Goal: Task Accomplishment & Management: Manage account settings

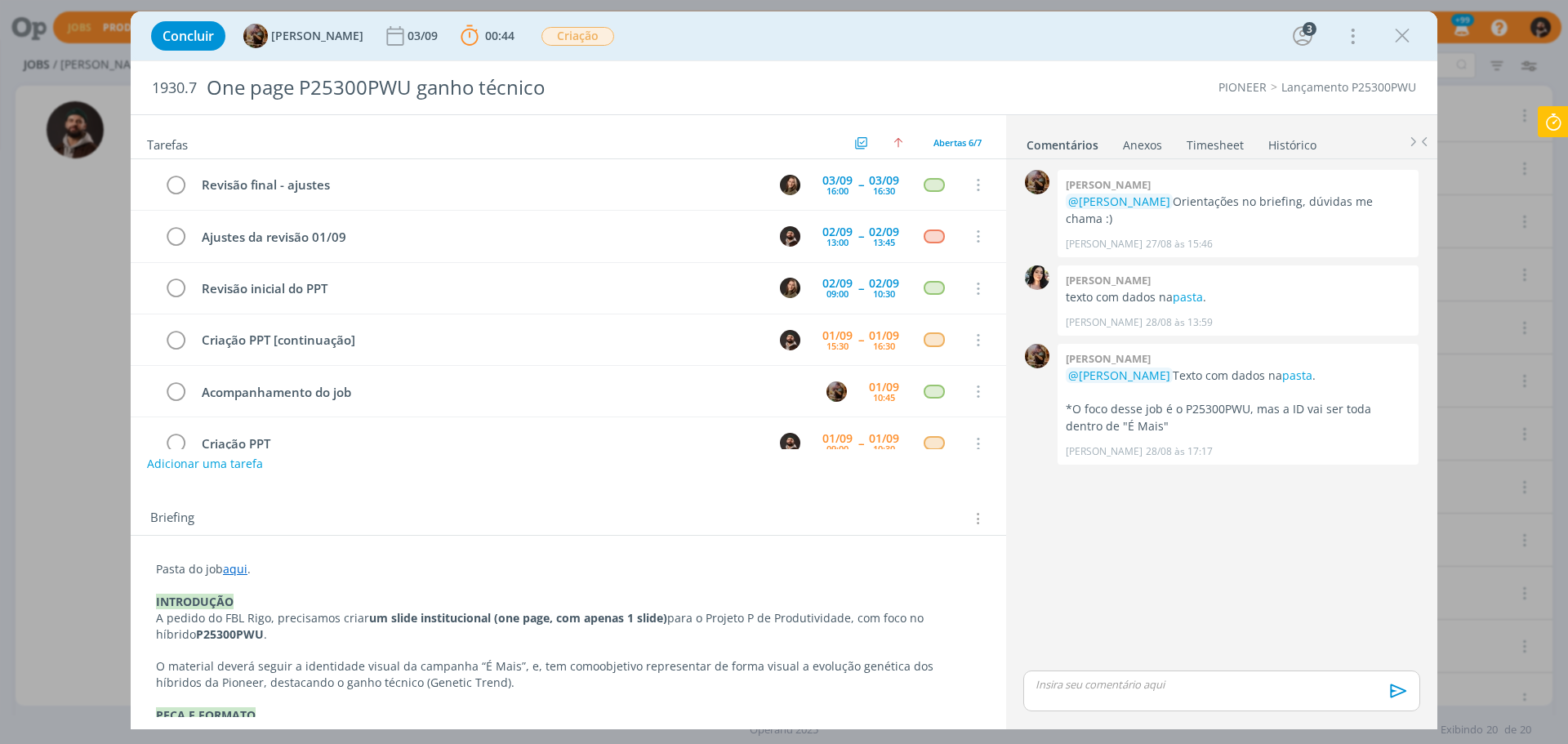
scroll to position [33, 0]
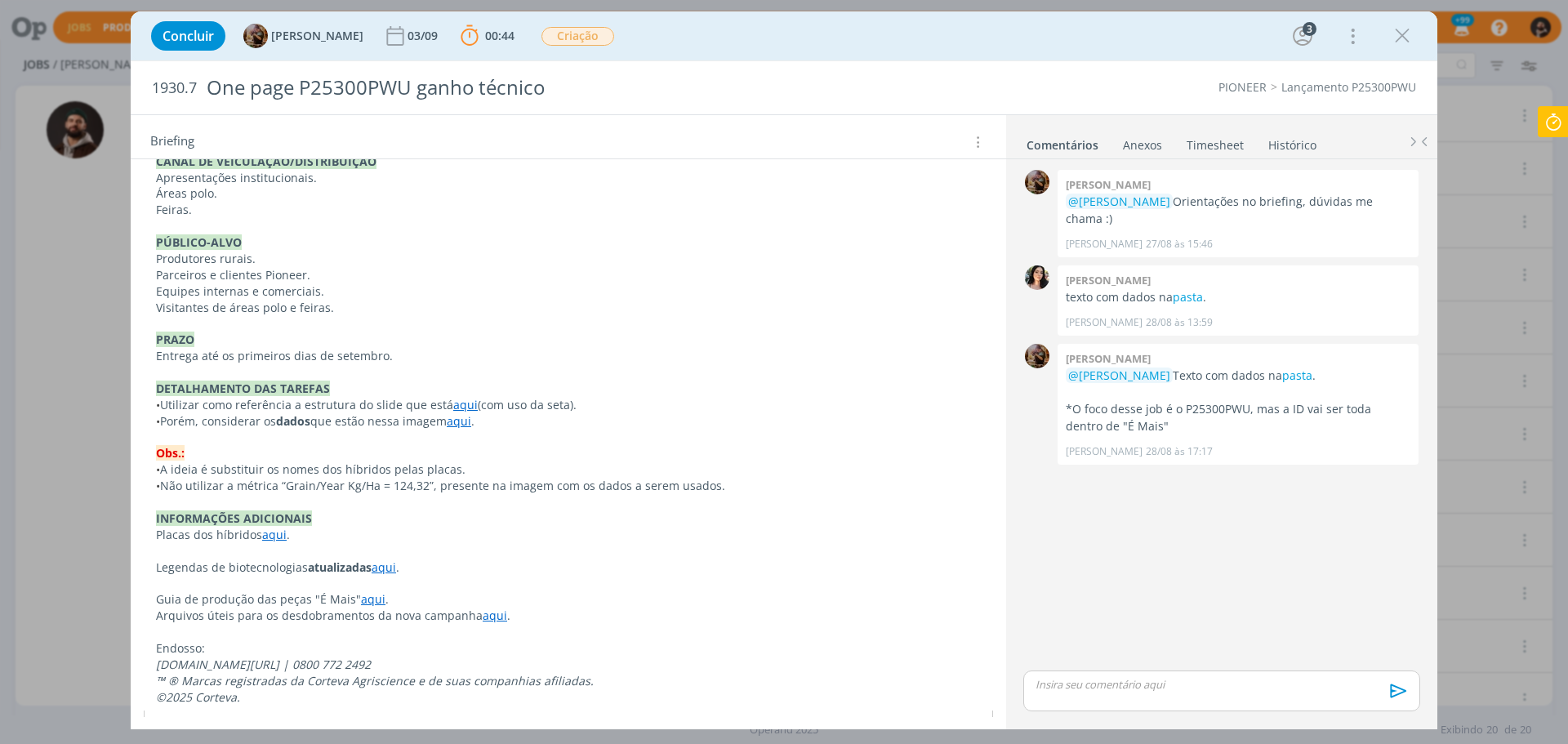
click at [1552, 115] on icon at bounding box center [1553, 122] width 29 height 31
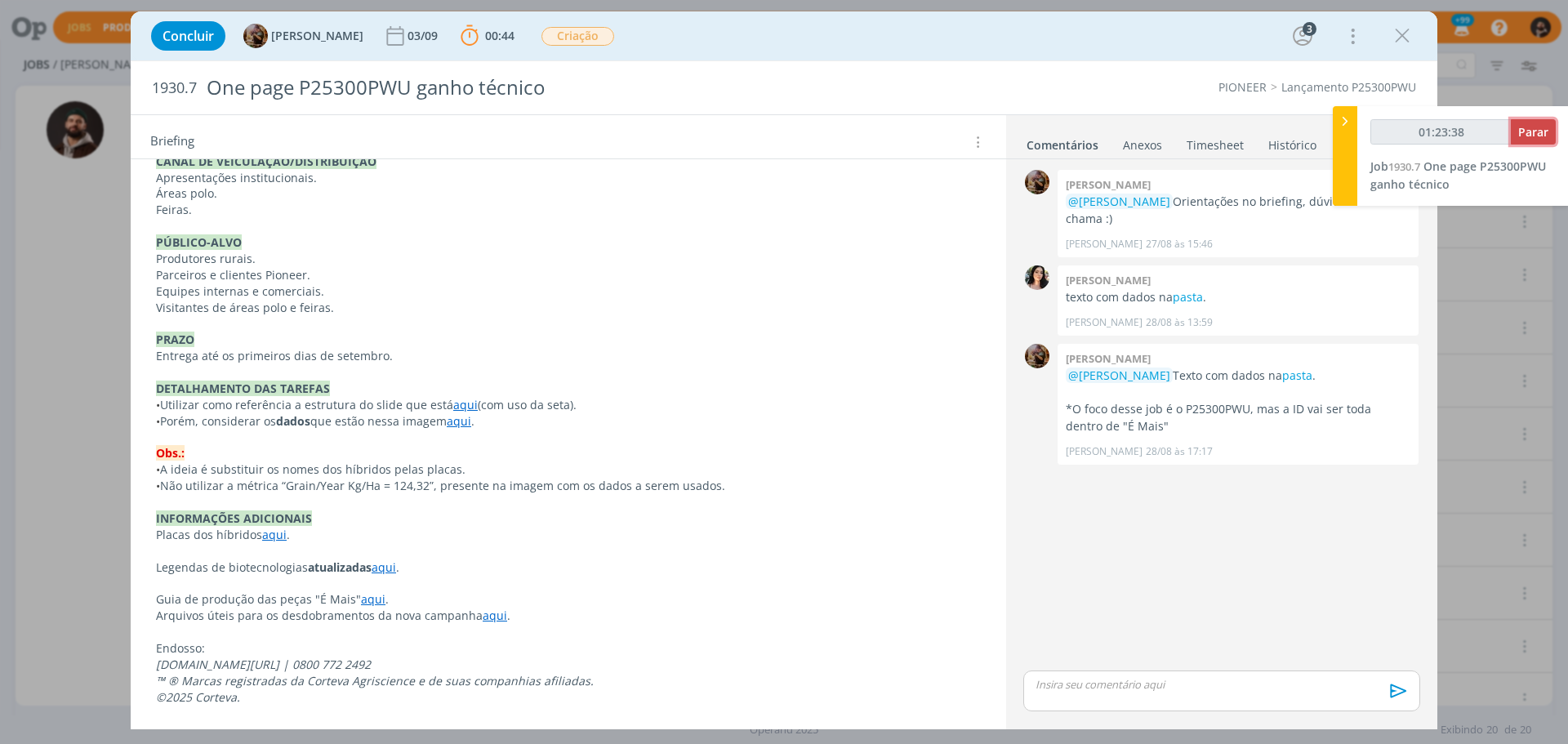
click at [1536, 125] on span "Parar" at bounding box center [1533, 132] width 30 height 16
click at [1539, 129] on span "Parar" at bounding box center [1533, 132] width 30 height 16
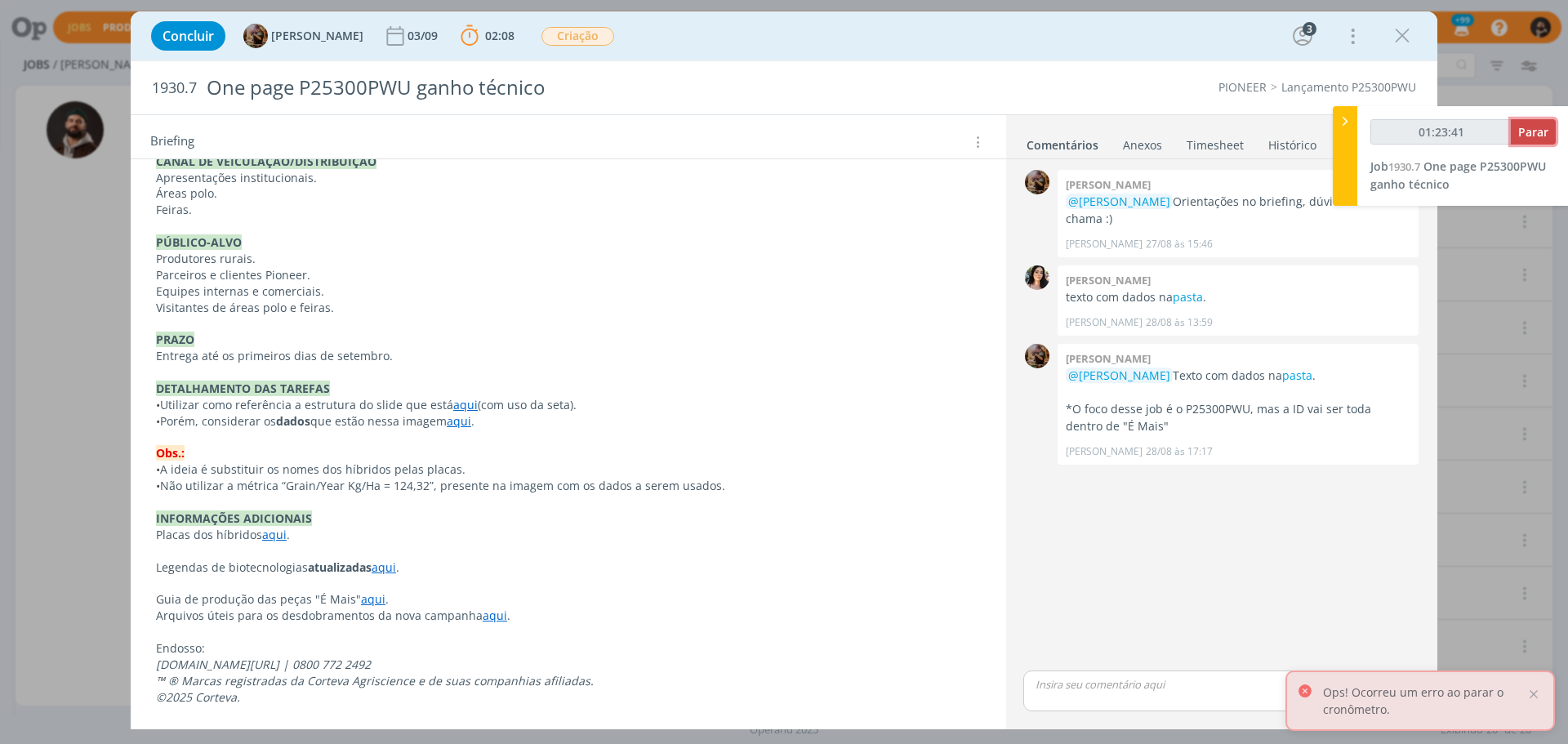
click at [1539, 129] on span "Parar" at bounding box center [1533, 132] width 30 height 16
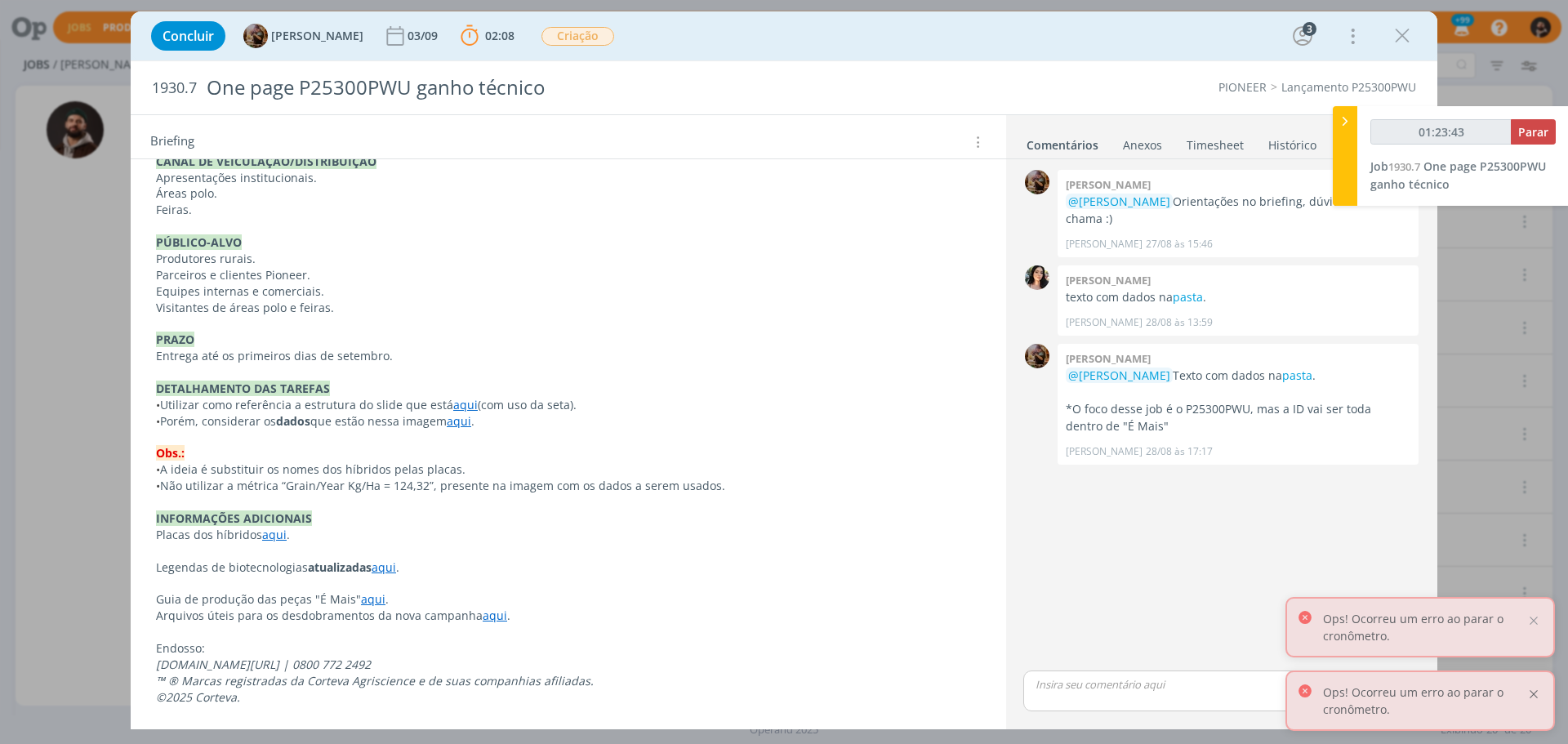
click at [1533, 697] on div at bounding box center [1534, 694] width 15 height 15
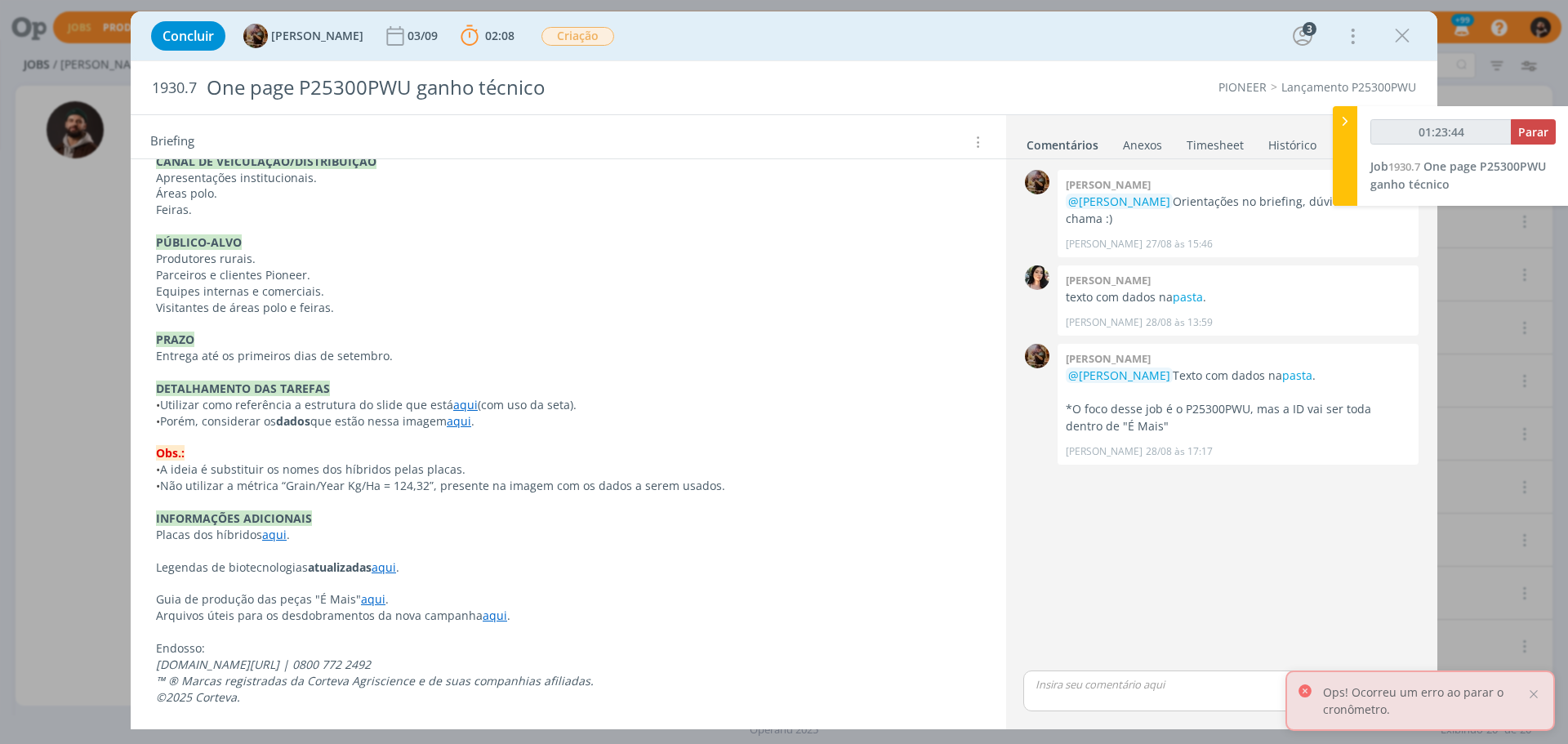
type input "01:24:00"
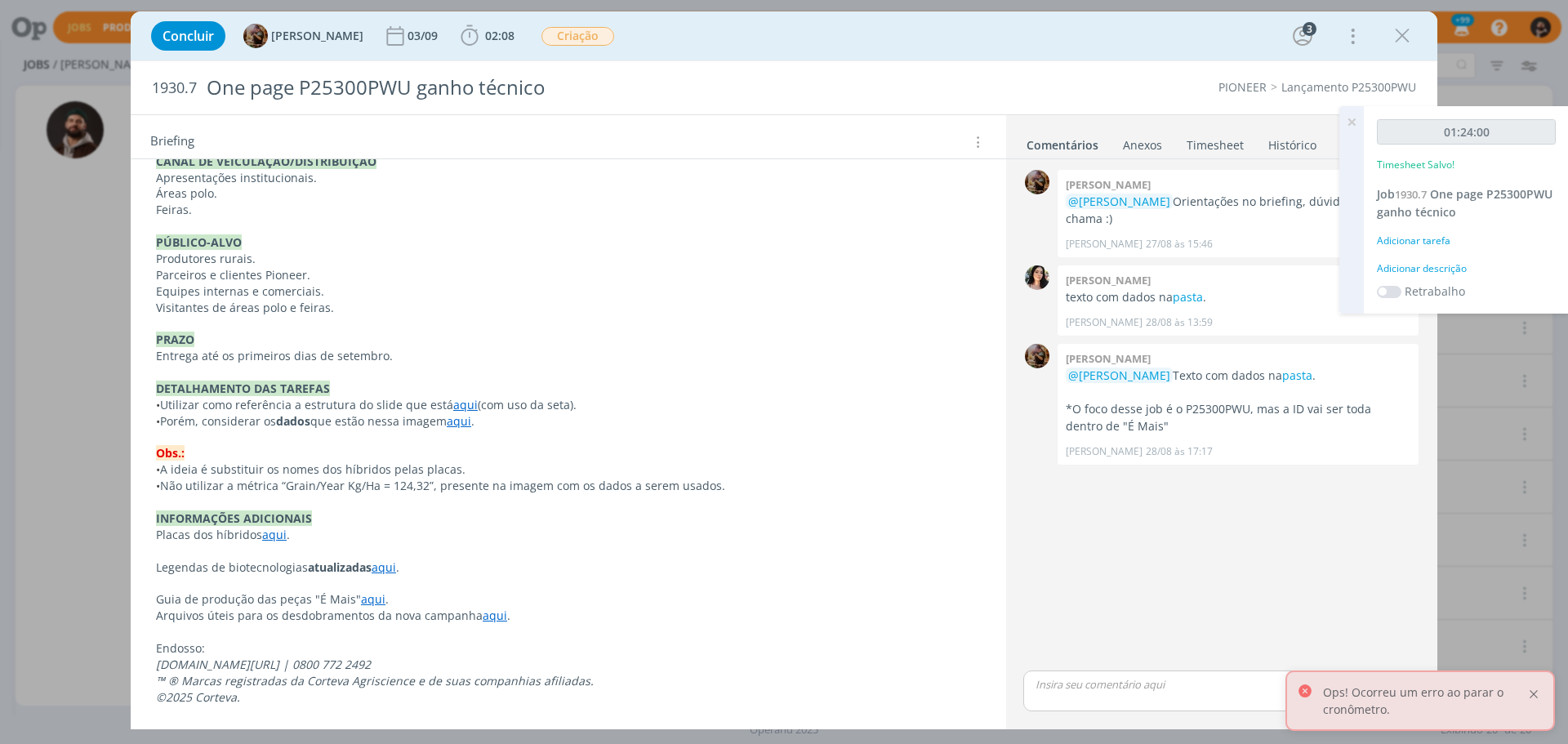
click at [1531, 691] on div at bounding box center [1534, 694] width 15 height 15
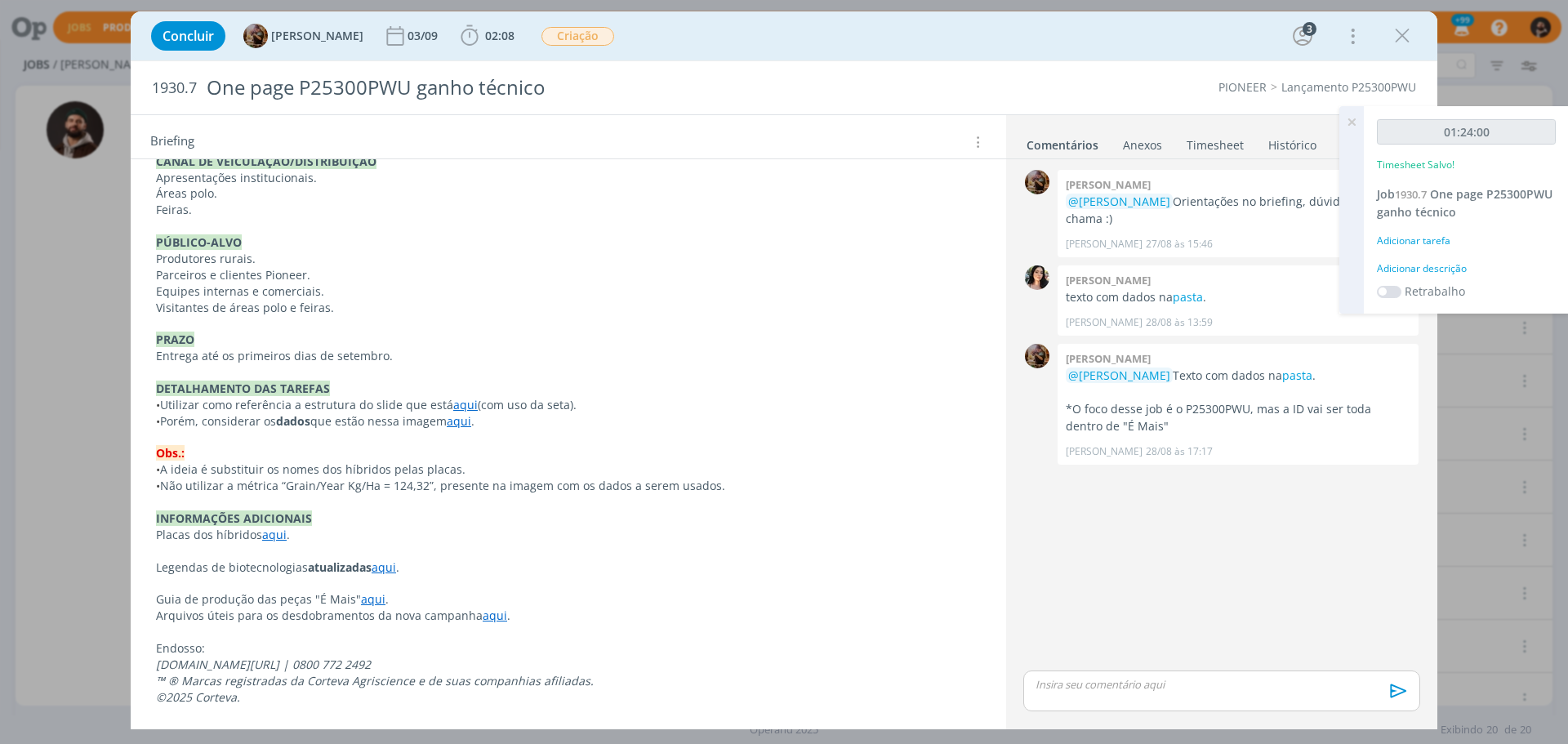
click at [1440, 270] on div "Adicionar descrição" at bounding box center [1467, 268] width 179 height 15
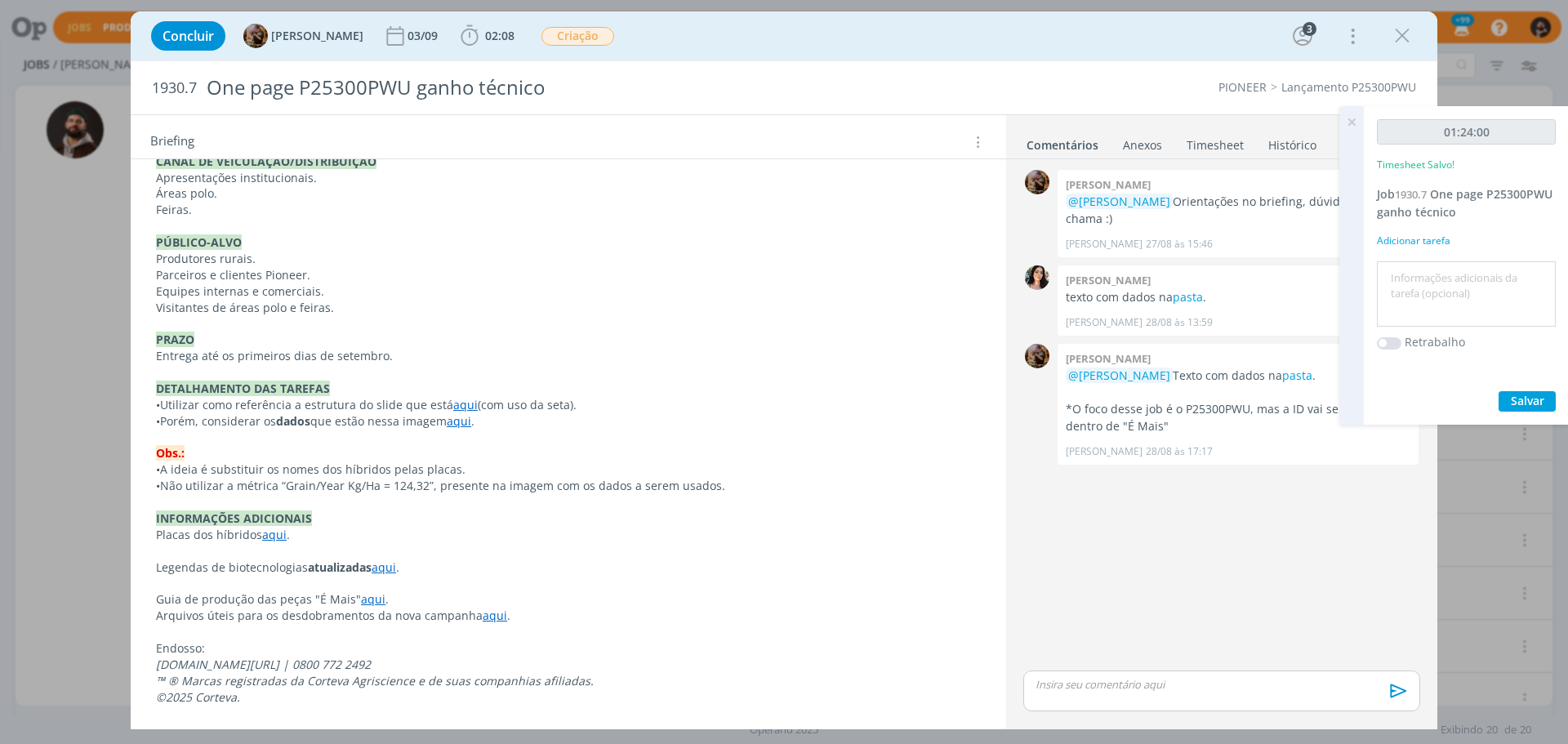
click at [1421, 289] on textarea at bounding box center [1467, 293] width 171 height 58
type textarea "criação"
click at [1519, 396] on span "Salvar" at bounding box center [1528, 400] width 33 height 16
click at [1353, 121] on icon at bounding box center [1352, 122] width 29 height 31
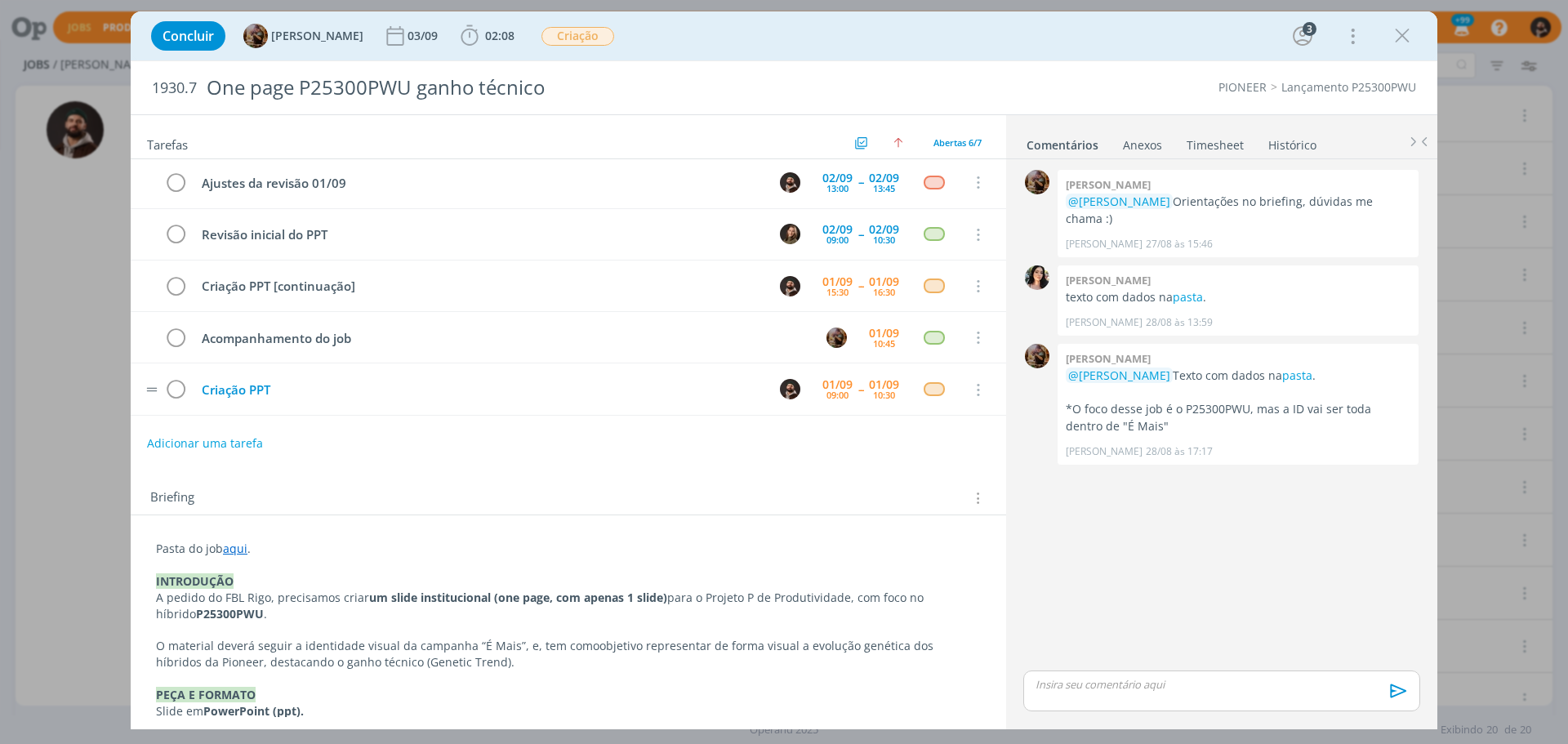
scroll to position [22, 0]
click at [181, 389] on icon "dialog" at bounding box center [175, 389] width 23 height 25
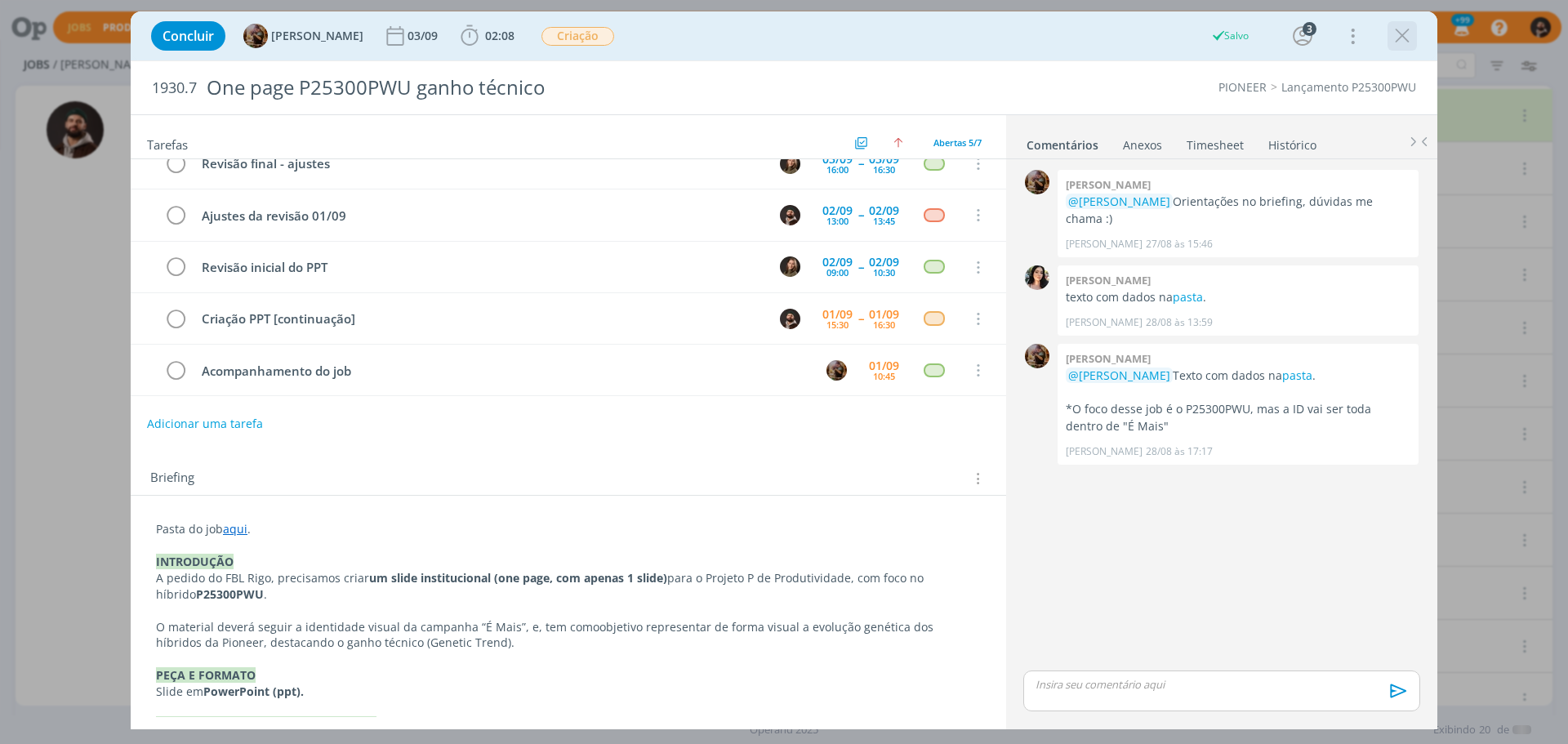
click at [1404, 31] on icon "dialog" at bounding box center [1402, 35] width 25 height 25
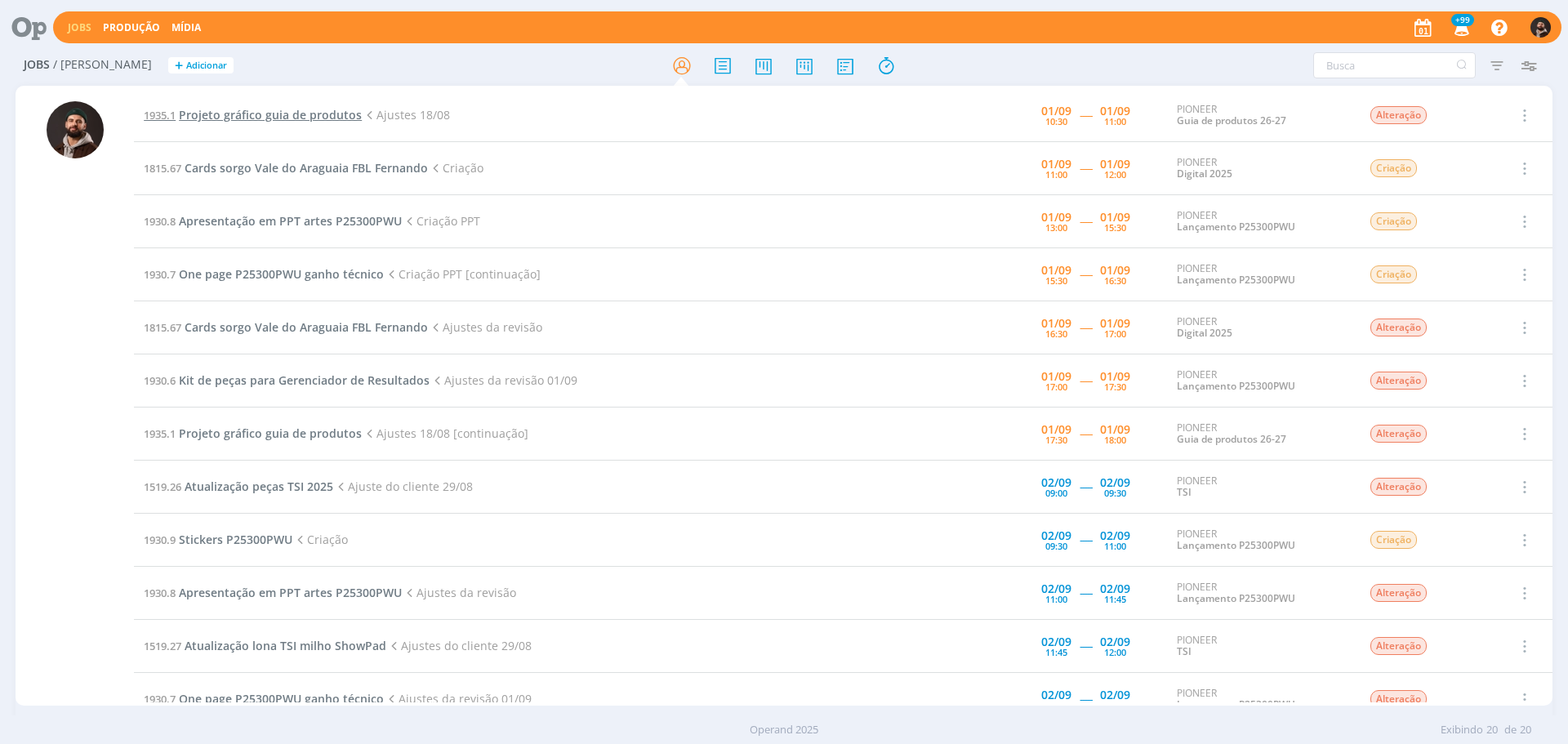
click at [303, 111] on span "Projeto gráfico guia de produtos" at bounding box center [270, 115] width 183 height 16
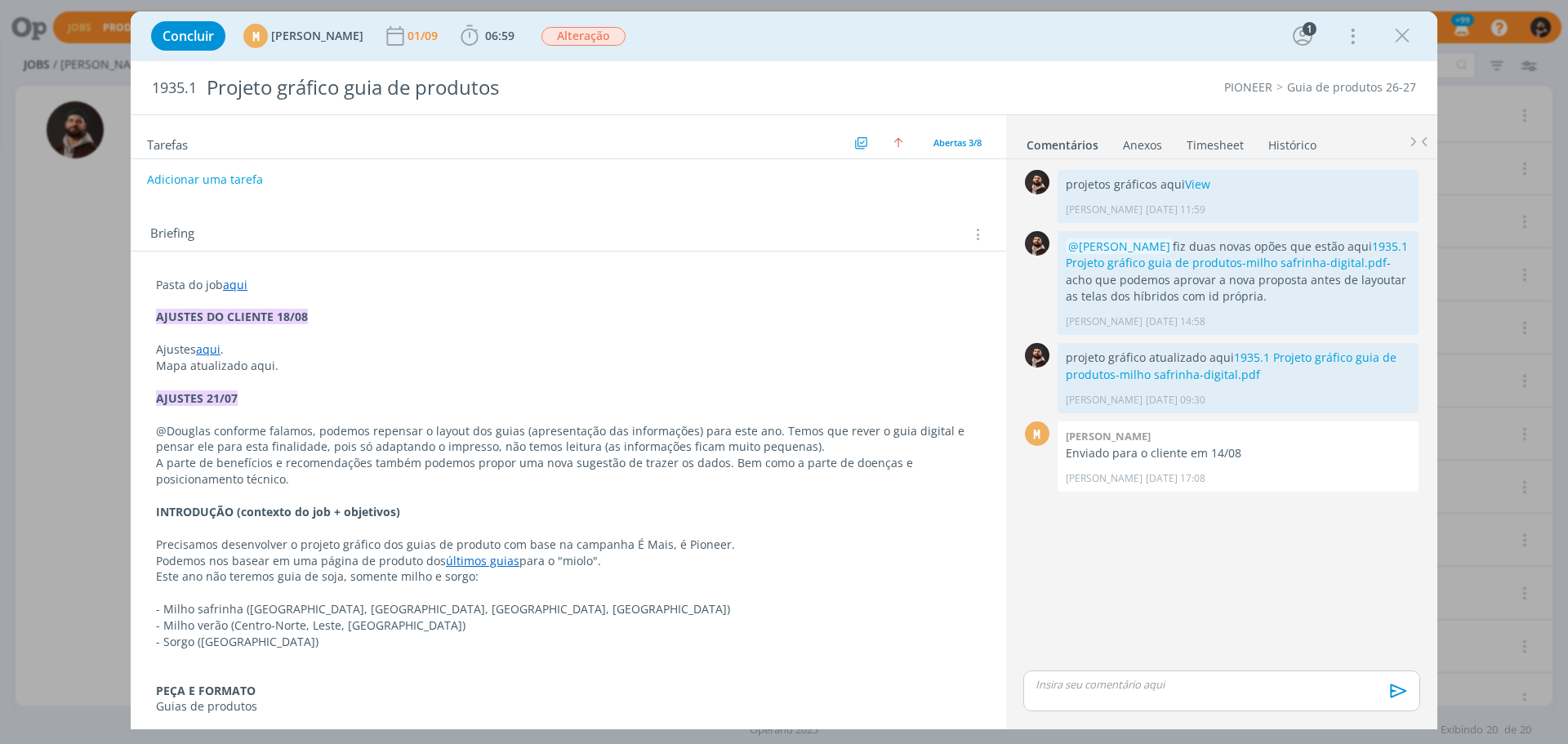
scroll to position [163, 0]
click at [209, 351] on link "aqui" at bounding box center [208, 348] width 25 height 16
click at [280, 372] on link "[URL][DOMAIN_NAME]" at bounding box center [263, 380] width 124 height 22
click at [348, 454] on p "A parte de benefícios e recomendações também podemos propor uma nova sugestão d…" at bounding box center [568, 470] width 824 height 32
click at [260, 371] on p "Mapa atualizado aqui." at bounding box center [568, 365] width 824 height 17
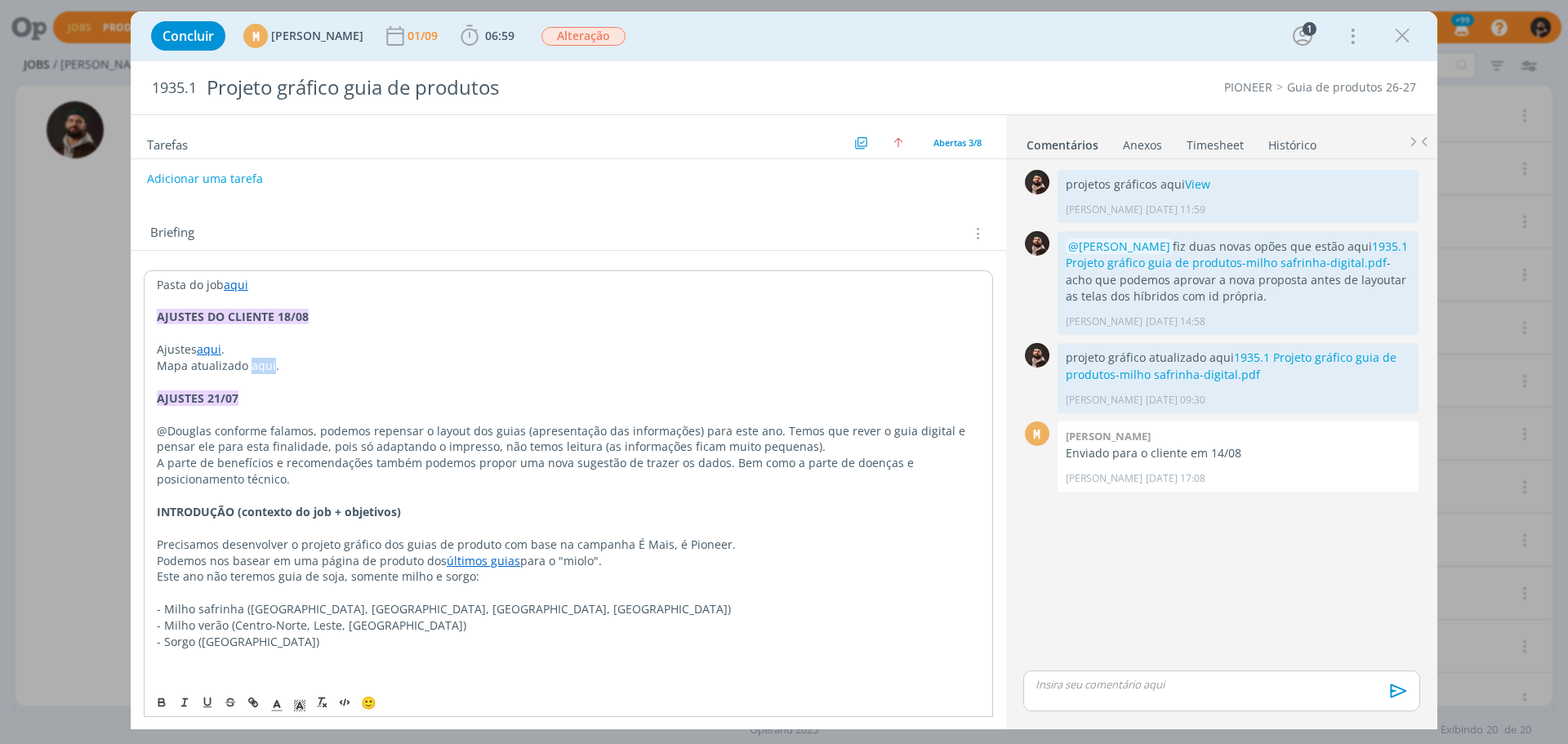
click at [260, 371] on p "Mapa atualizado aqui." at bounding box center [568, 365] width 824 height 17
click at [300, 378] on p "dialog" at bounding box center [568, 381] width 825 height 17
click at [1400, 32] on icon "dialog" at bounding box center [1402, 35] width 25 height 25
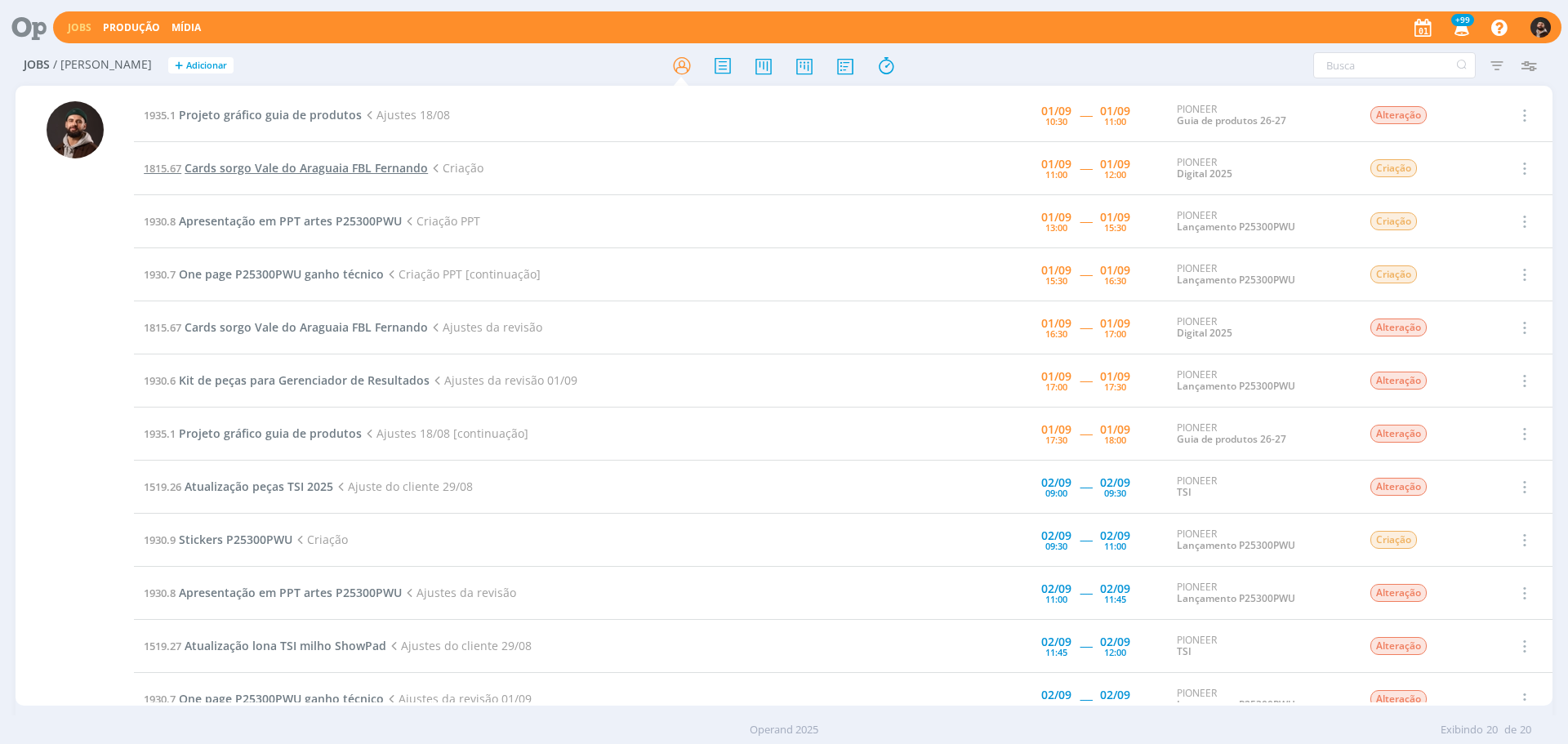
click at [241, 168] on span "Cards sorgo Vale do Araguaia FBL Fernando" at bounding box center [306, 168] width 243 height 16
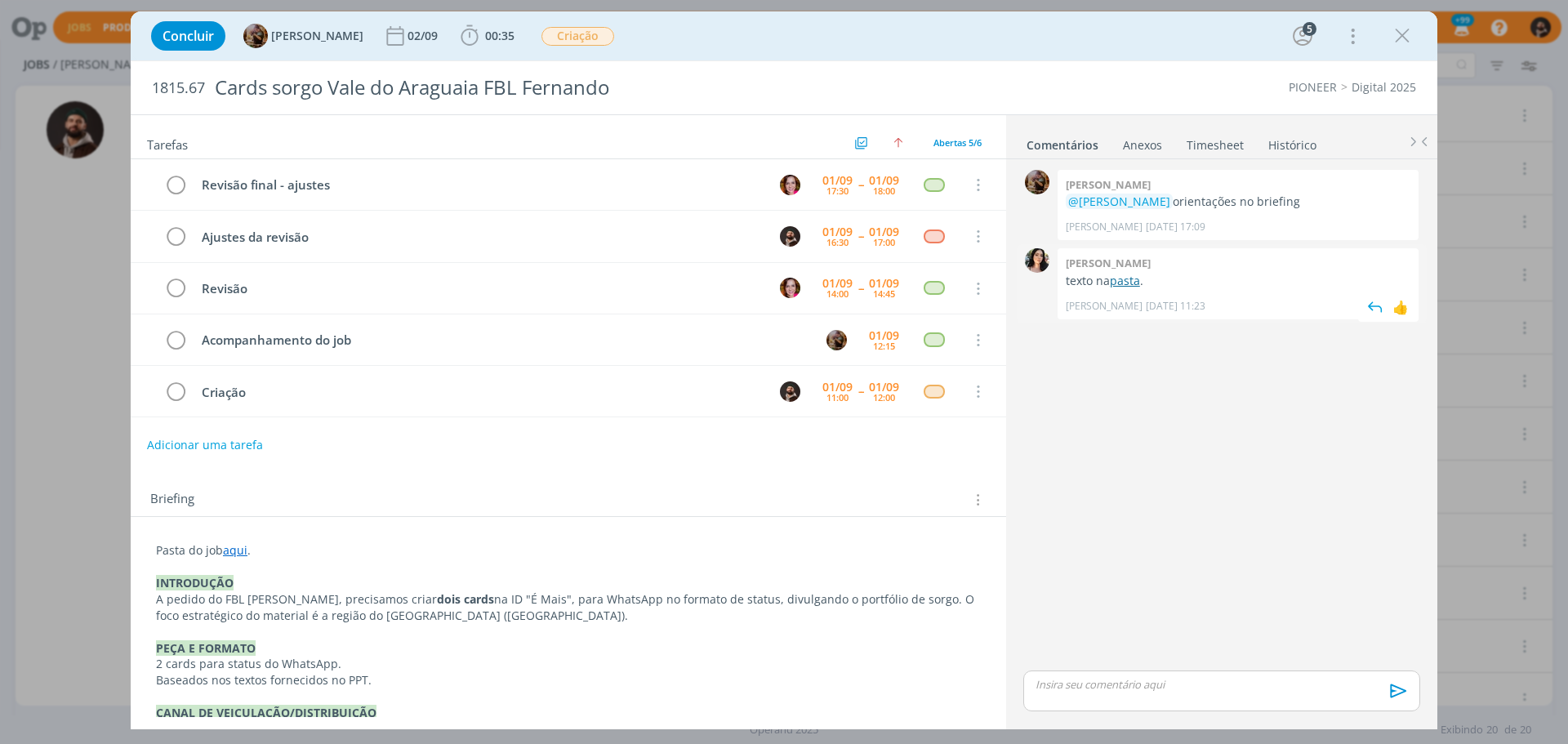
click at [1129, 279] on link "pasta" at bounding box center [1125, 281] width 30 height 16
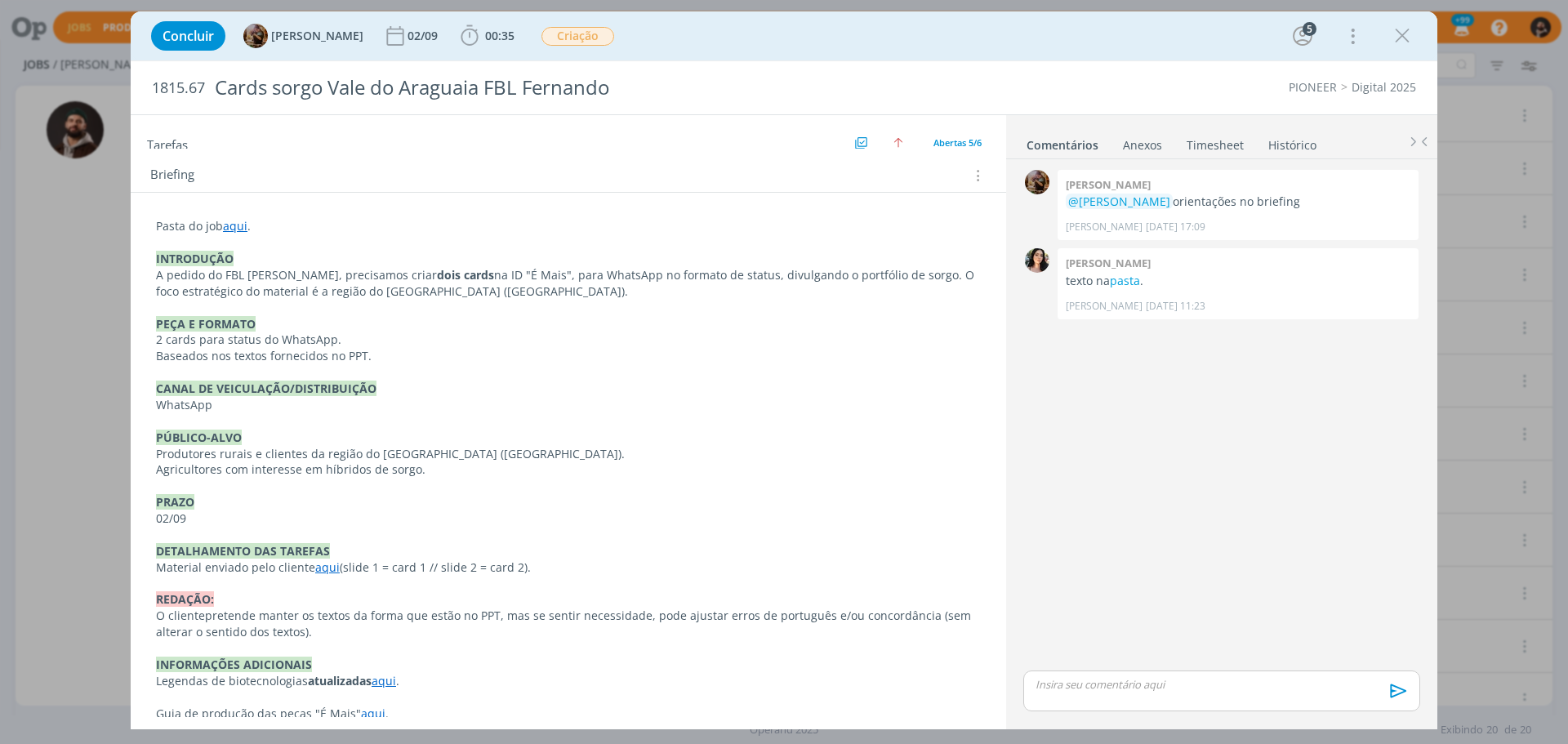
scroll to position [325, 0]
click at [510, 36] on span "00:35" at bounding box center [500, 35] width 29 height 16
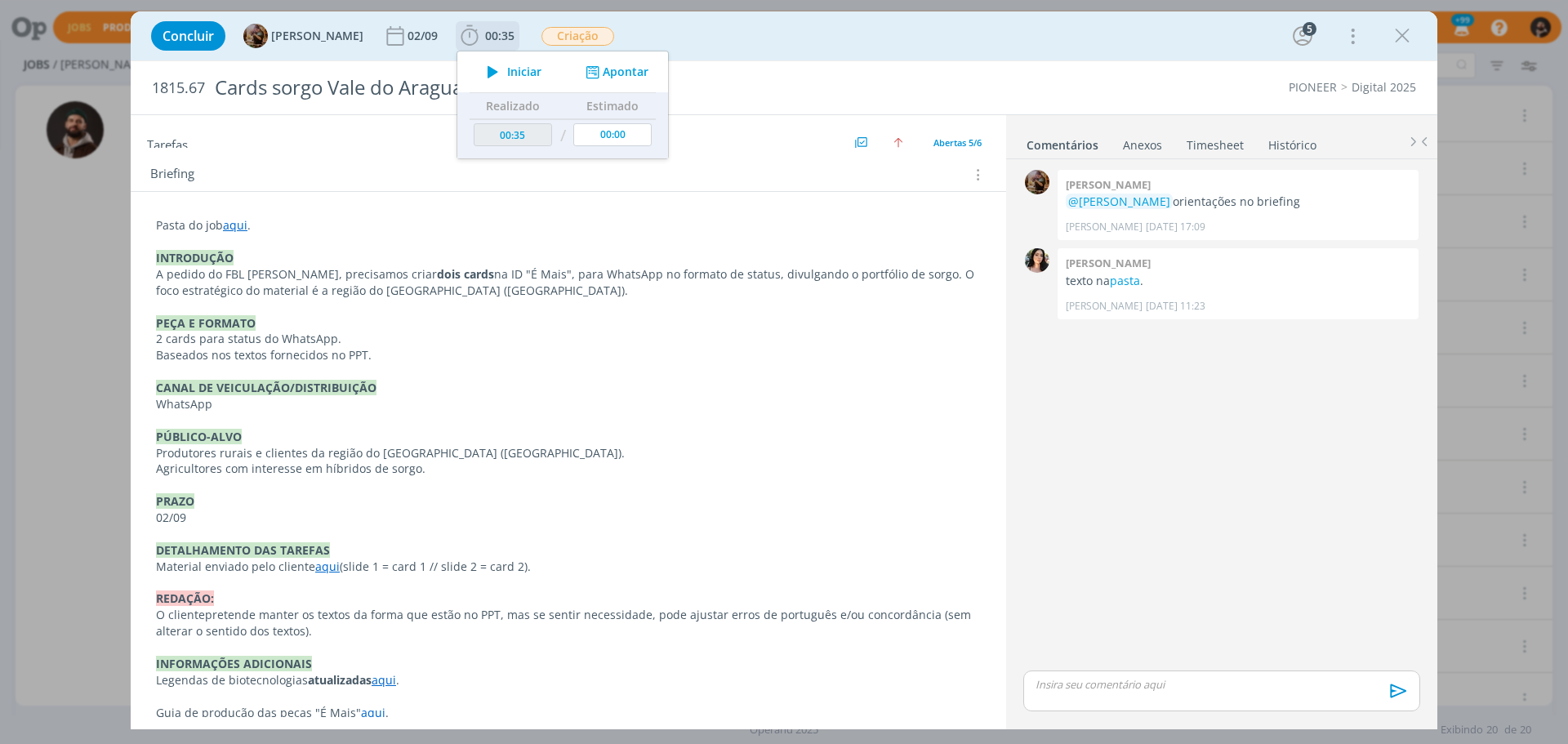
click at [535, 71] on span "Iniciar" at bounding box center [524, 72] width 34 height 12
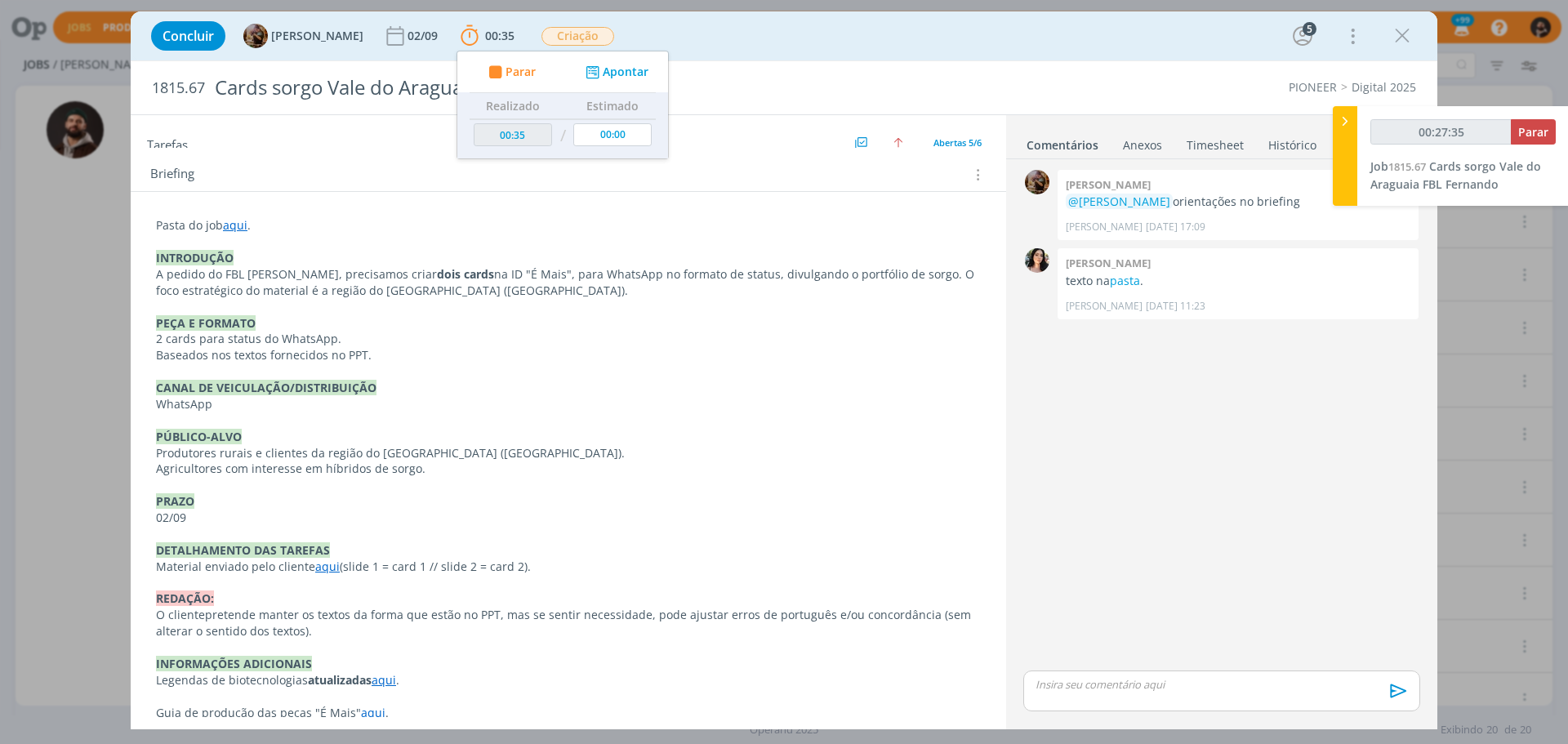
type input "00:27:36"
click at [1545, 134] on span "Parar" at bounding box center [1533, 132] width 30 height 16
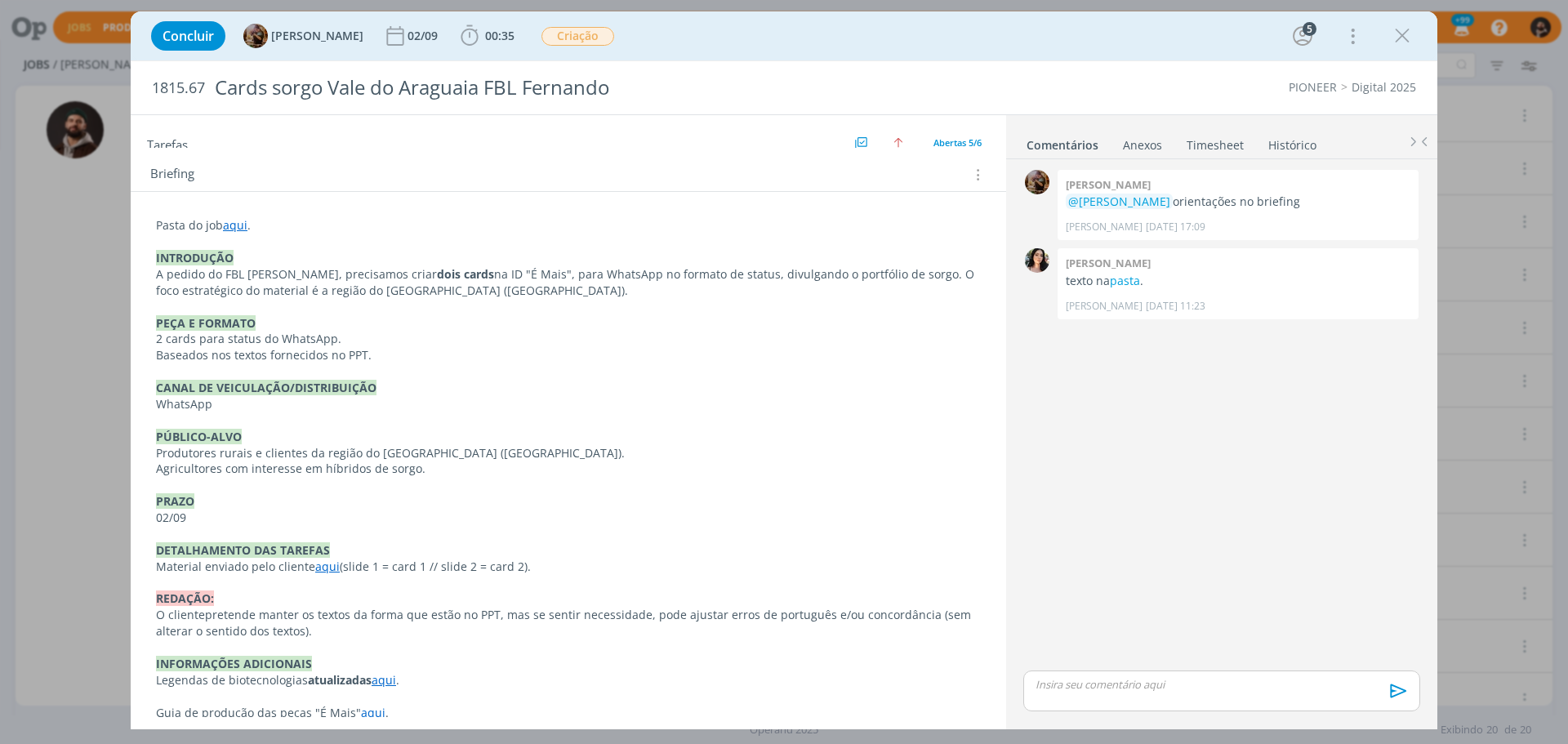
click at [240, 222] on link "aqui" at bounding box center [235, 225] width 25 height 16
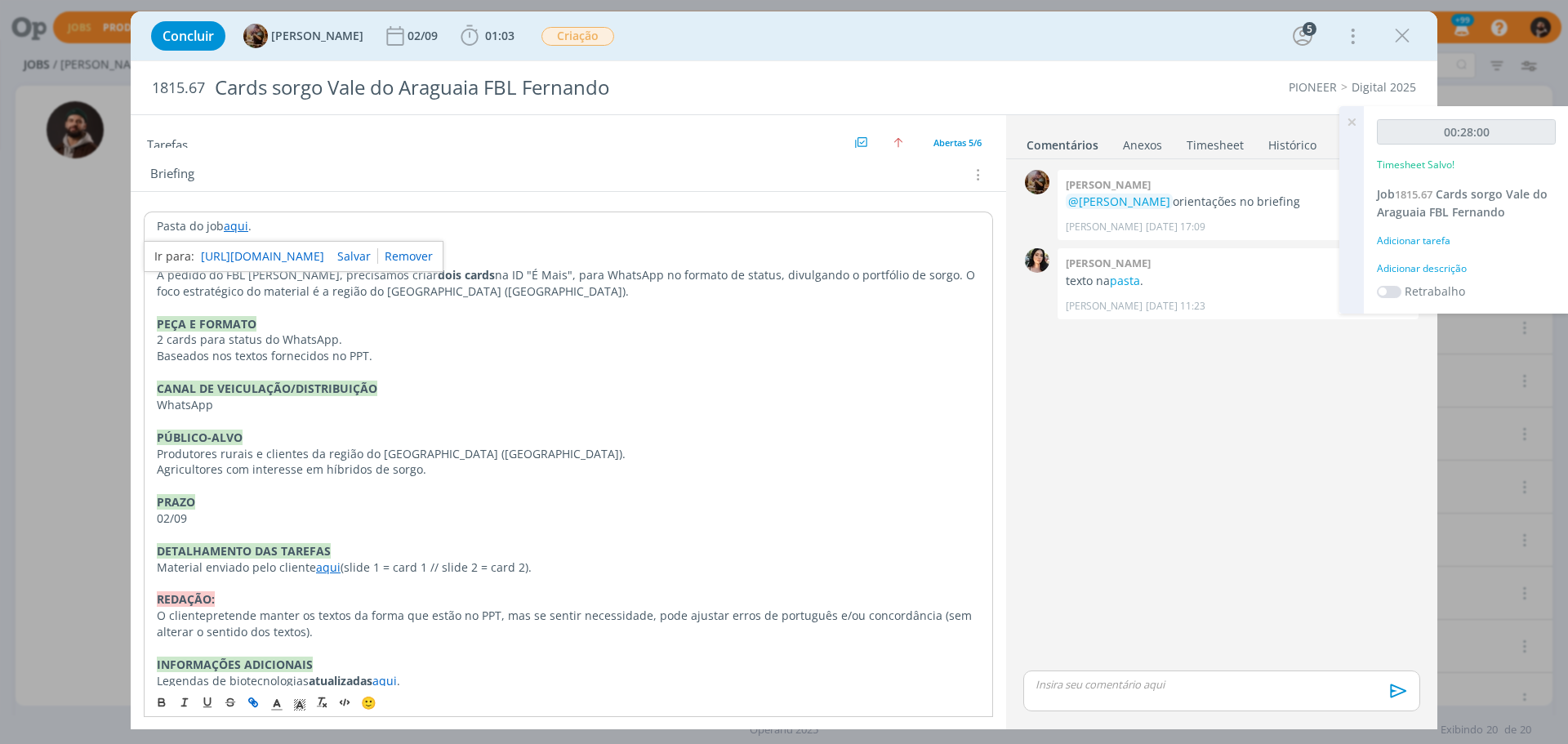
click at [272, 260] on link "[URL][DOMAIN_NAME]" at bounding box center [263, 256] width 124 height 22
click at [1188, 664] on div "0 [PERSON_NAME] @[PERSON_NAME] orientações no briefing [PERSON_NAME] [DATE] 17:…" at bounding box center [1222, 416] width 410 height 502
click at [1154, 679] on p "dialog" at bounding box center [1222, 684] width 371 height 15
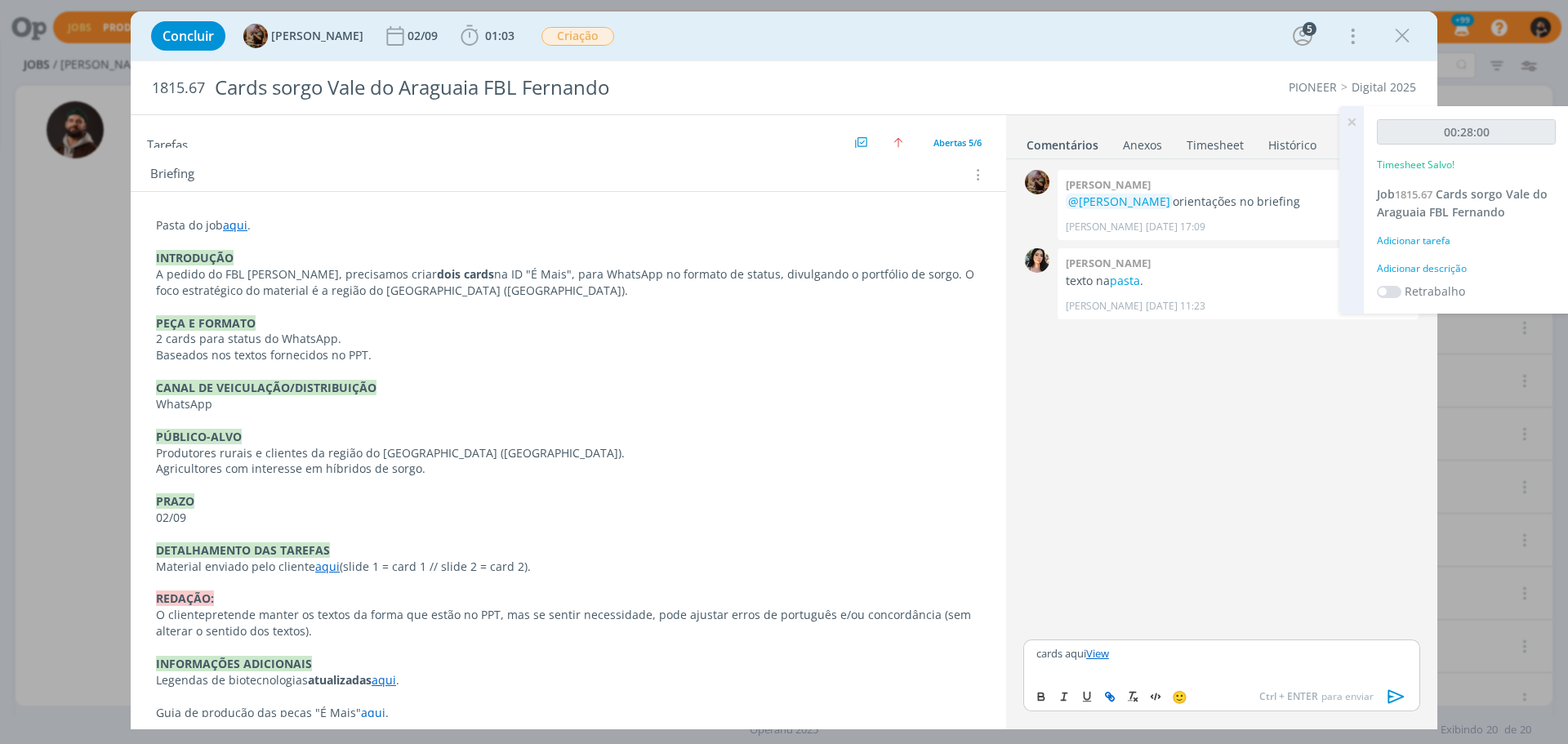
click at [1402, 689] on icon "dialog" at bounding box center [1396, 696] width 25 height 25
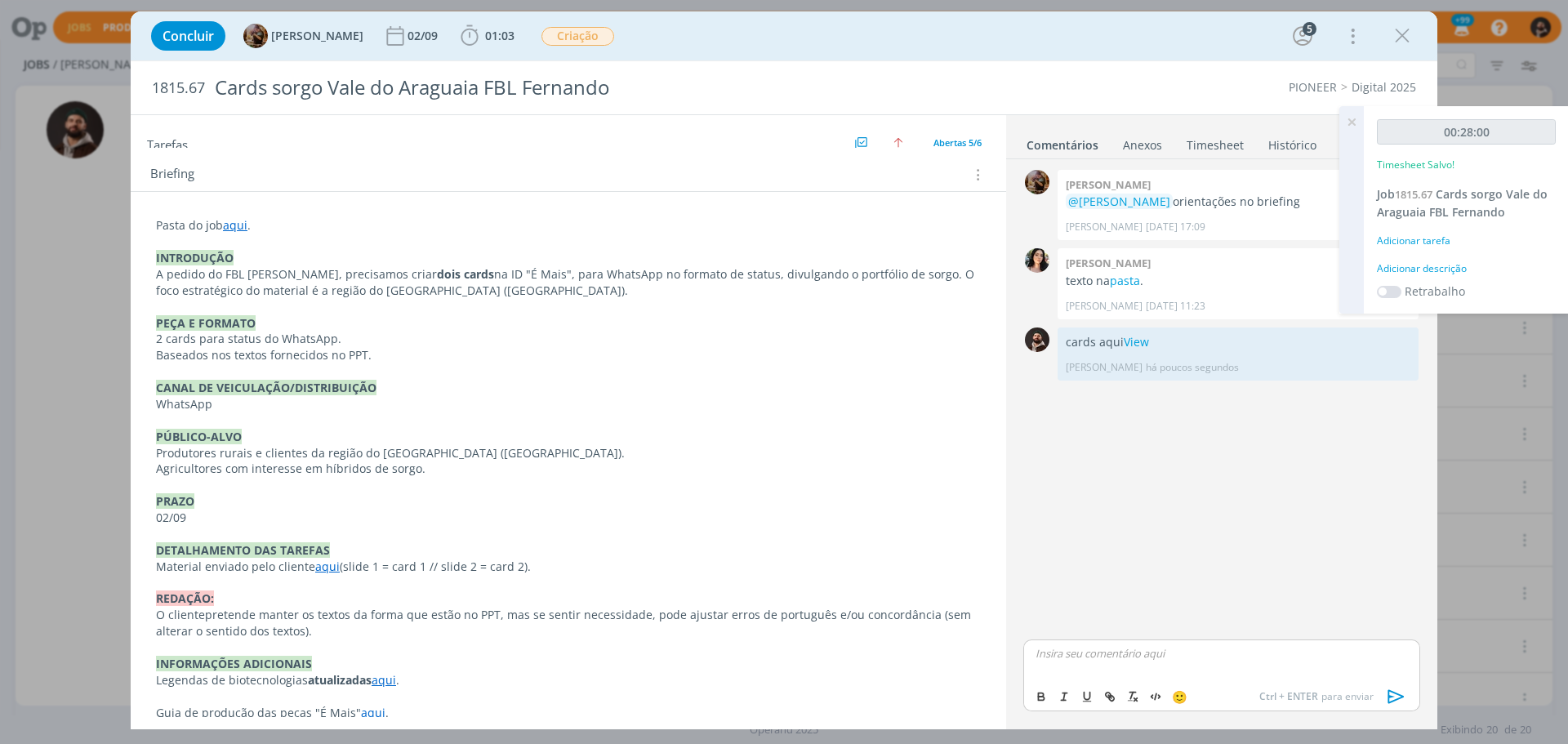
click at [1357, 121] on icon at bounding box center [1352, 122] width 29 height 31
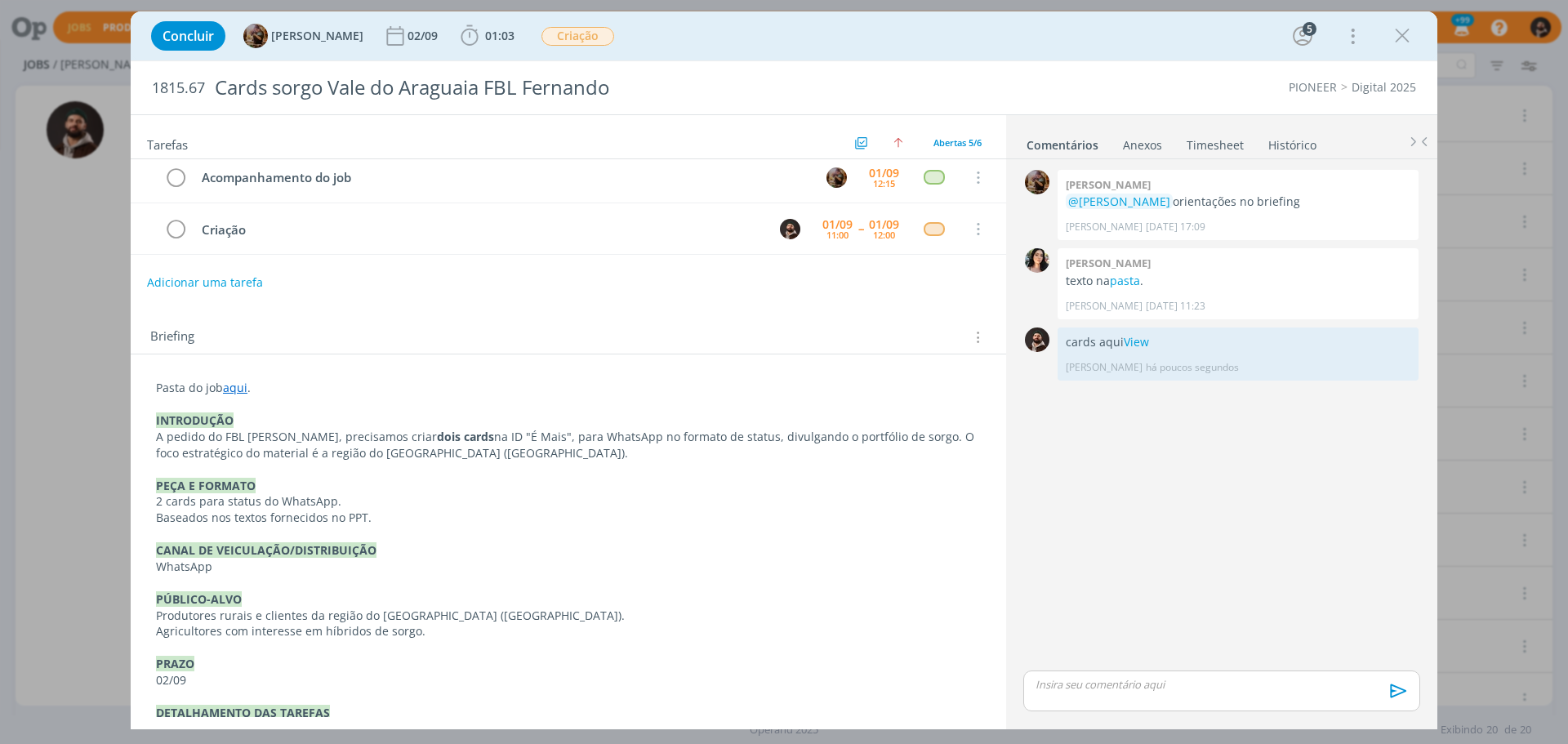
scroll to position [0, 0]
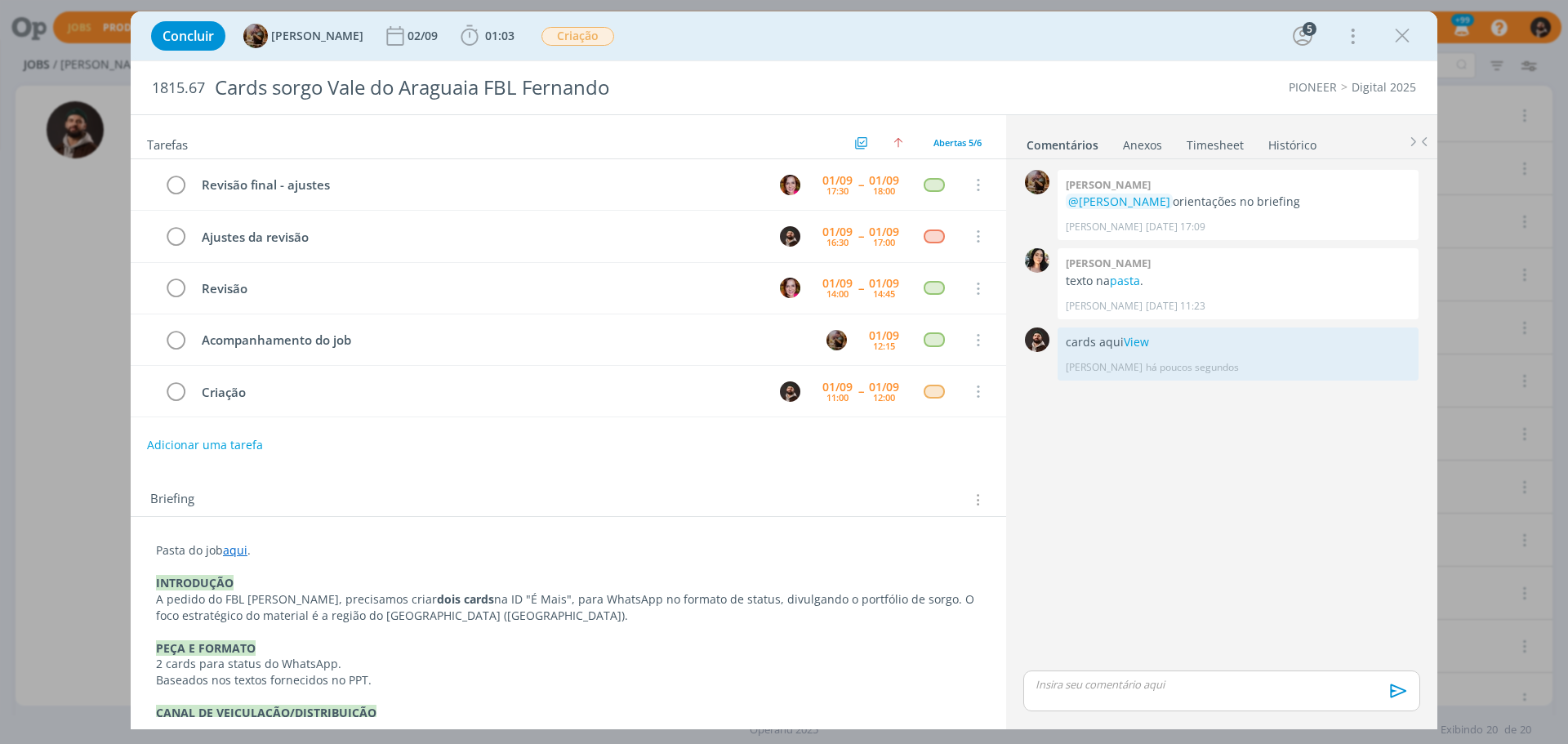
click at [1213, 143] on link "Timesheet" at bounding box center [1216, 141] width 59 height 24
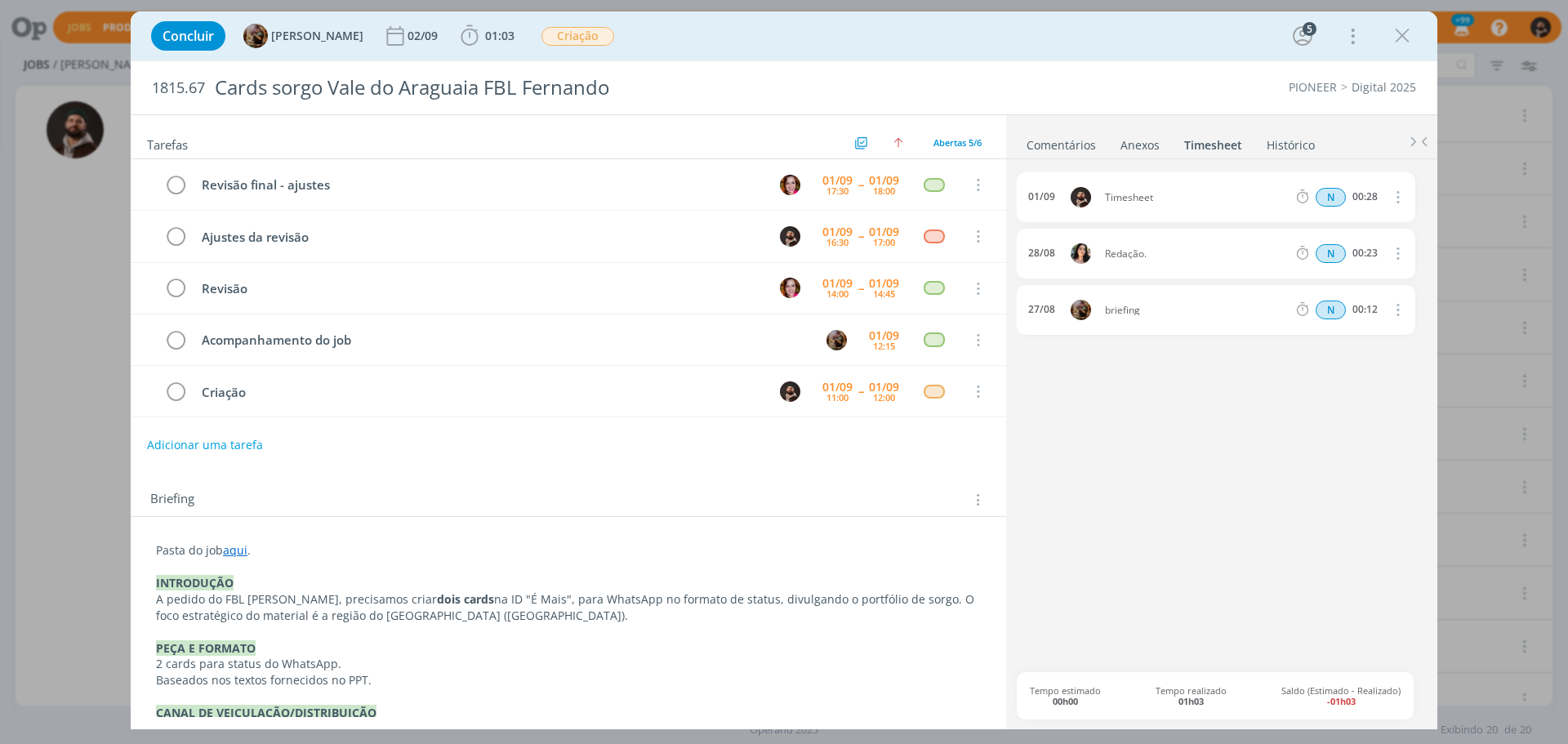
click at [1397, 195] on icon "dialog" at bounding box center [1396, 196] width 18 height 20
click at [1331, 257] on link "Editar" at bounding box center [1350, 252] width 129 height 27
drag, startPoint x: 1181, startPoint y: 200, endPoint x: 1024, endPoint y: 191, distance: 157.3
click at [1026, 191] on div "[DATE] 11:28 Timesheet Selecione a tarefa N 00:28" at bounding box center [1217, 197] width 399 height 50
click at [1399, 193] on icon "dialog" at bounding box center [1395, 197] width 13 height 13
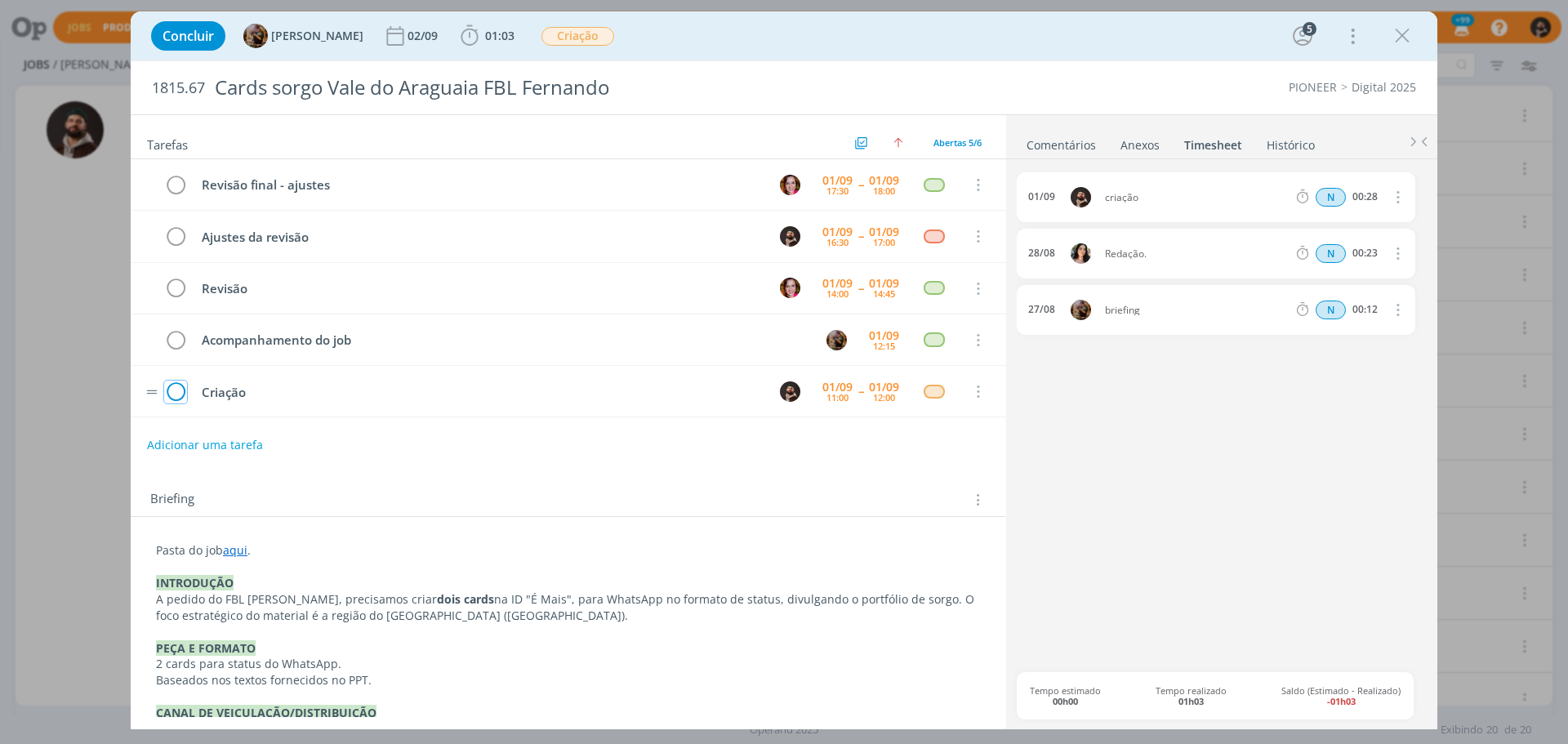
click at [172, 394] on icon "dialog" at bounding box center [175, 392] width 23 height 25
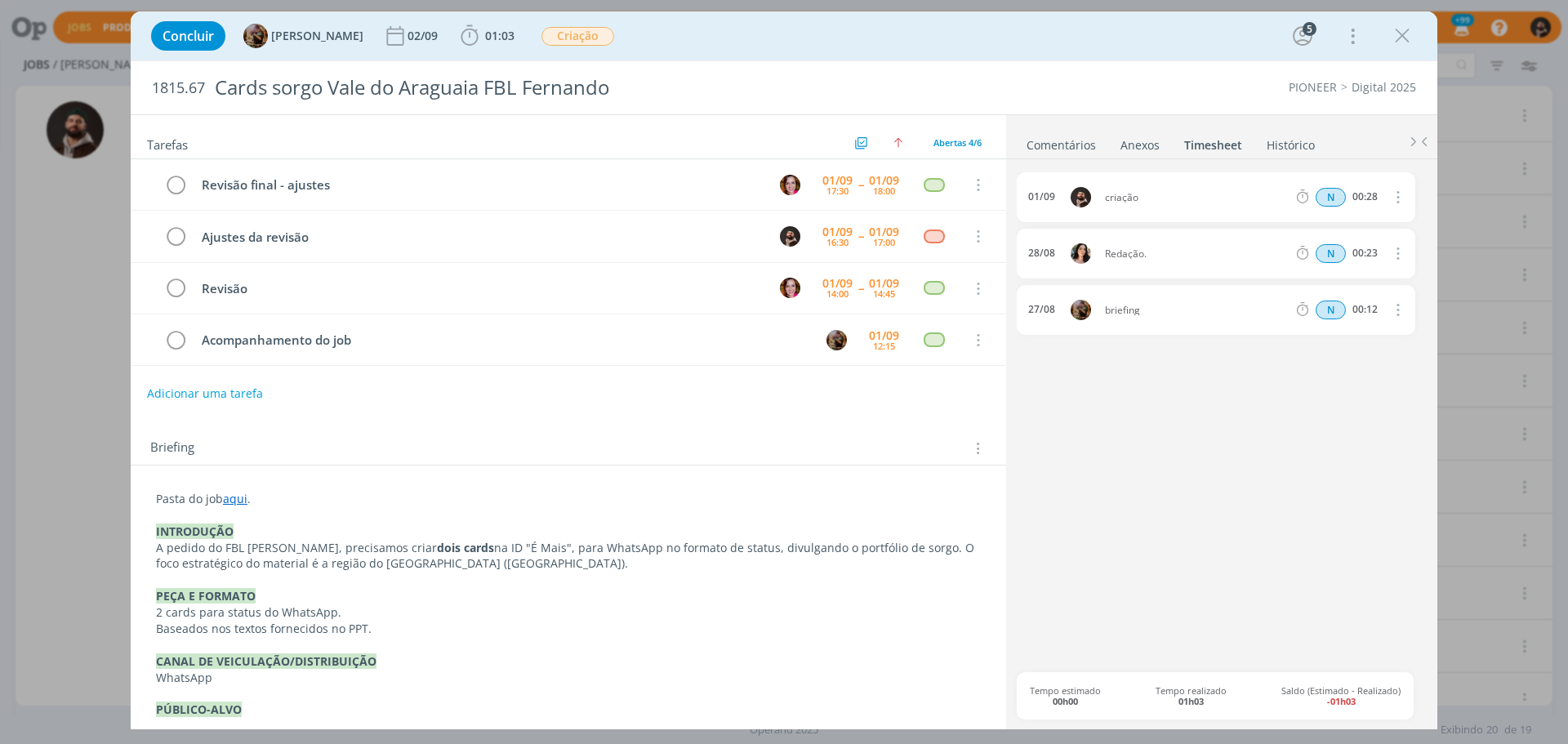
click at [1076, 144] on link "Comentários" at bounding box center [1061, 141] width 71 height 24
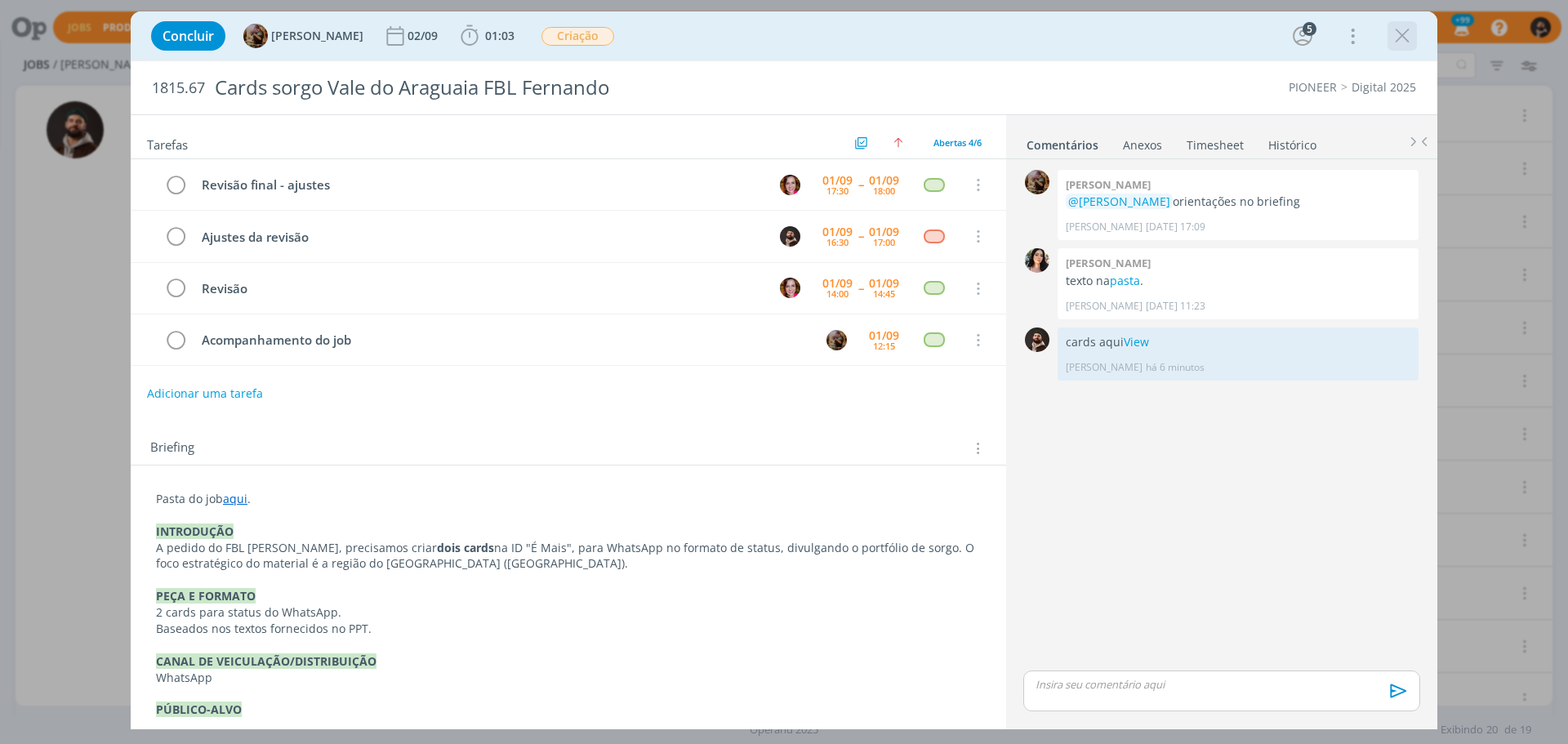
click at [1403, 38] on icon "dialog" at bounding box center [1402, 35] width 25 height 25
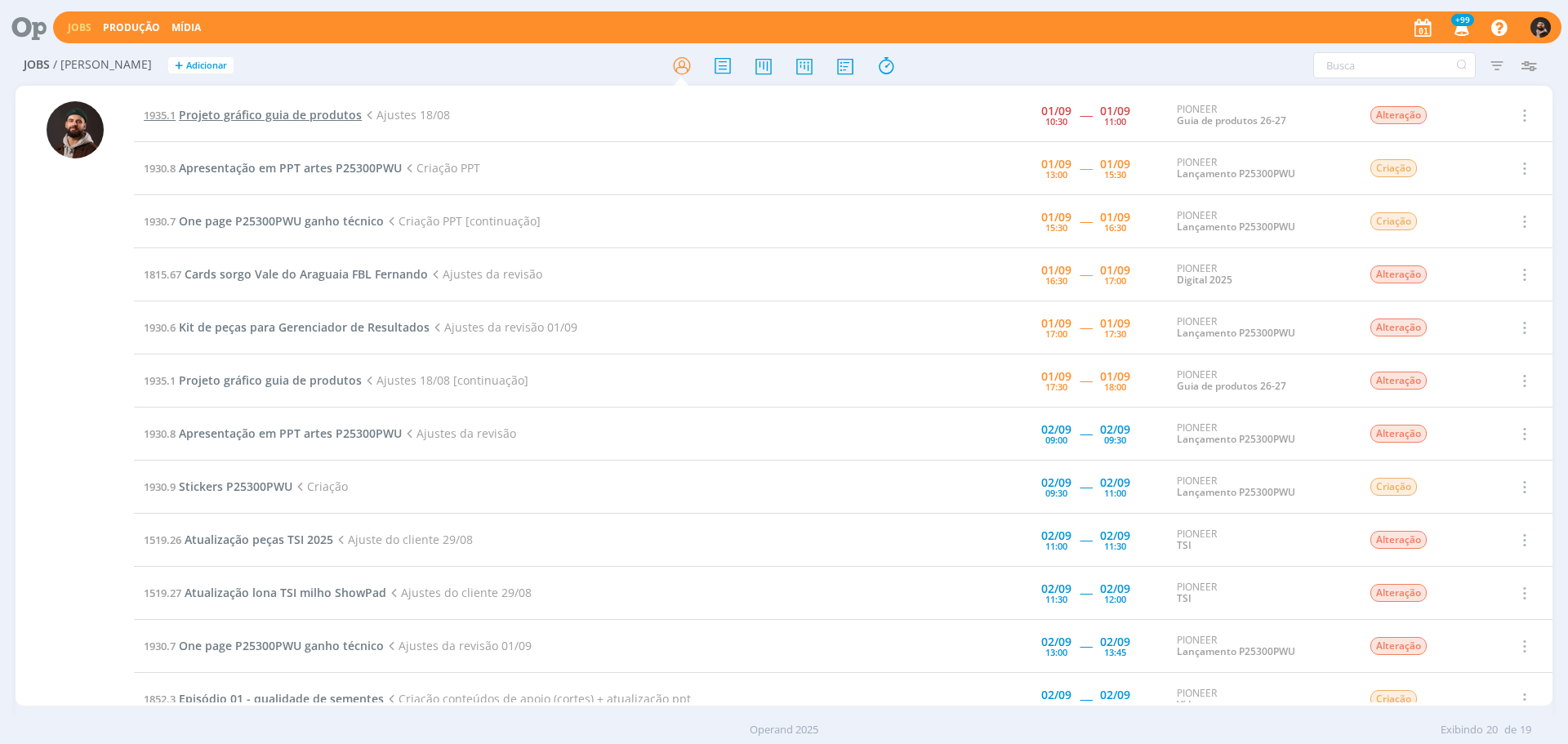
click at [325, 120] on span "Projeto gráfico guia de produtos" at bounding box center [270, 115] width 183 height 16
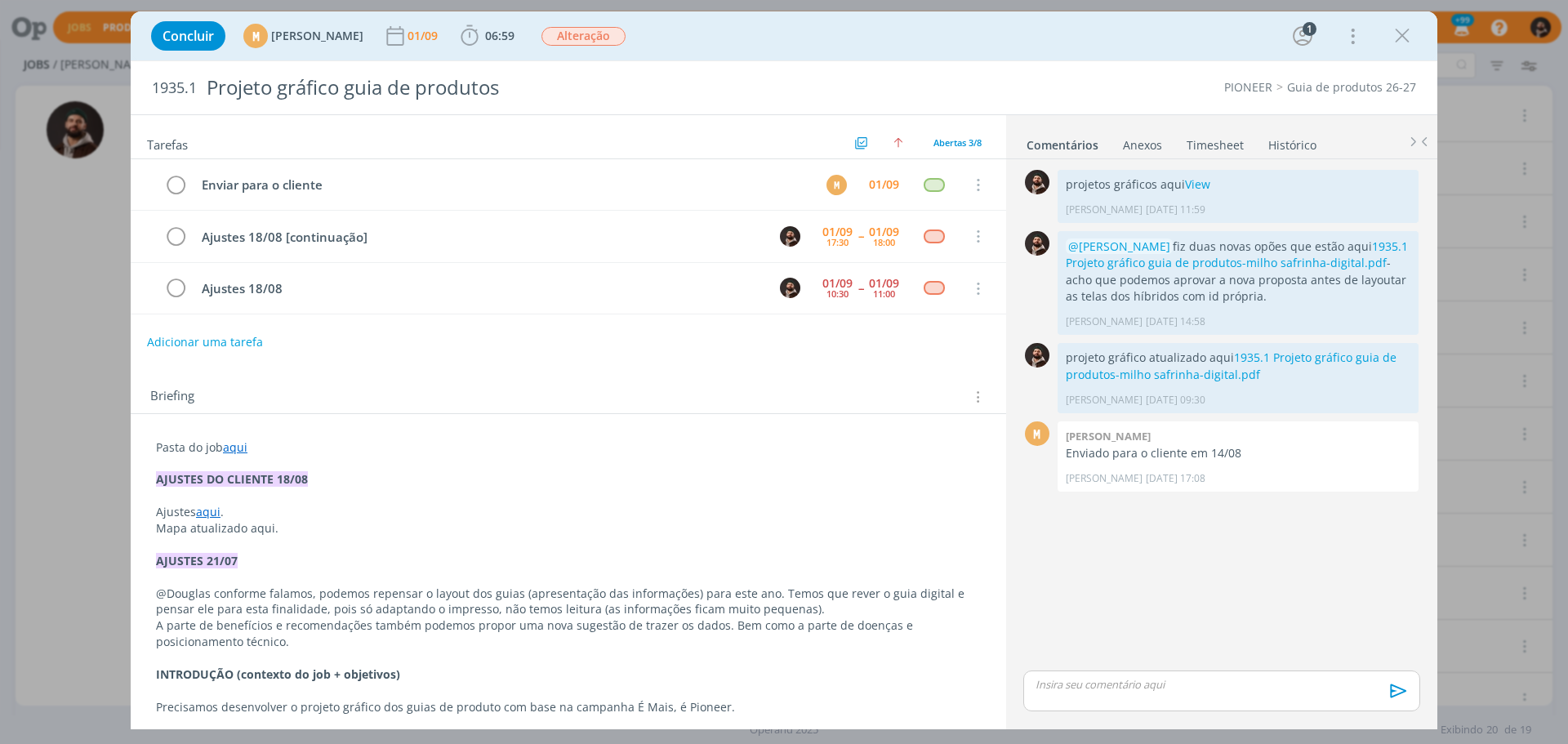
click at [1103, 686] on p "dialog" at bounding box center [1222, 684] width 371 height 15
click at [1399, 696] on icon "dialog" at bounding box center [1396, 696] width 25 height 25
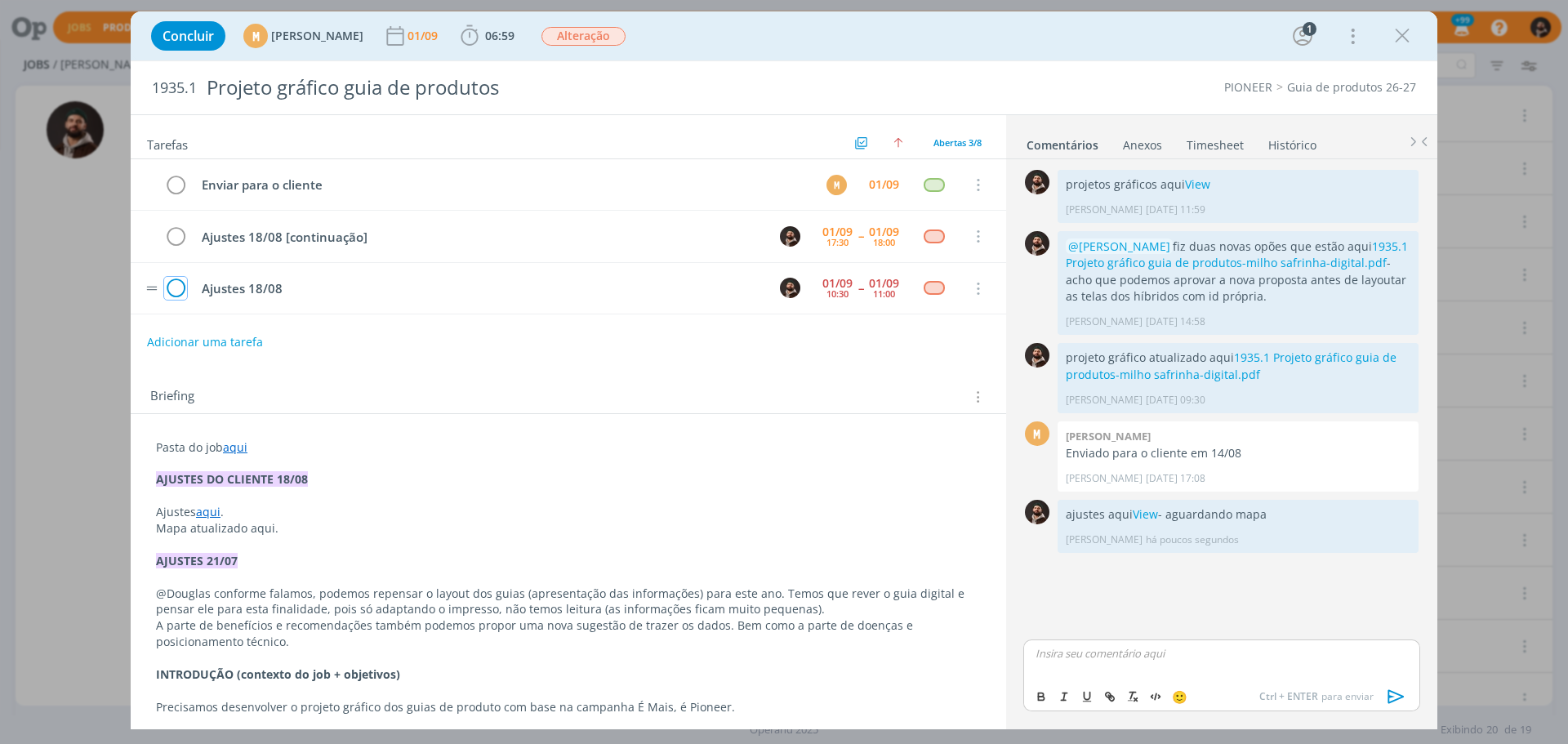
click at [174, 289] on icon "dialog" at bounding box center [175, 289] width 23 height 25
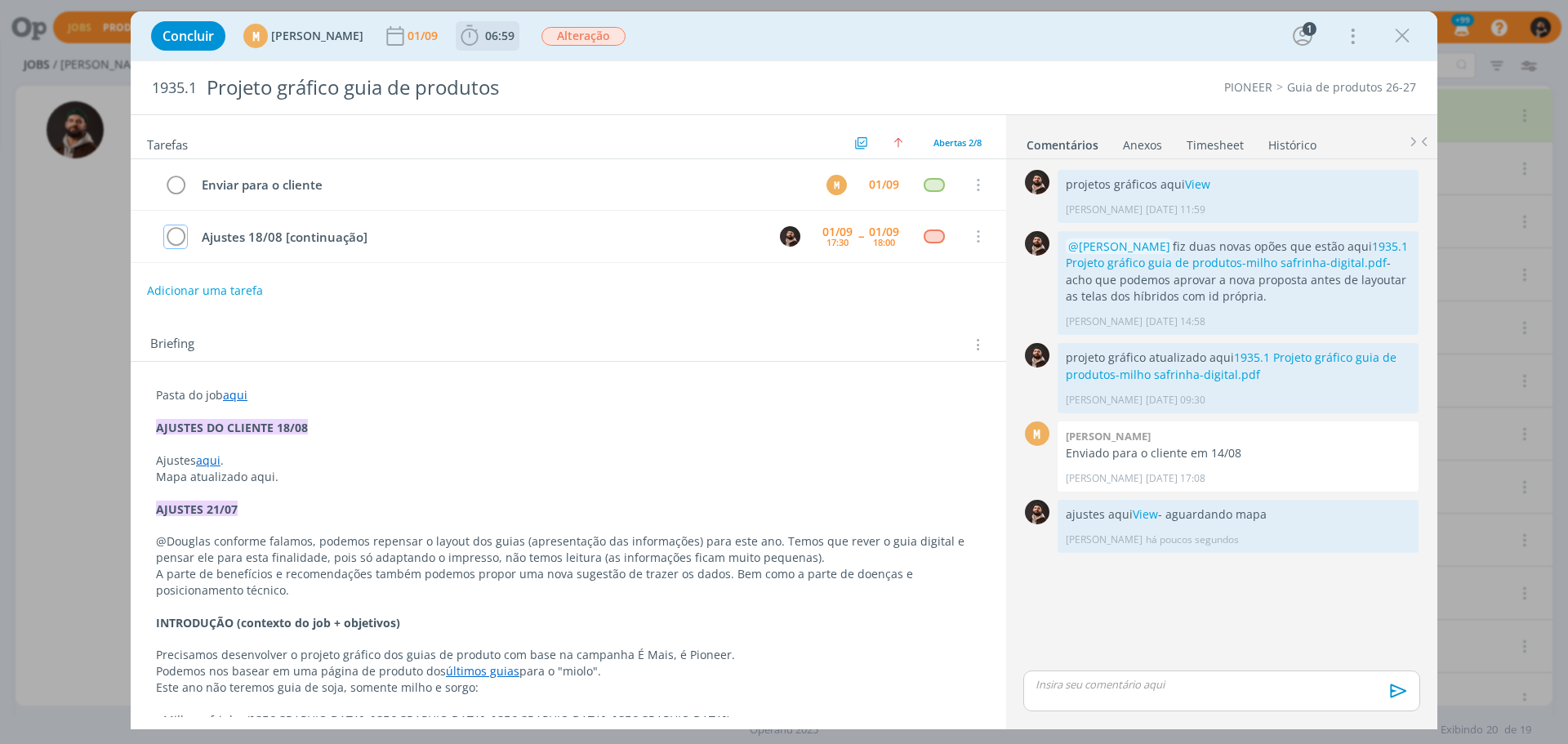
click at [514, 30] on span "06:59" at bounding box center [500, 35] width 29 height 16
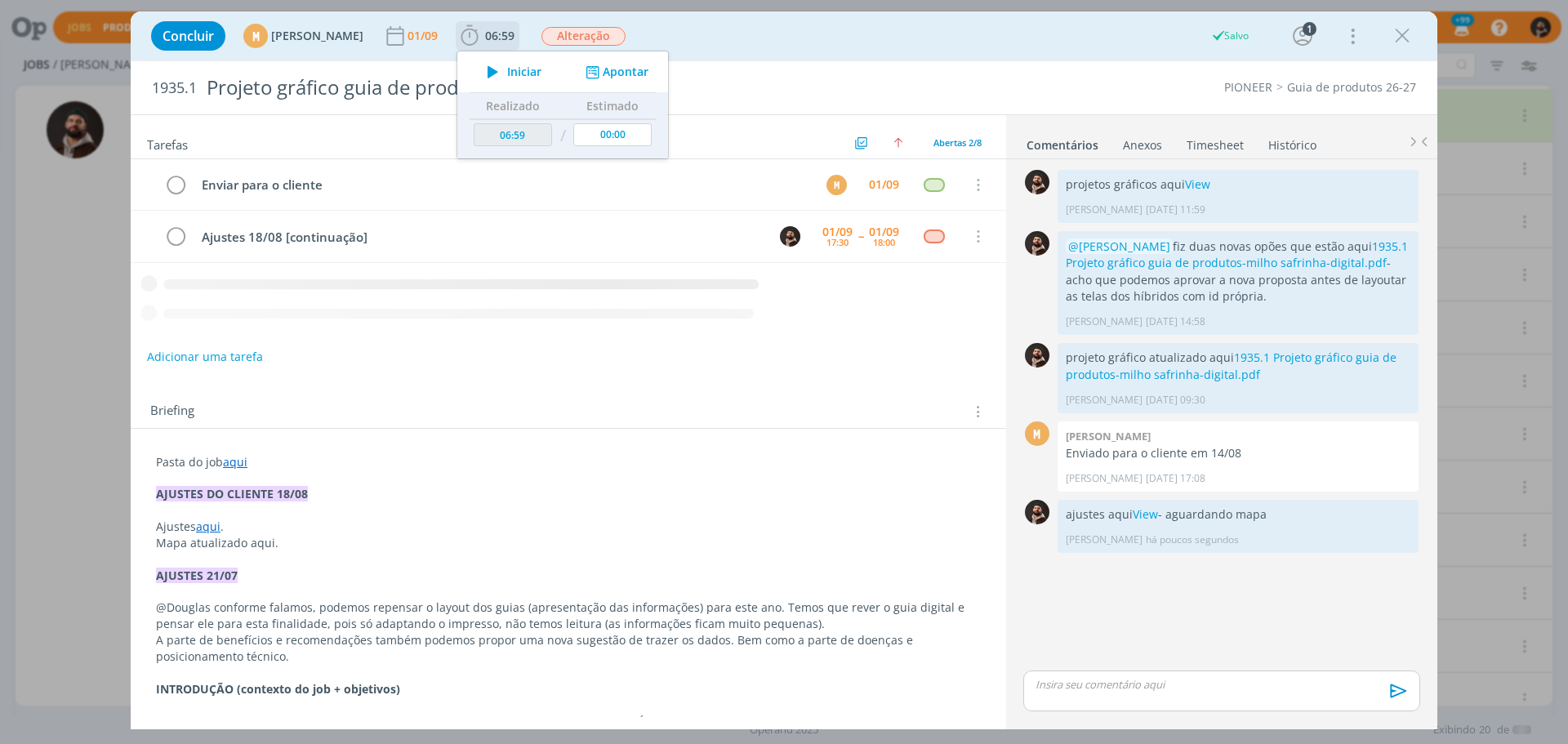
click at [649, 76] on button "Apontar" at bounding box center [615, 72] width 68 height 17
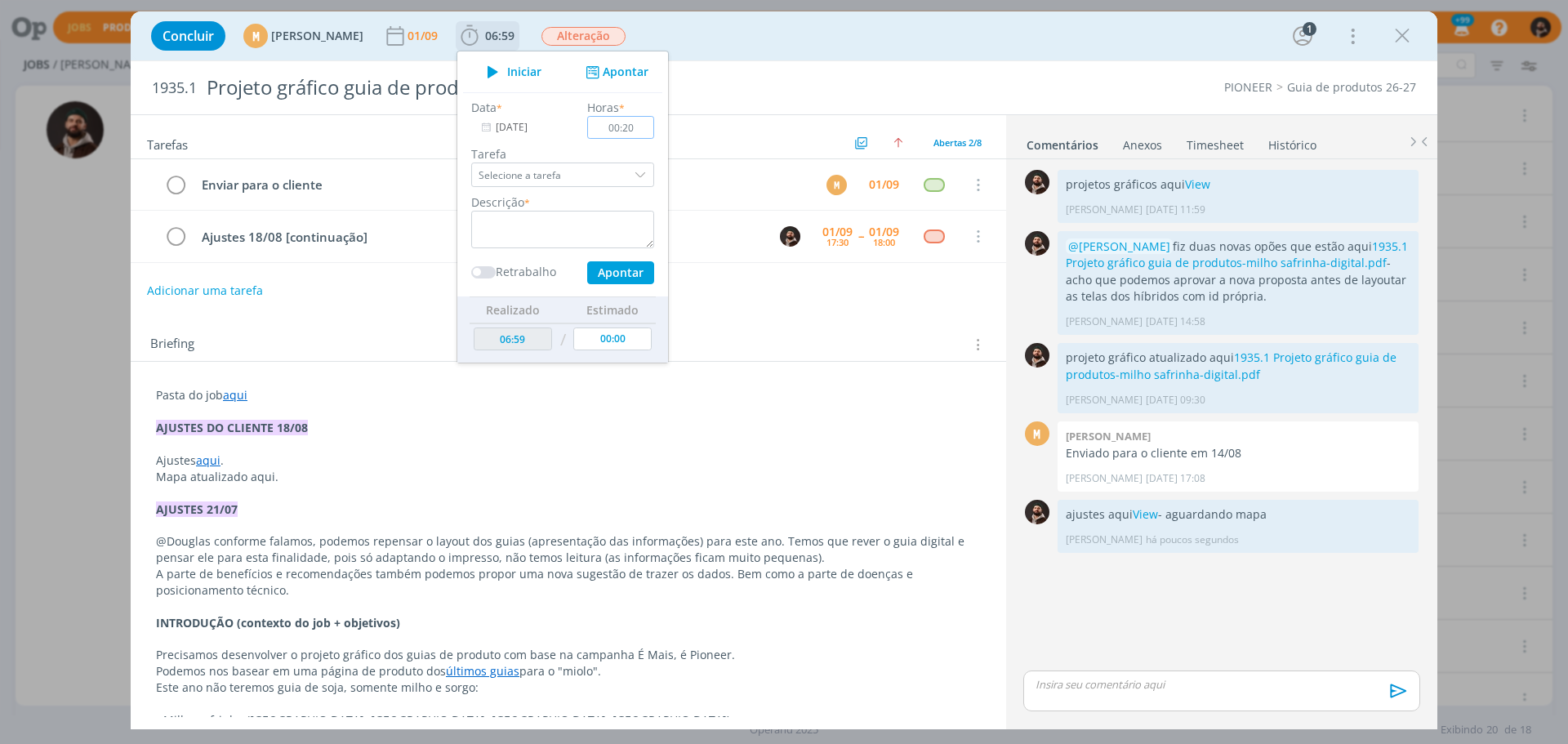
type input "00:20"
click at [647, 236] on textarea "dialog" at bounding box center [563, 230] width 183 height 37
type textarea "ajustes"
click at [654, 276] on button "Apontar" at bounding box center [621, 272] width 67 height 23
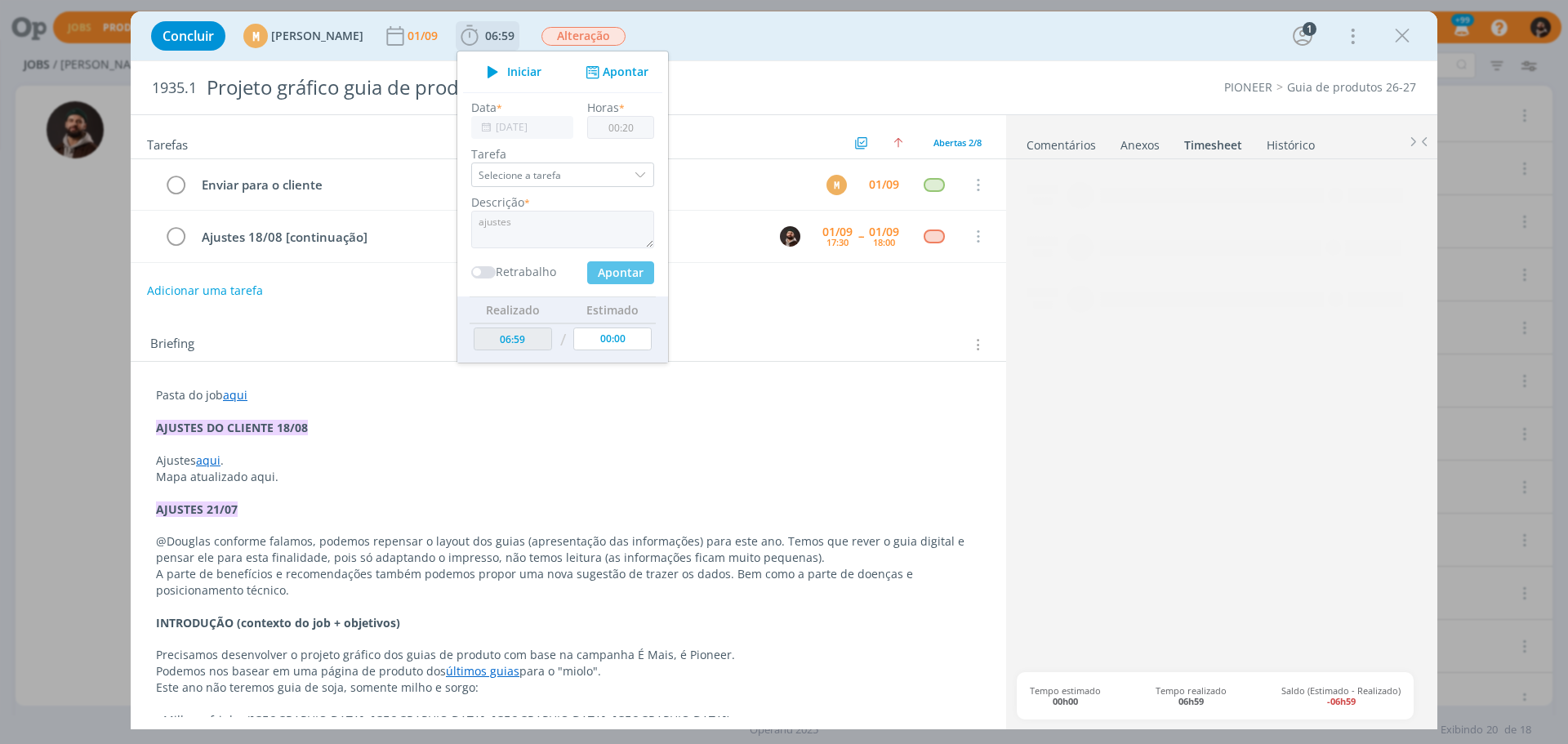
type input "07:19"
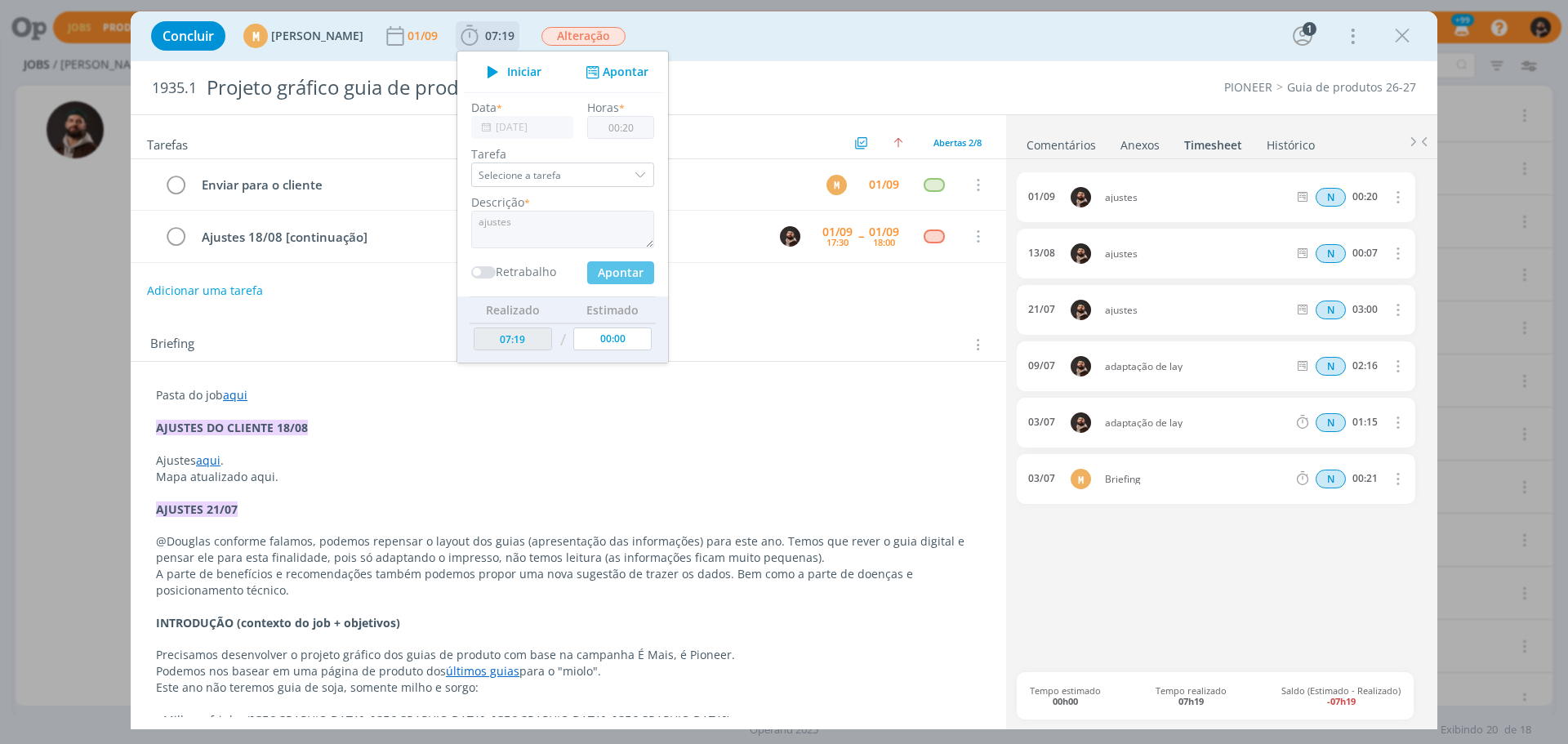
type input "00:00"
click at [862, 313] on div "Tarefas Usar Job de template Ordenar por: Prazo crescente Prazo decrescente Ord…" at bounding box center [568, 415] width 876 height 602
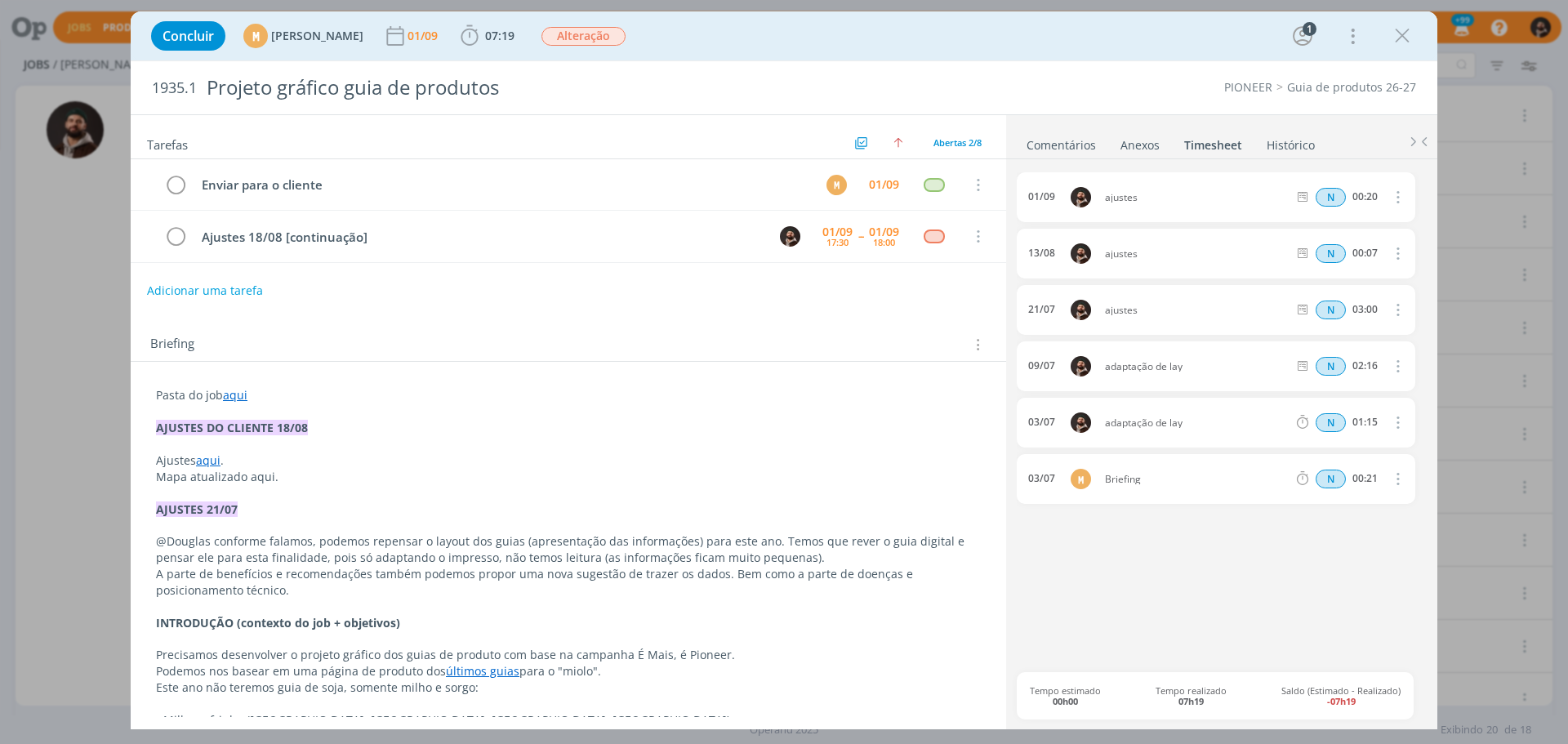
click at [1061, 143] on link "Comentários" at bounding box center [1061, 141] width 71 height 24
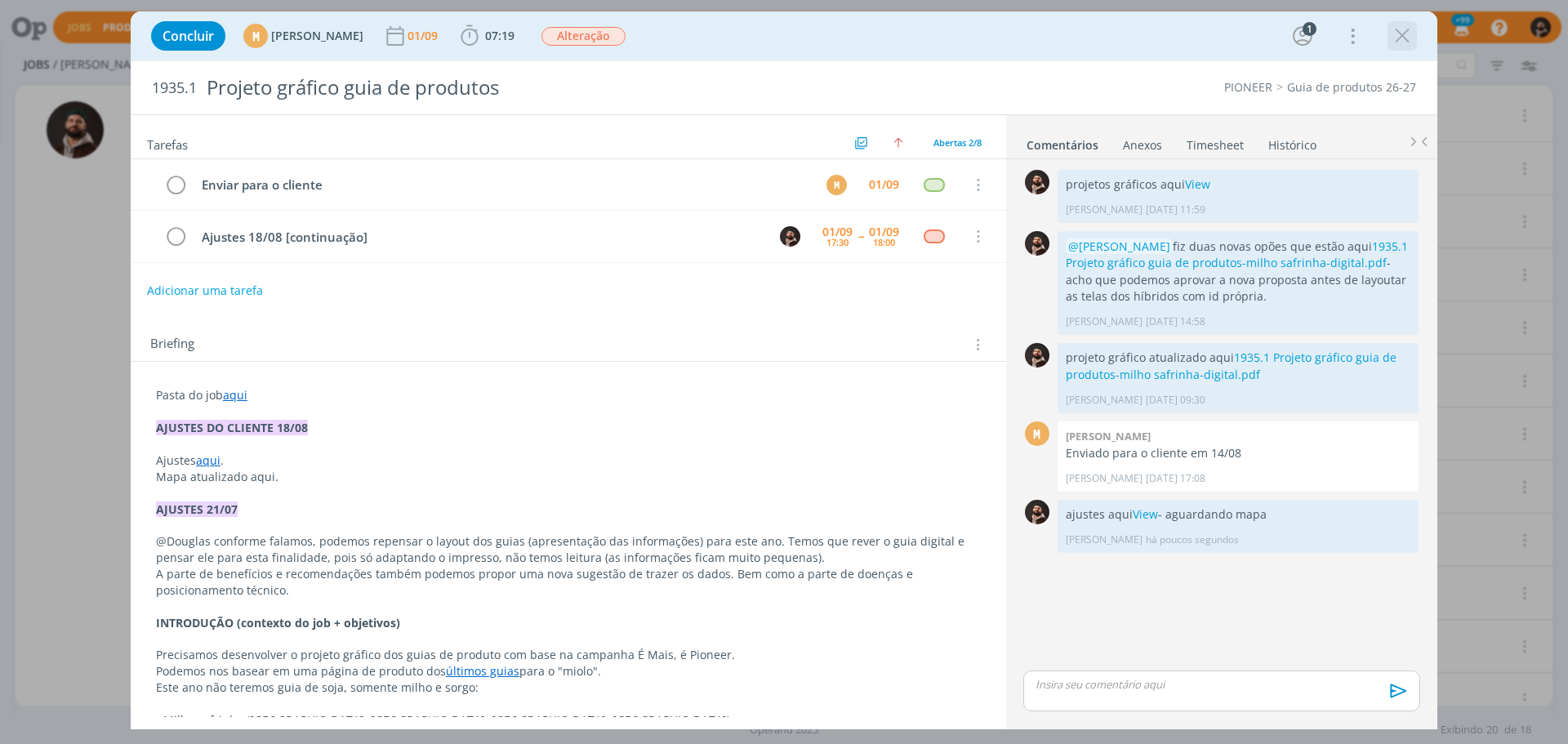
click at [1408, 37] on icon "dialog" at bounding box center [1402, 35] width 25 height 25
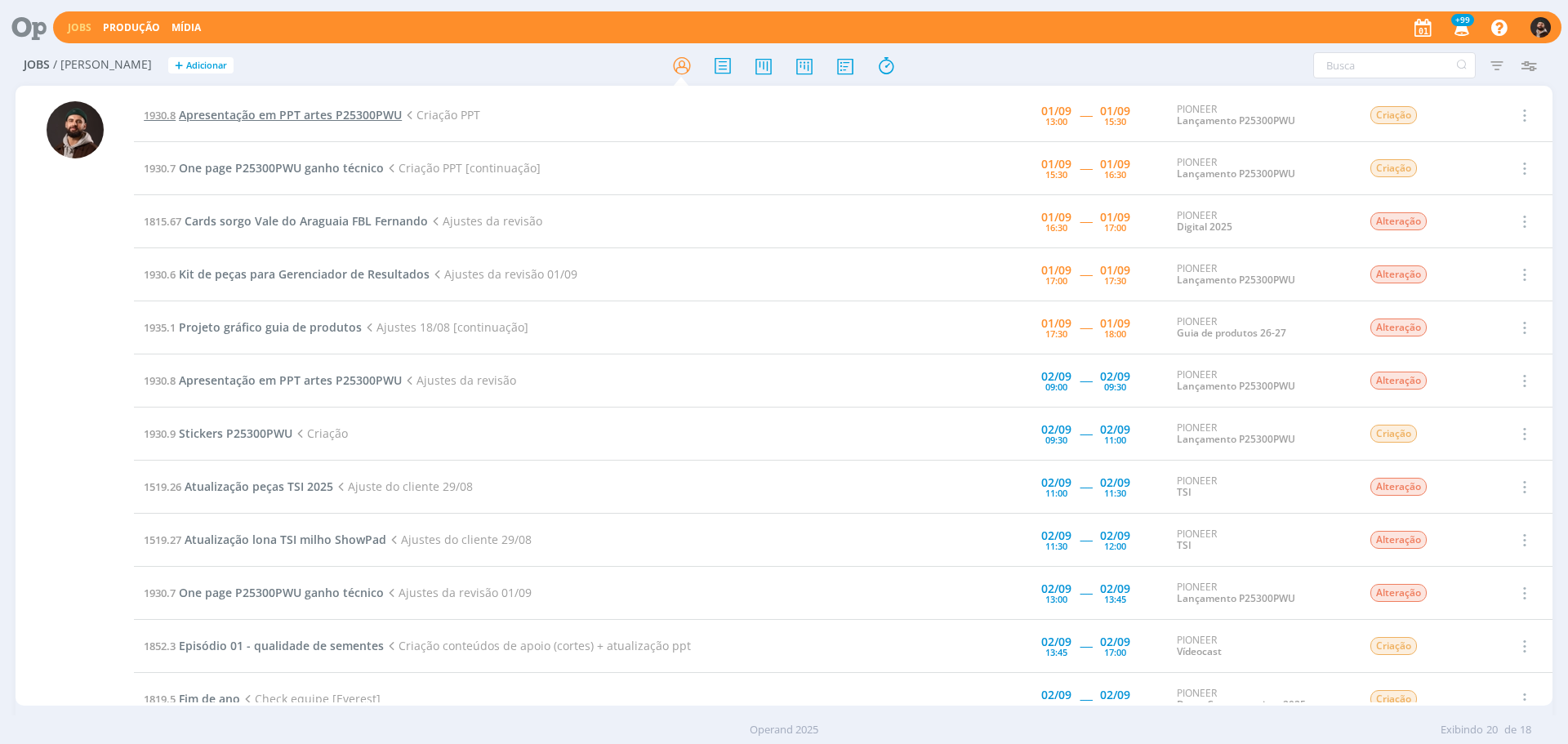
click at [319, 113] on span "Apresentação em PPT artes P25300PWU" at bounding box center [290, 115] width 223 height 16
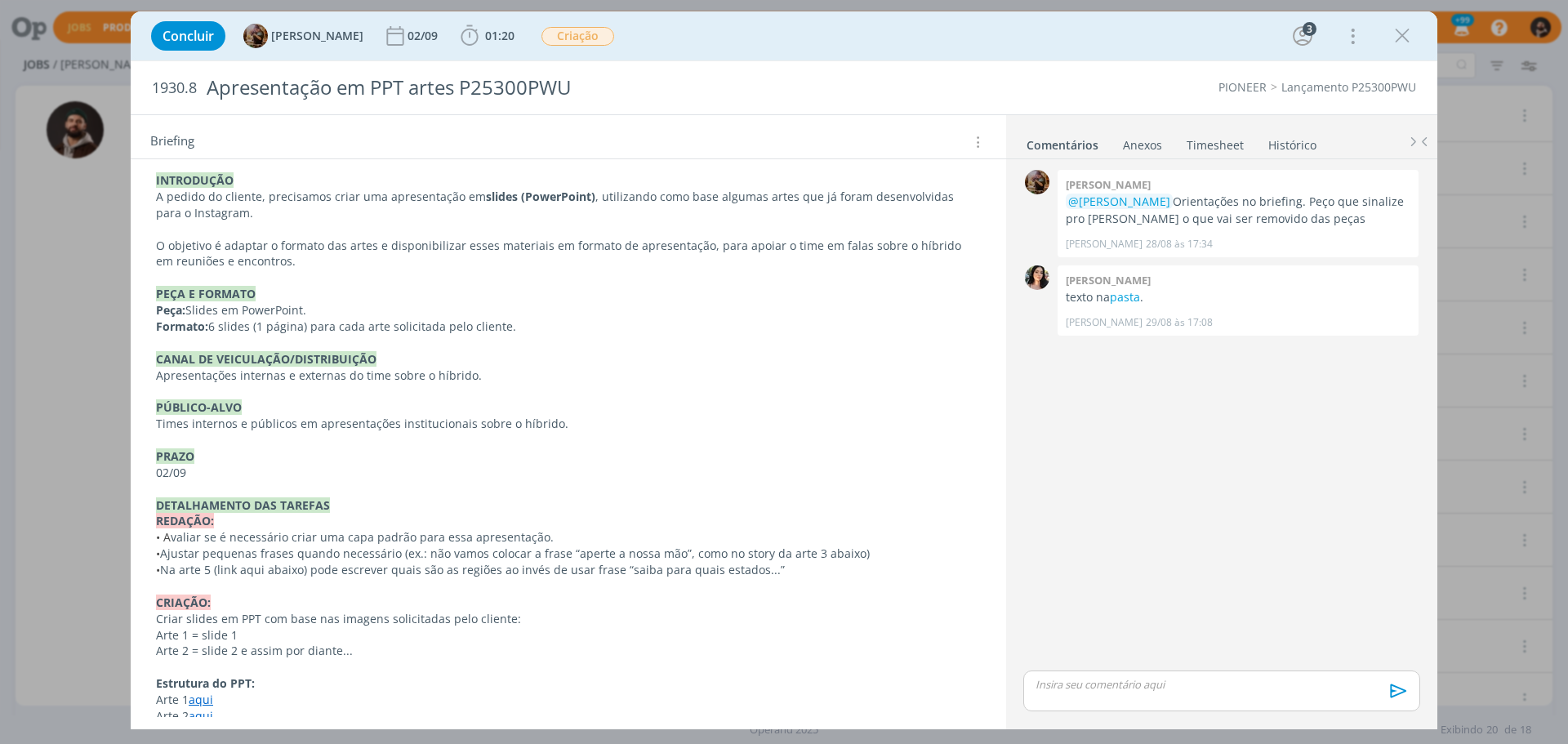
scroll to position [403, 0]
click at [1128, 296] on link "pasta" at bounding box center [1125, 296] width 30 height 16
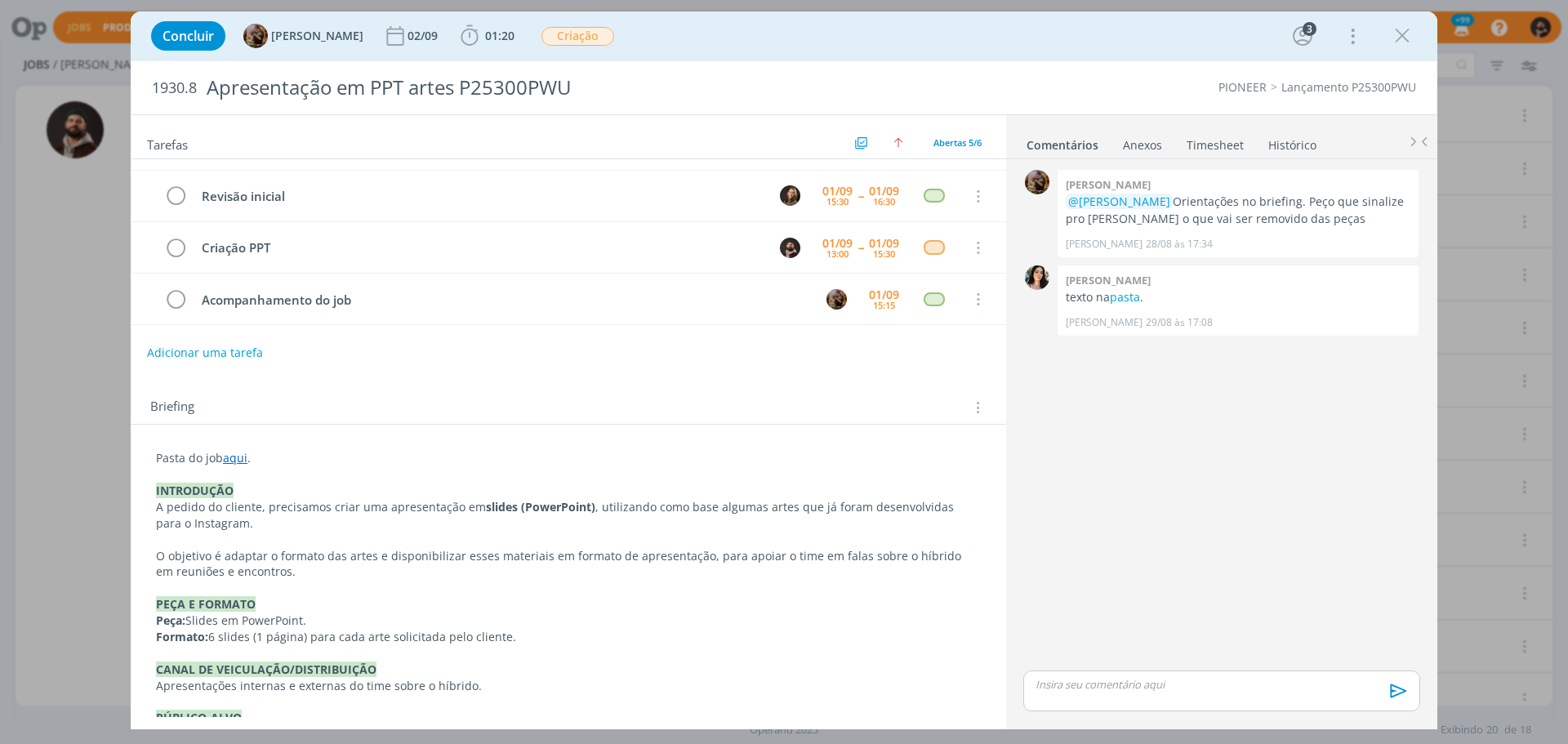
scroll to position [0, 0]
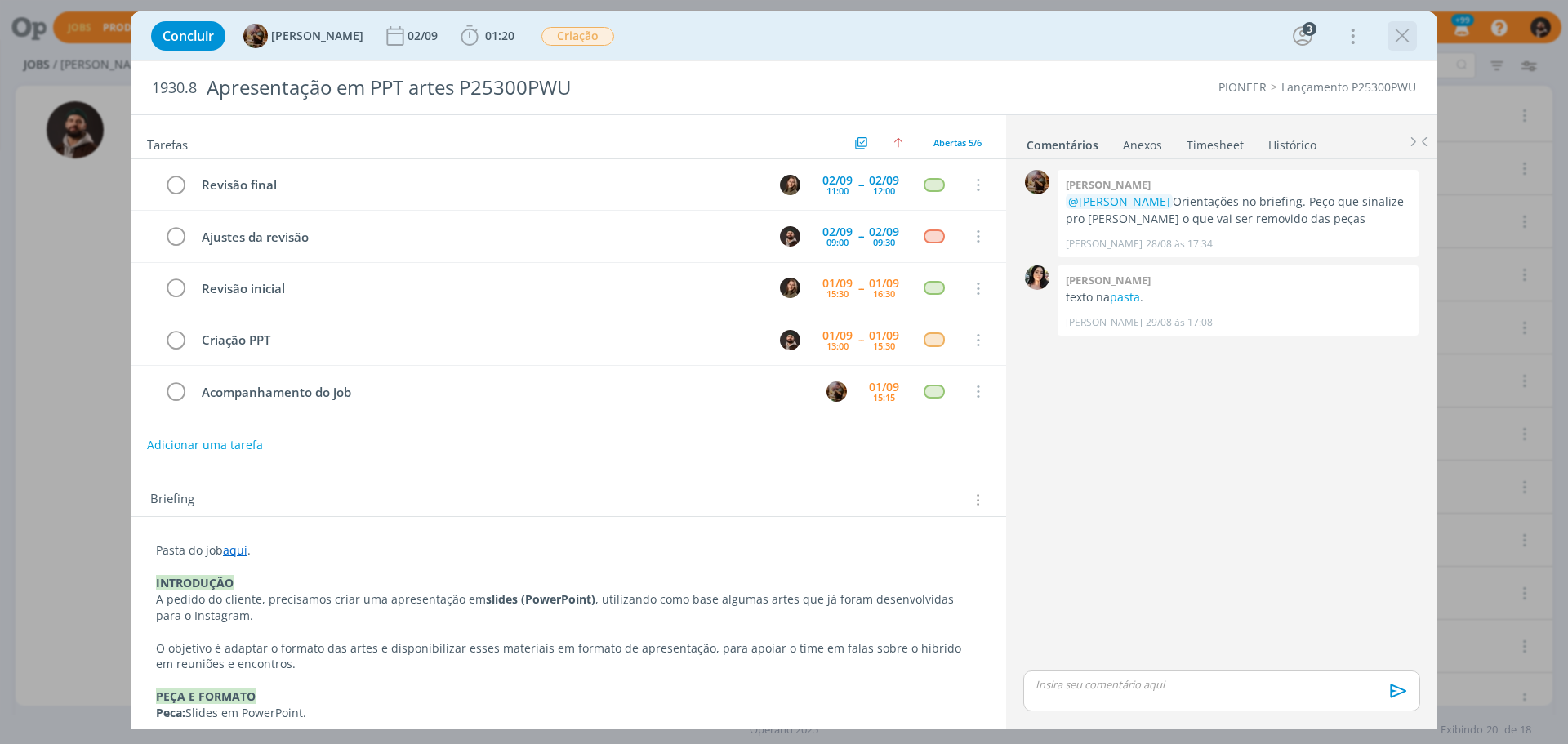
click at [1402, 31] on icon "dialog" at bounding box center [1402, 35] width 25 height 25
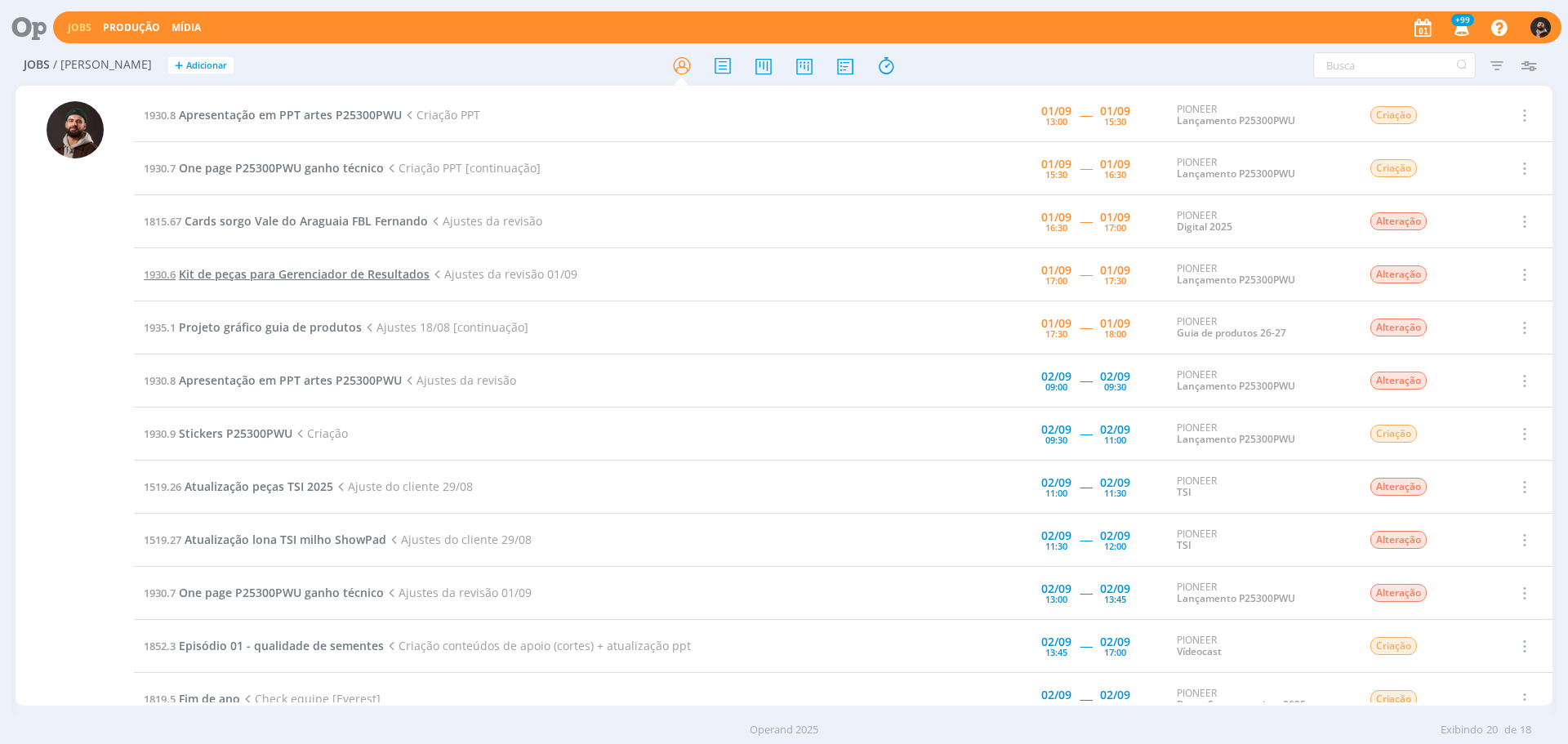
click at [355, 274] on span "Kit de peças para Gerenciador de Resultados" at bounding box center [303, 274] width 250 height 16
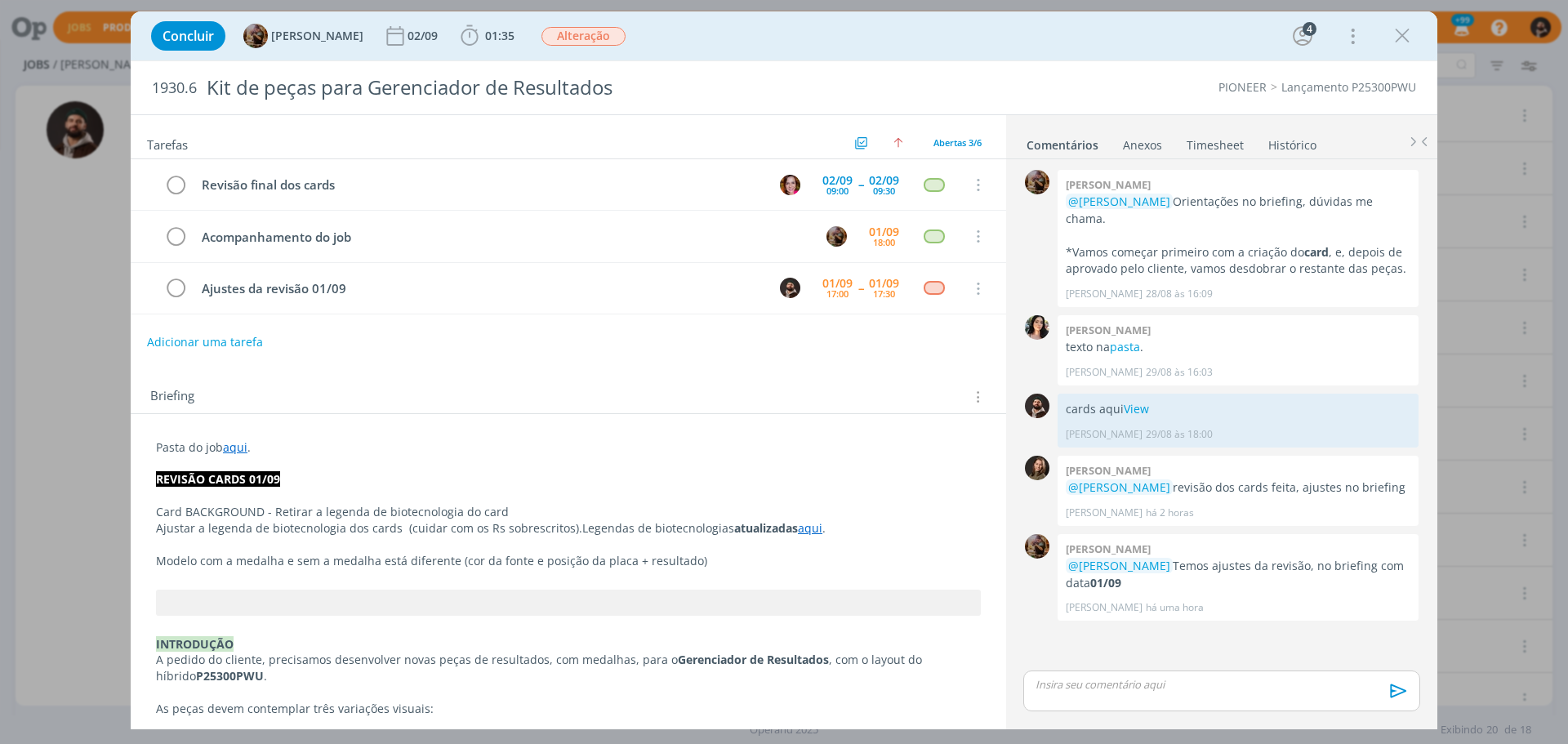
drag, startPoint x: 138, startPoint y: 514, endPoint x: 491, endPoint y: 512, distance: 353.0
click at [491, 512] on p "Card BACKGROUND - Retirar a legenda de biotecnologia do card" at bounding box center [568, 511] width 825 height 17
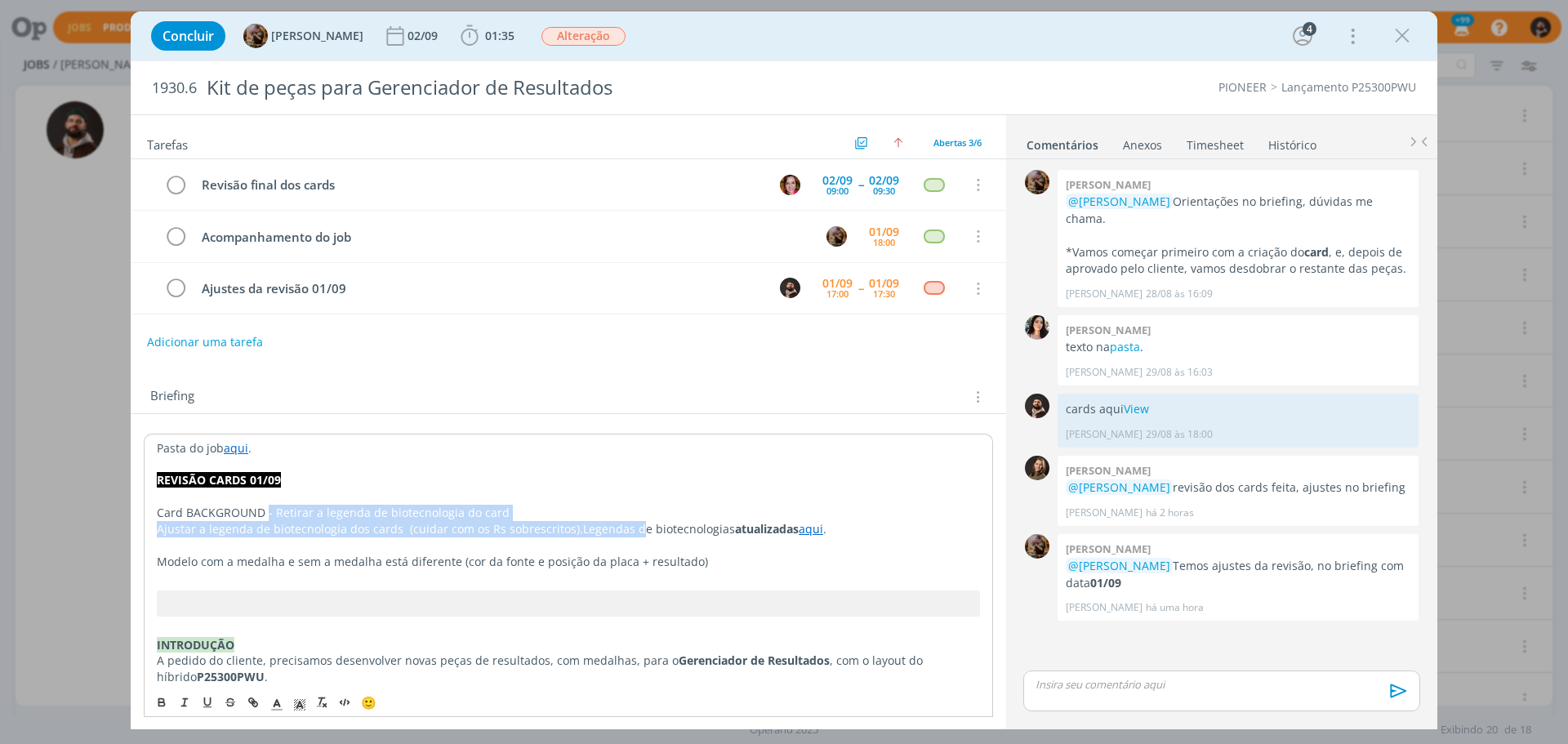
drag, startPoint x: 266, startPoint y: 510, endPoint x: 631, endPoint y: 529, distance: 365.5
click at [436, 536] on p "Ajustar a legenda de biotecnologia dos cards (cuidar com os Rs sobrescritos). L…" at bounding box center [568, 529] width 824 height 17
drag, startPoint x: 537, startPoint y: 530, endPoint x: 761, endPoint y: 529, distance: 224.0
click at [761, 529] on p "Ajustar a legenda de biotecnologia dos cards (cuidar com os Rs sobrescritos). L…" at bounding box center [568, 529] width 824 height 17
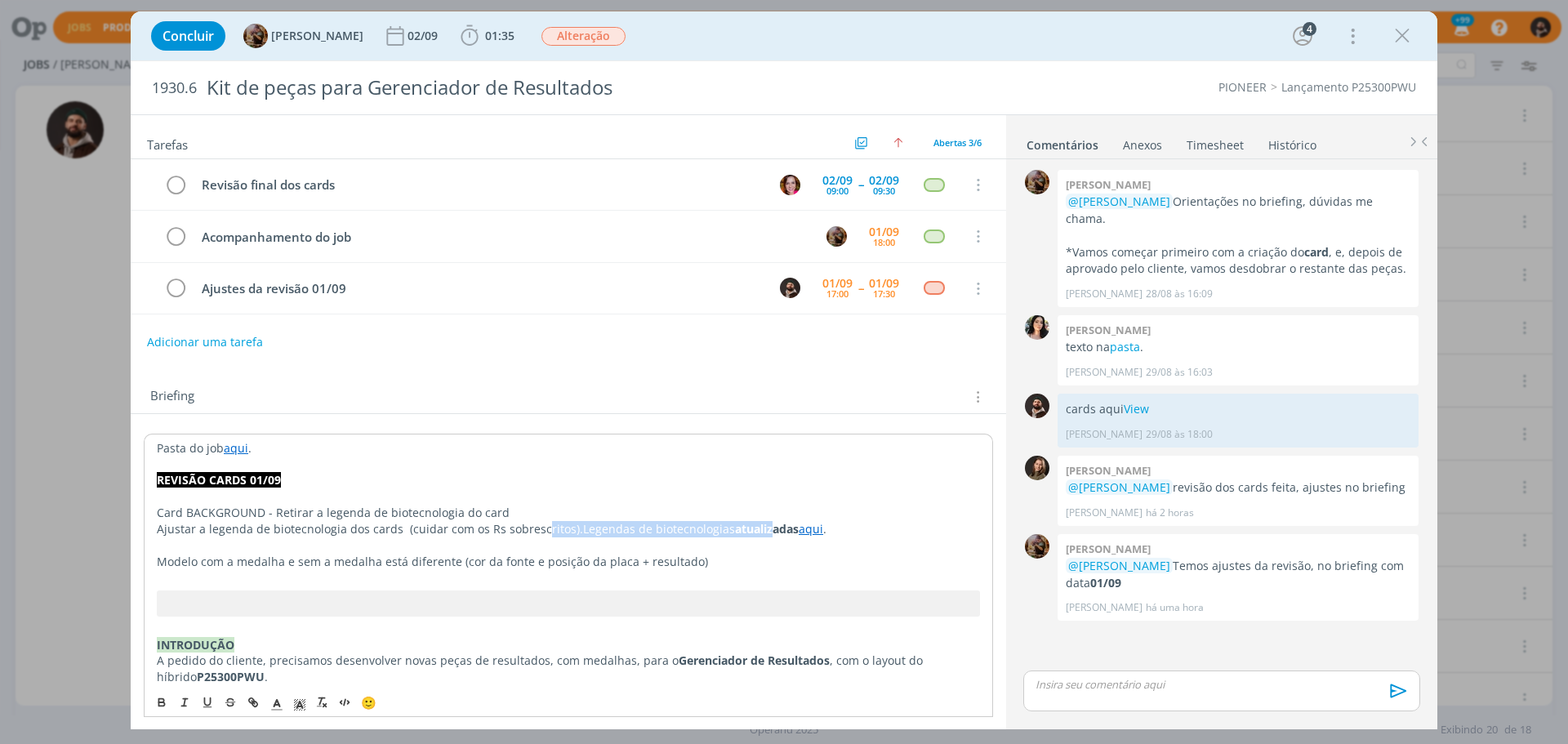
click at [761, 529] on strong "atualizadas" at bounding box center [767, 529] width 64 height 16
drag, startPoint x: 152, startPoint y: 562, endPoint x: 717, endPoint y: 548, distance: 565.2
click at [359, 570] on p "dialog" at bounding box center [568, 578] width 824 height 17
drag, startPoint x: 284, startPoint y: 565, endPoint x: 530, endPoint y: 552, distance: 246.3
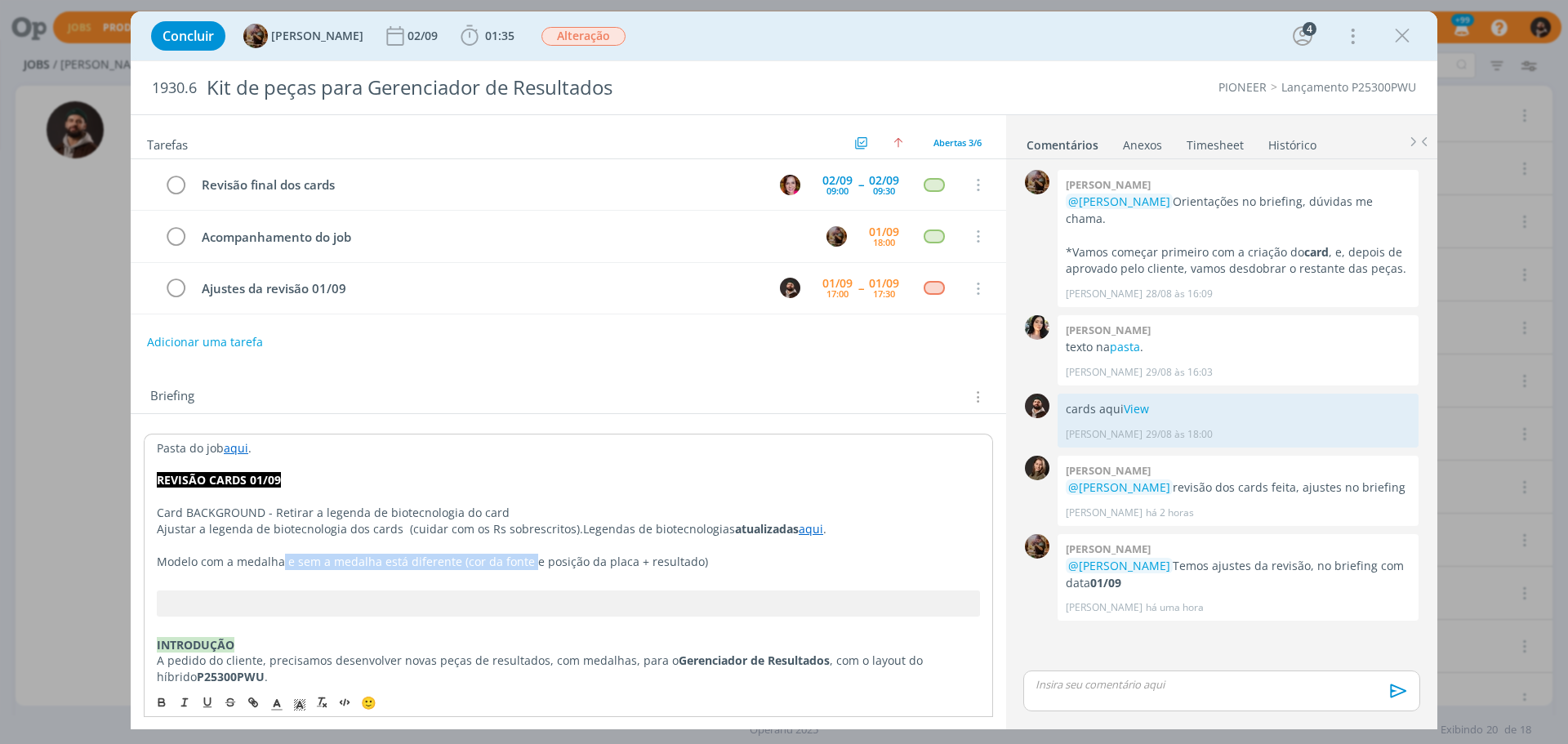
click at [530, 552] on p "dialog" at bounding box center [568, 545] width 824 height 17
drag, startPoint x: 444, startPoint y: 564, endPoint x: 728, endPoint y: 558, distance: 284.1
click at [728, 558] on p "Modelo com a medalha e sem a medalha está diferente (cor da fonte e posição da …" at bounding box center [568, 561] width 824 height 17
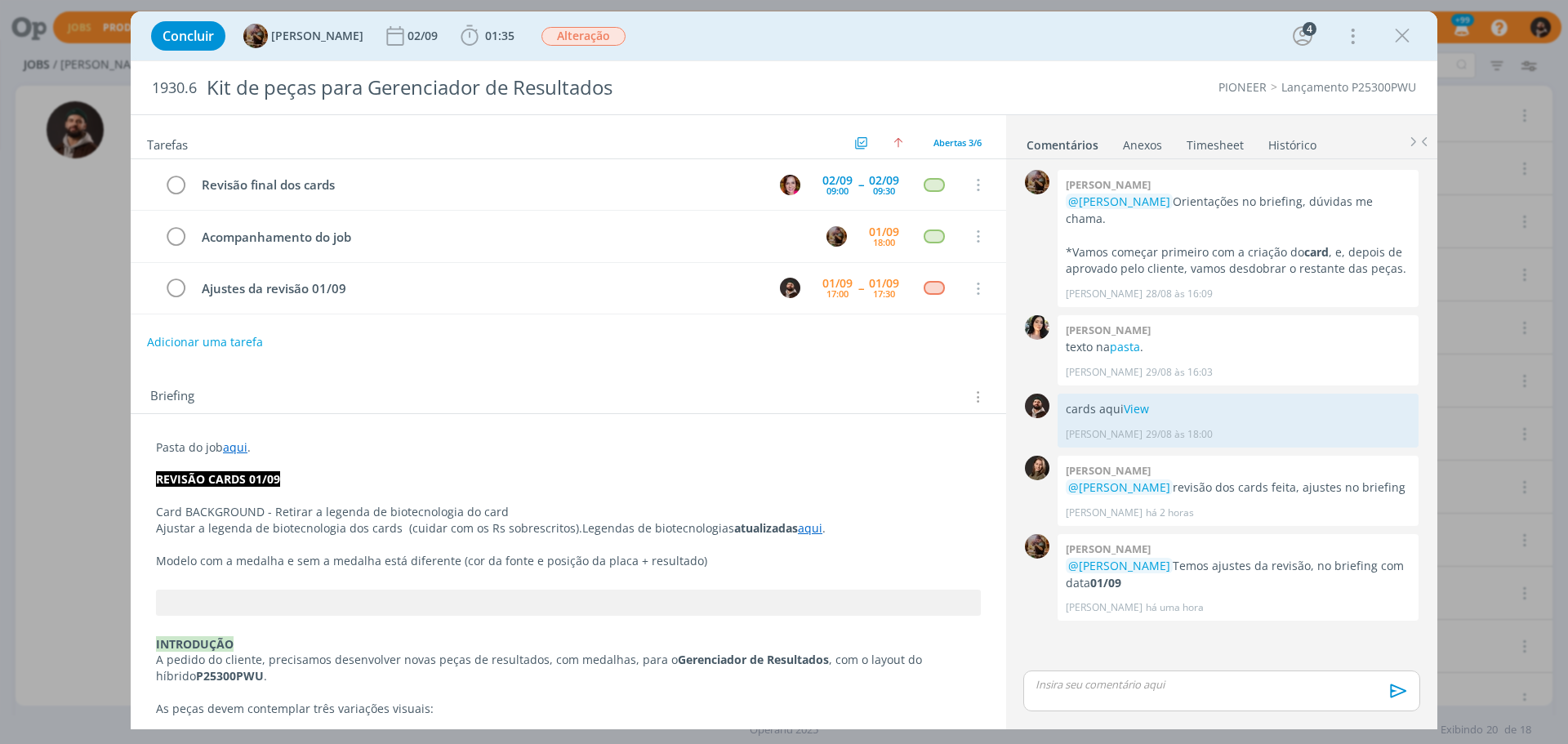
click at [1185, 688] on p "dialog" at bounding box center [1222, 684] width 371 height 15
drag, startPoint x: 142, startPoint y: 564, endPoint x: 425, endPoint y: 571, distance: 283.1
drag, startPoint x: 454, startPoint y: 562, endPoint x: 144, endPoint y: 565, distance: 310.0
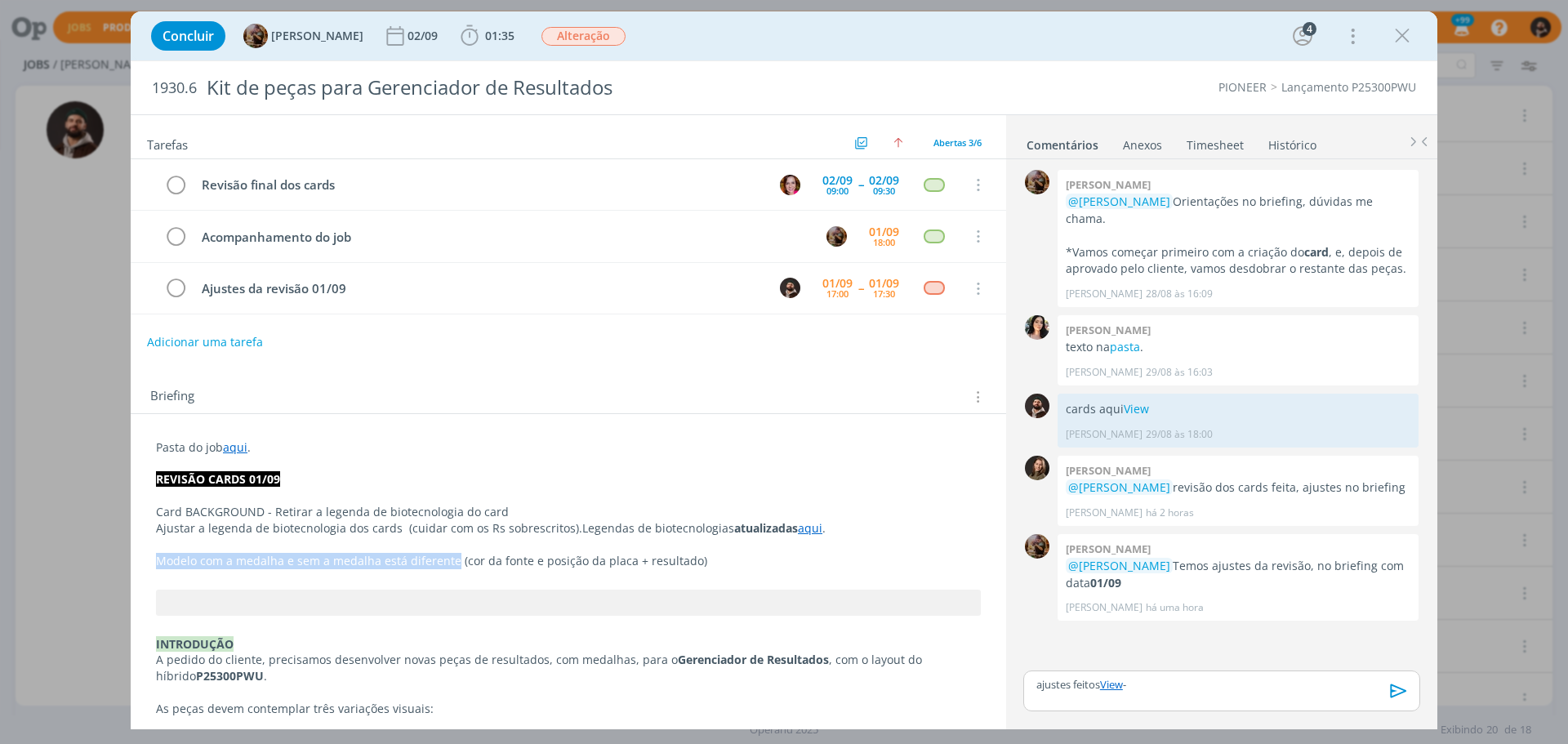
copy p "Modelo com a medalha e sem a medalha está diferente"
click at [1172, 679] on p "ajustes feitos View -" at bounding box center [1222, 684] width 371 height 15
drag, startPoint x: 1137, startPoint y: 653, endPoint x: 1250, endPoint y: 685, distance: 117.4
click at [1247, 685] on div "ajustes feitos View - Modelo com a medalha e sem a medalha está diferente 🙂 Ctr…" at bounding box center [1221, 674] width 397 height 72
click at [1397, 692] on icon "dialog" at bounding box center [1396, 696] width 25 height 25
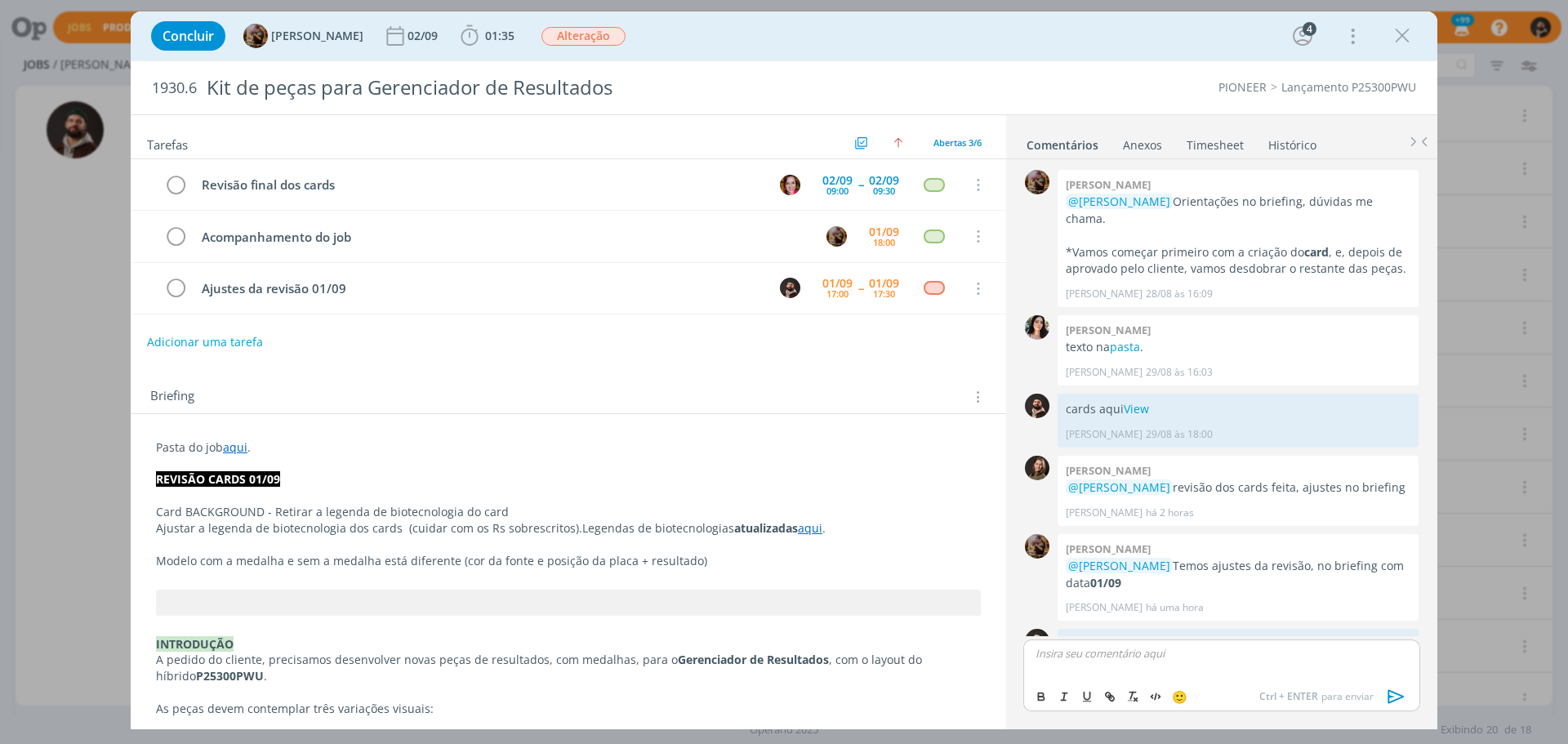
scroll to position [67, 0]
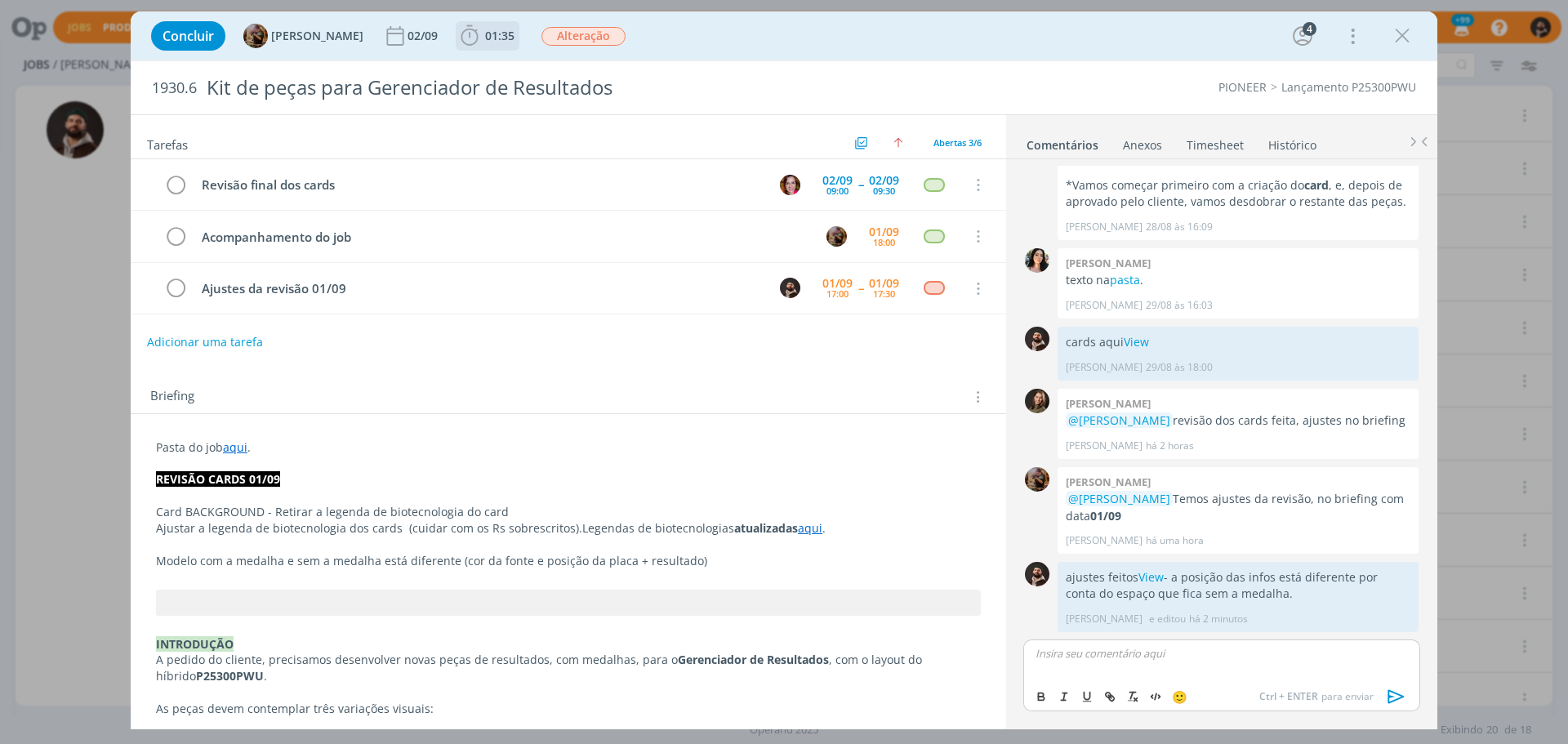
click at [517, 32] on b "01:35" at bounding box center [500, 36] width 36 height 12
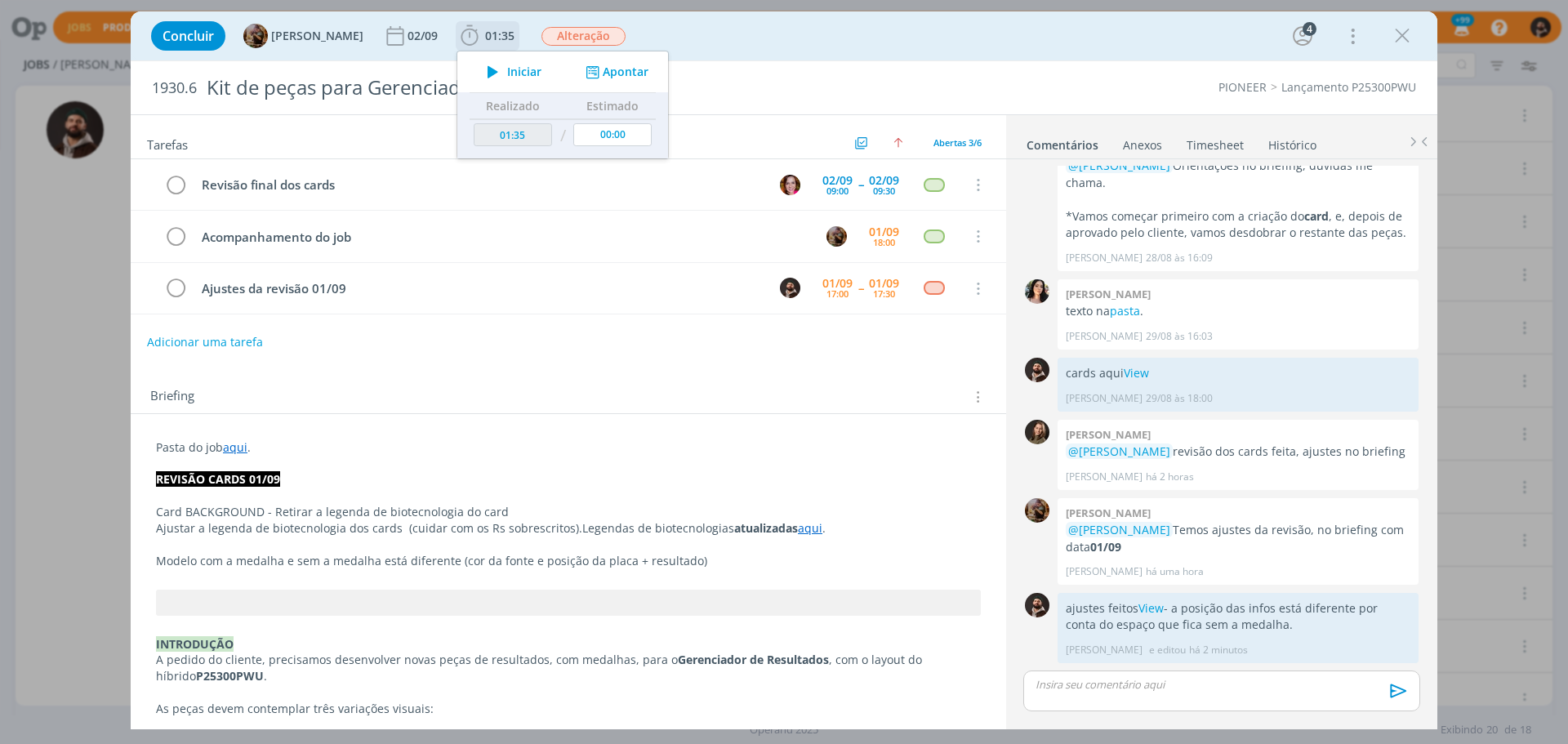
click at [643, 71] on button "Apontar" at bounding box center [615, 72] width 68 height 17
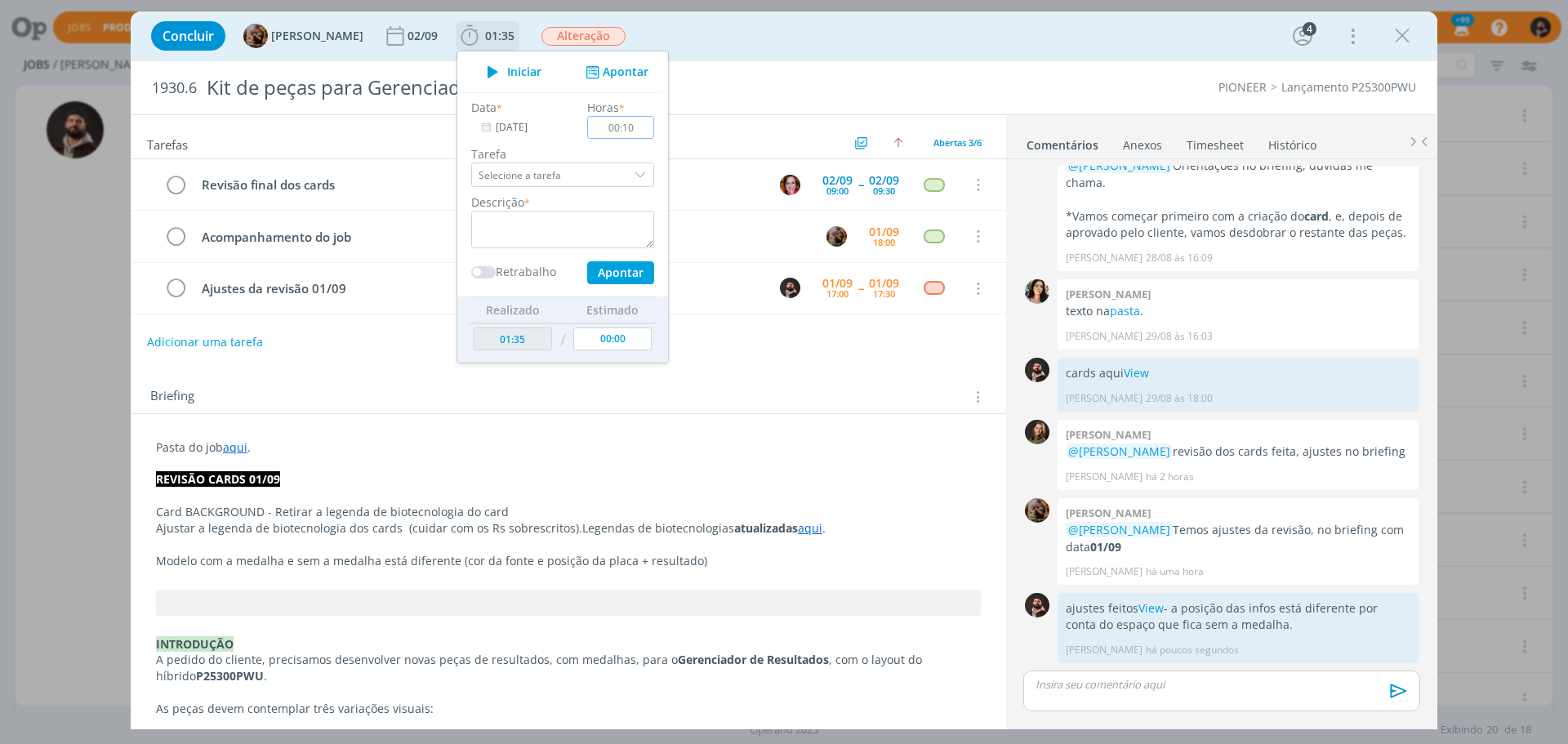
type input "00:10"
click at [610, 225] on textarea "dialog" at bounding box center [563, 230] width 183 height 37
type textarea "ajustes"
click at [632, 266] on button "Apontar" at bounding box center [621, 272] width 67 height 23
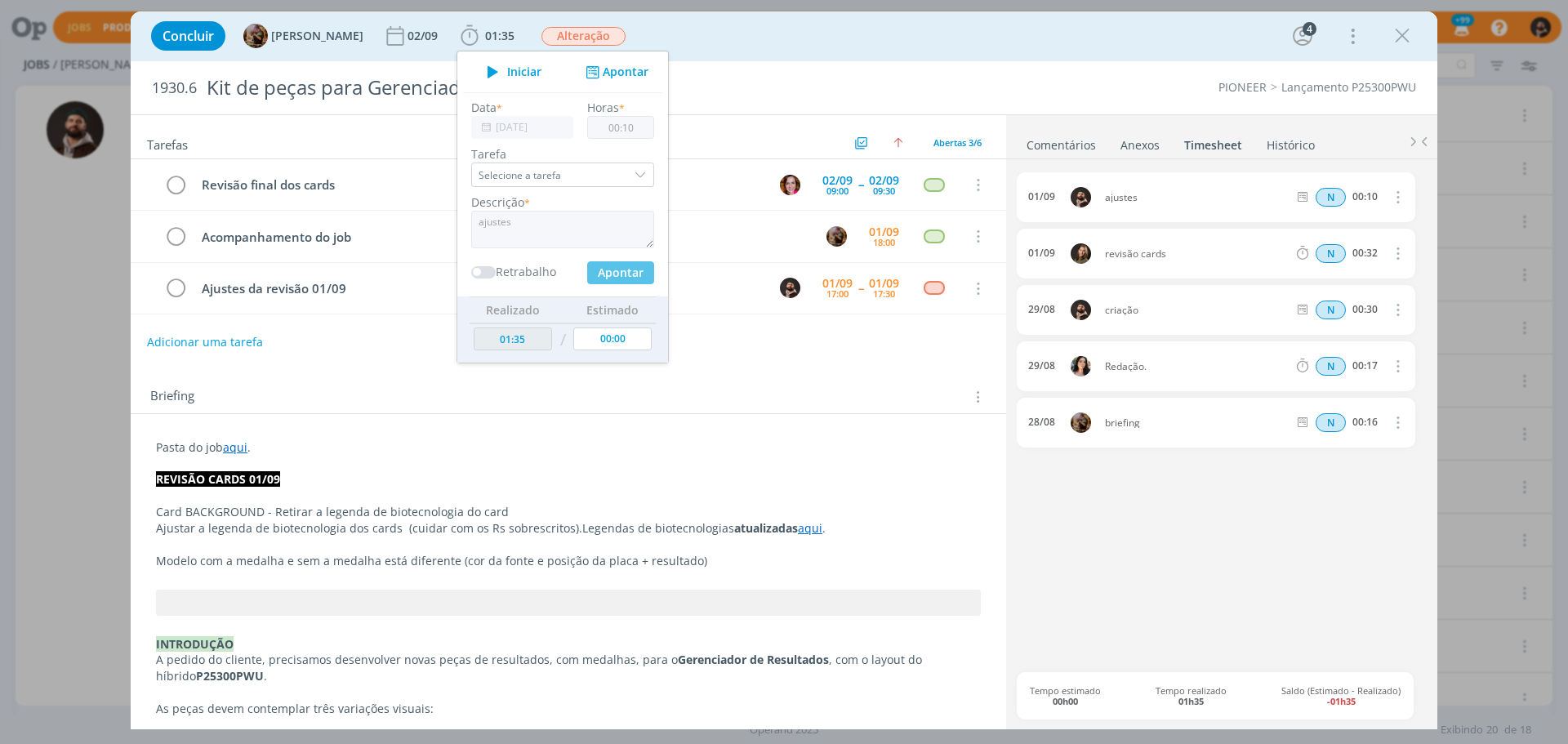
type input "01:45"
type input "00:00"
click at [819, 367] on div "Tarefas Usar Job de template Ordenar por: Prazo crescente Prazo decrescente Ord…" at bounding box center [568, 415] width 876 height 602
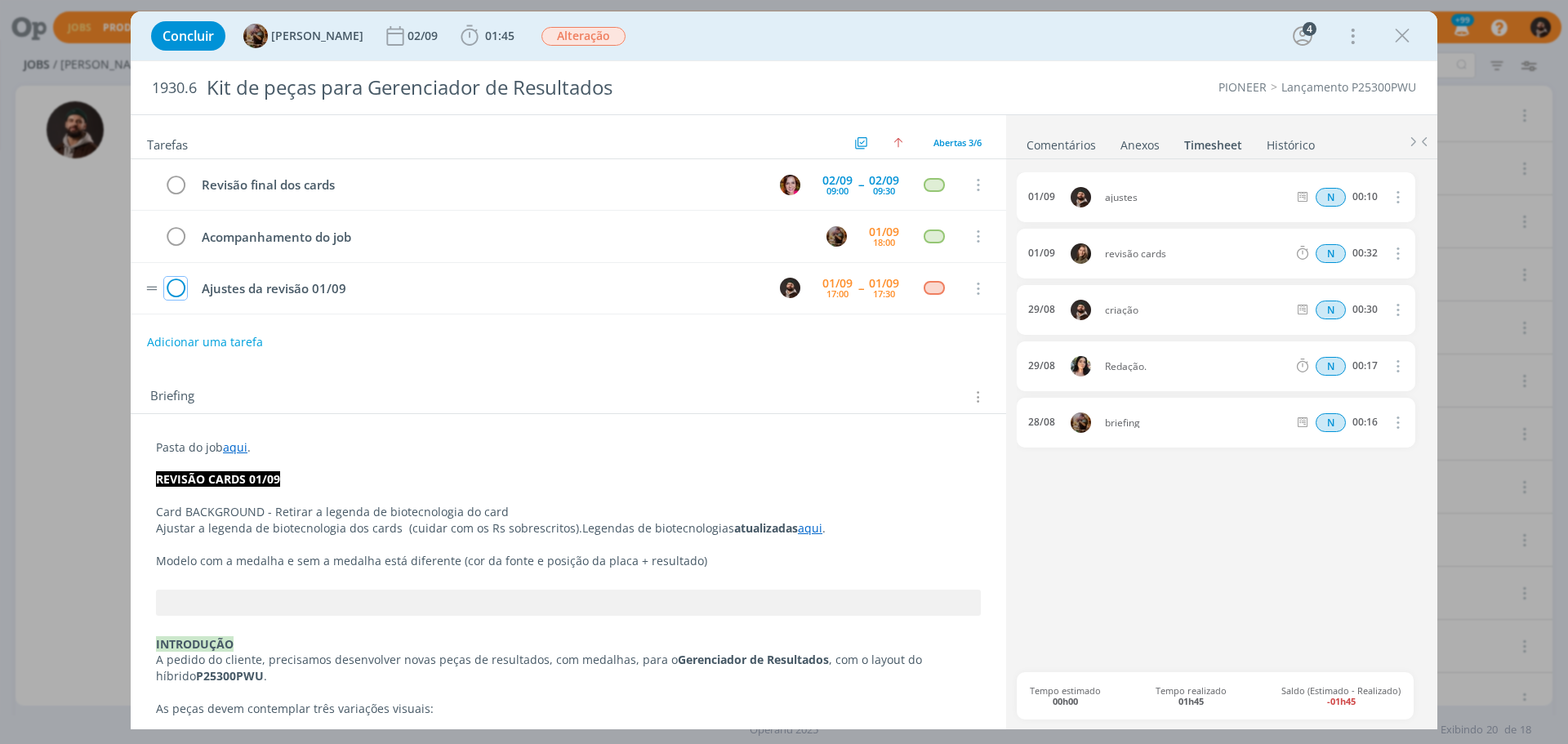
click at [173, 287] on icon "dialog" at bounding box center [175, 289] width 23 height 25
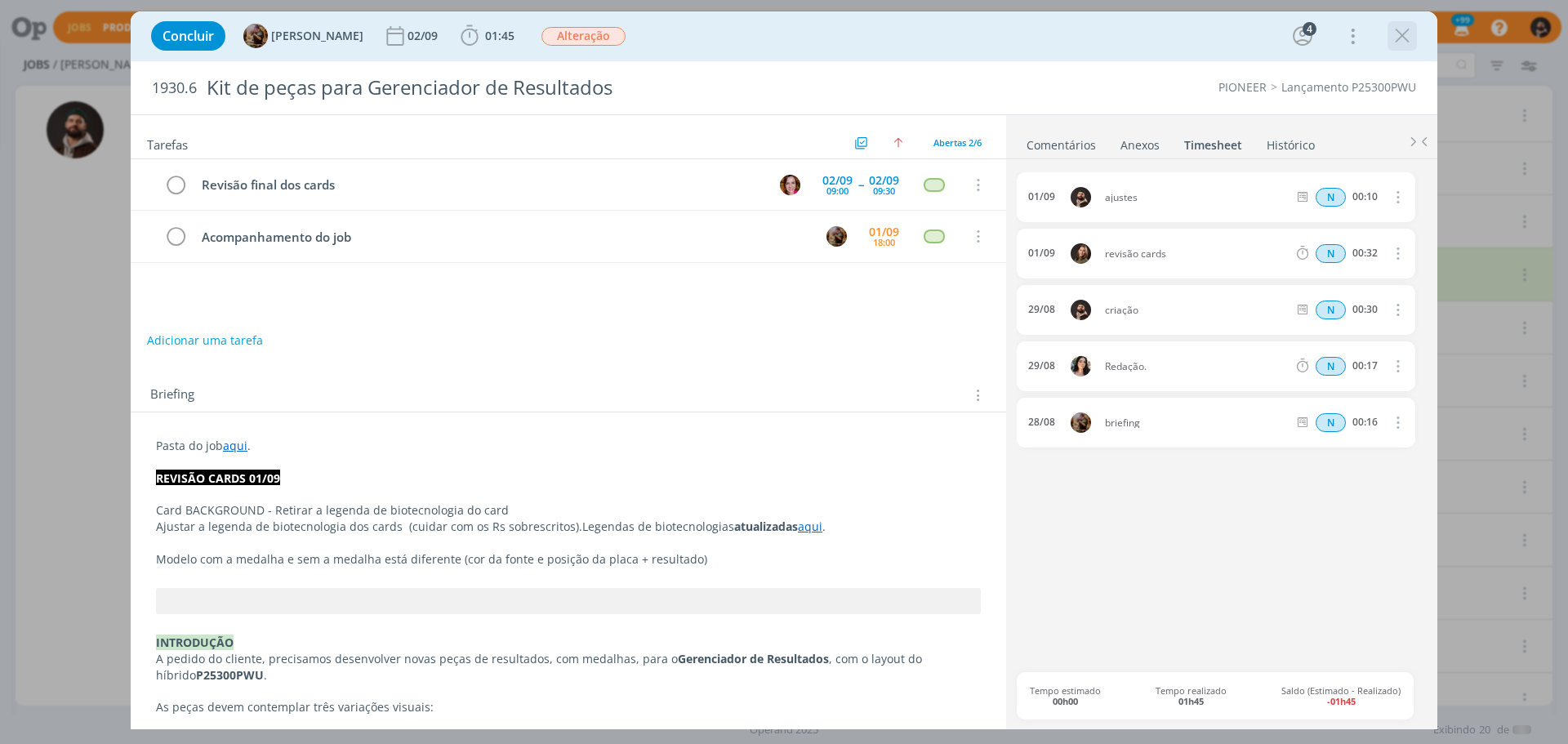
click at [1406, 35] on icon "dialog" at bounding box center [1402, 35] width 25 height 25
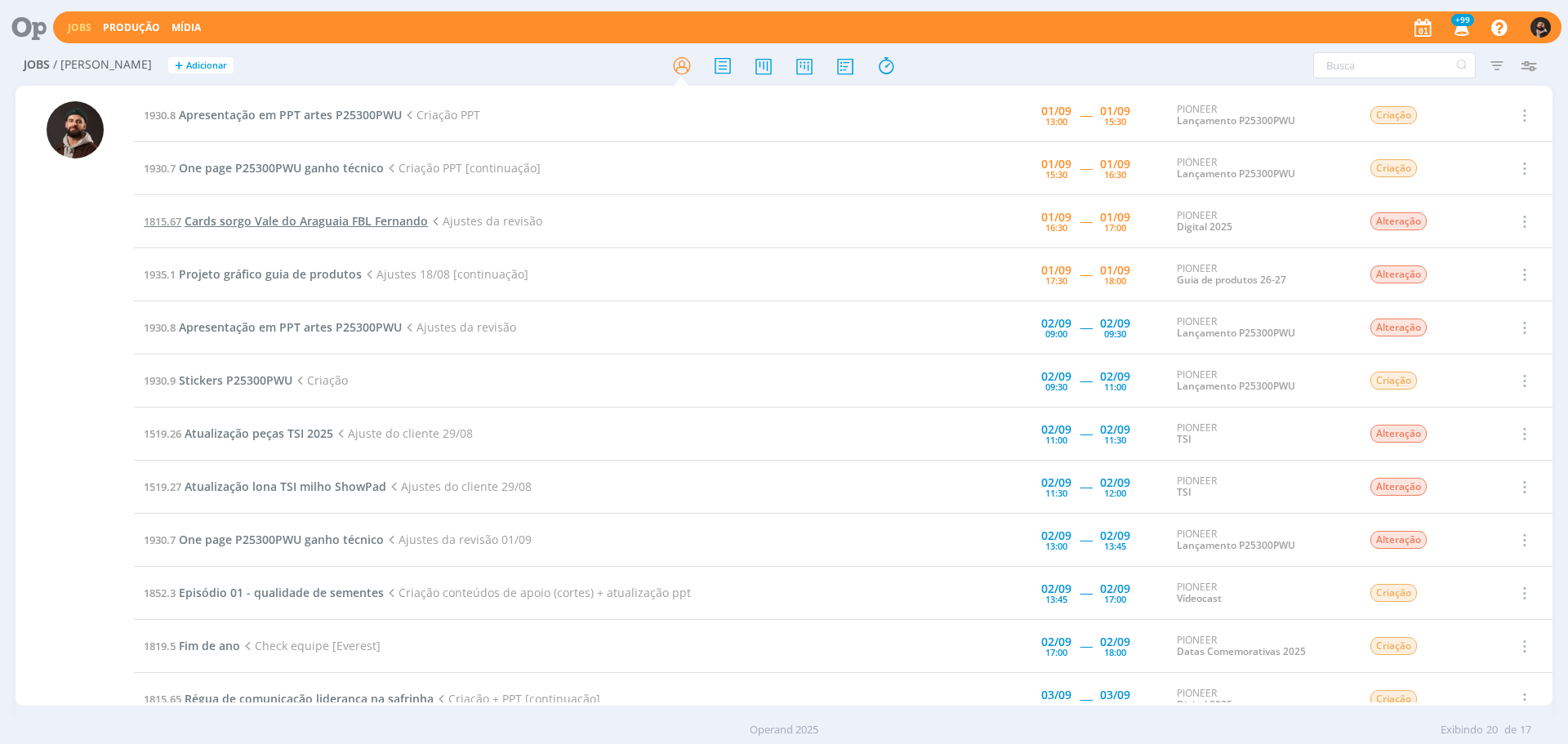
click at [348, 221] on span "Cards sorgo Vale do Araguaia FBL Fernando" at bounding box center [306, 221] width 243 height 16
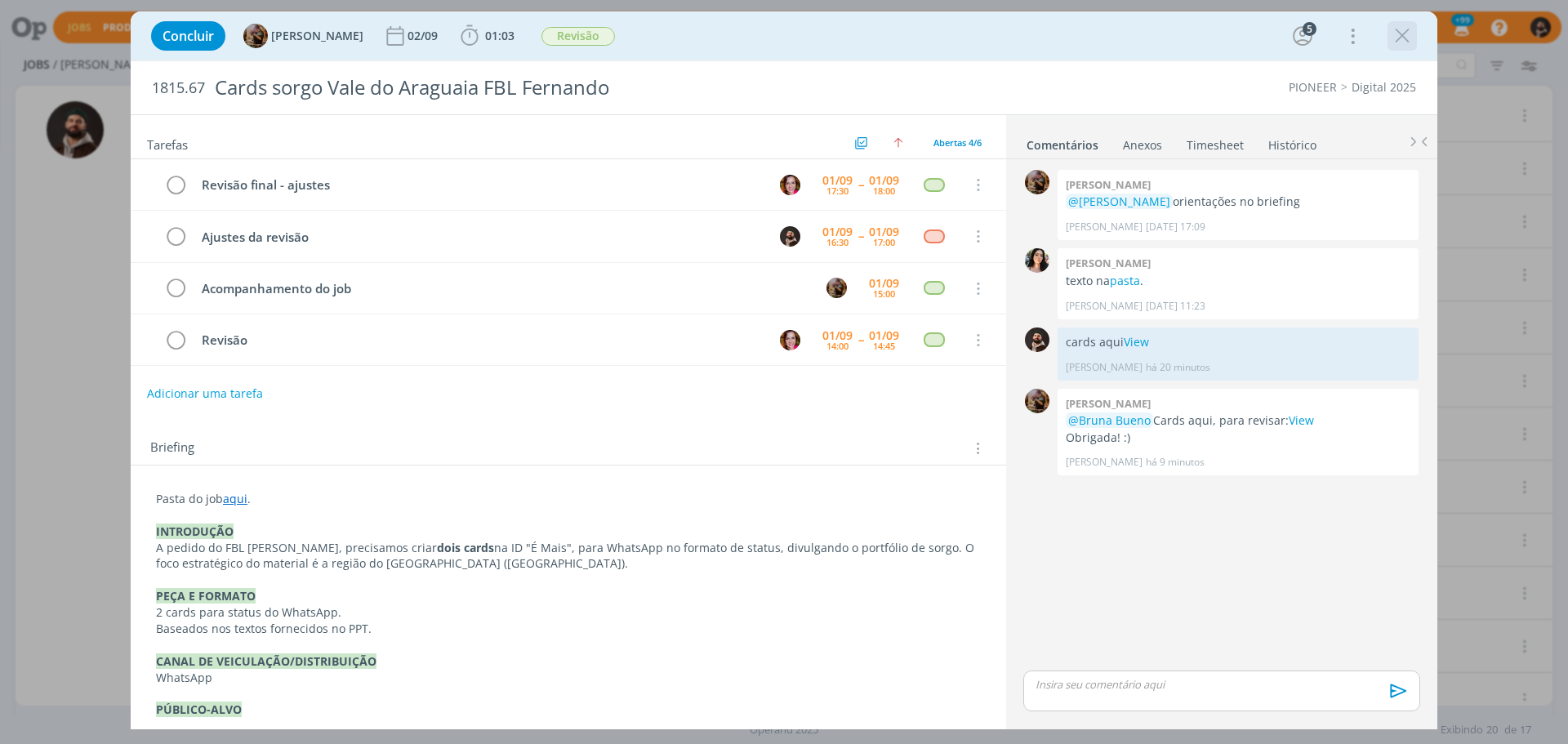
click at [1403, 27] on icon "dialog" at bounding box center [1402, 35] width 25 height 25
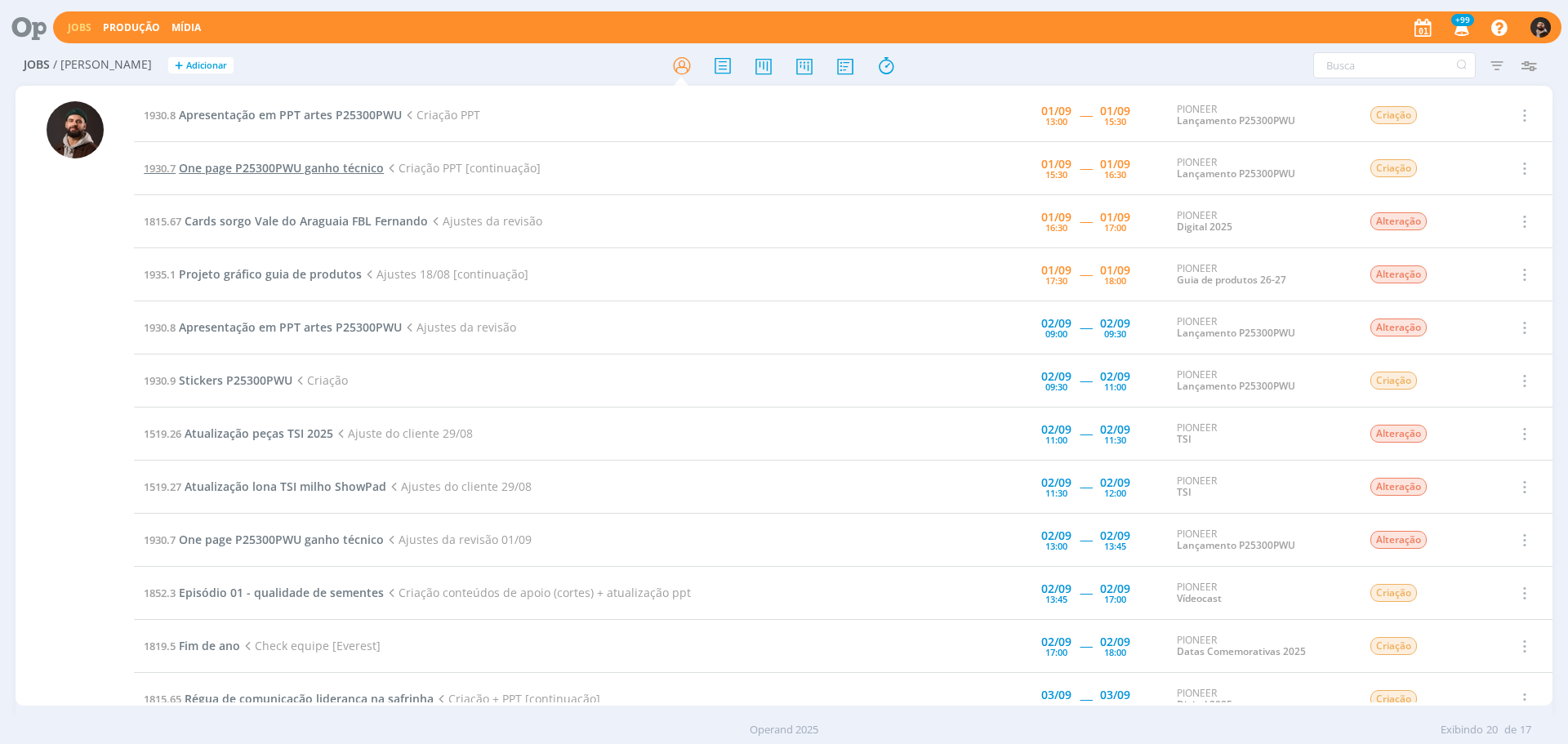
click at [318, 162] on span "One page P25300PWU ganho técnico" at bounding box center [281, 168] width 205 height 16
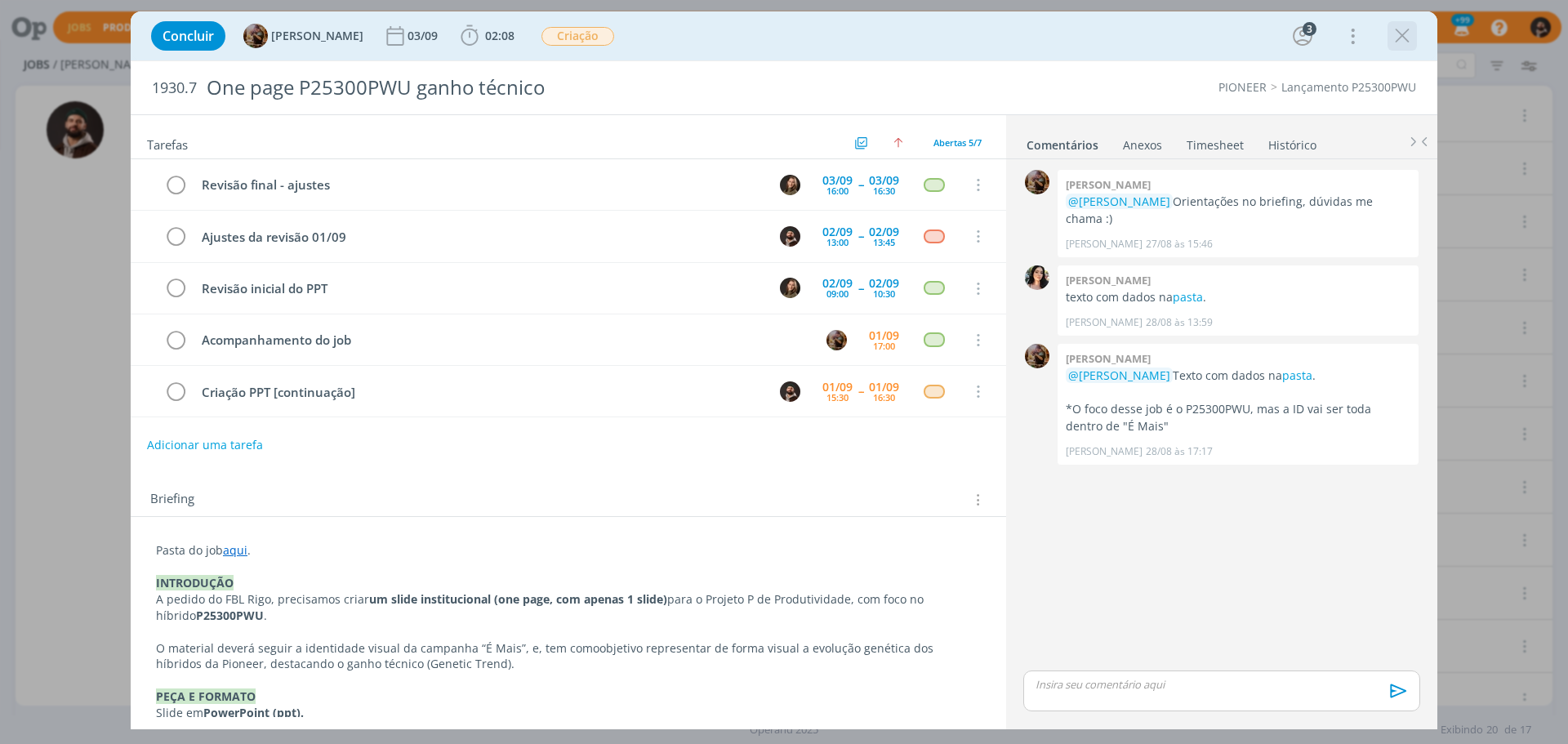
click at [1397, 36] on icon "dialog" at bounding box center [1402, 35] width 25 height 25
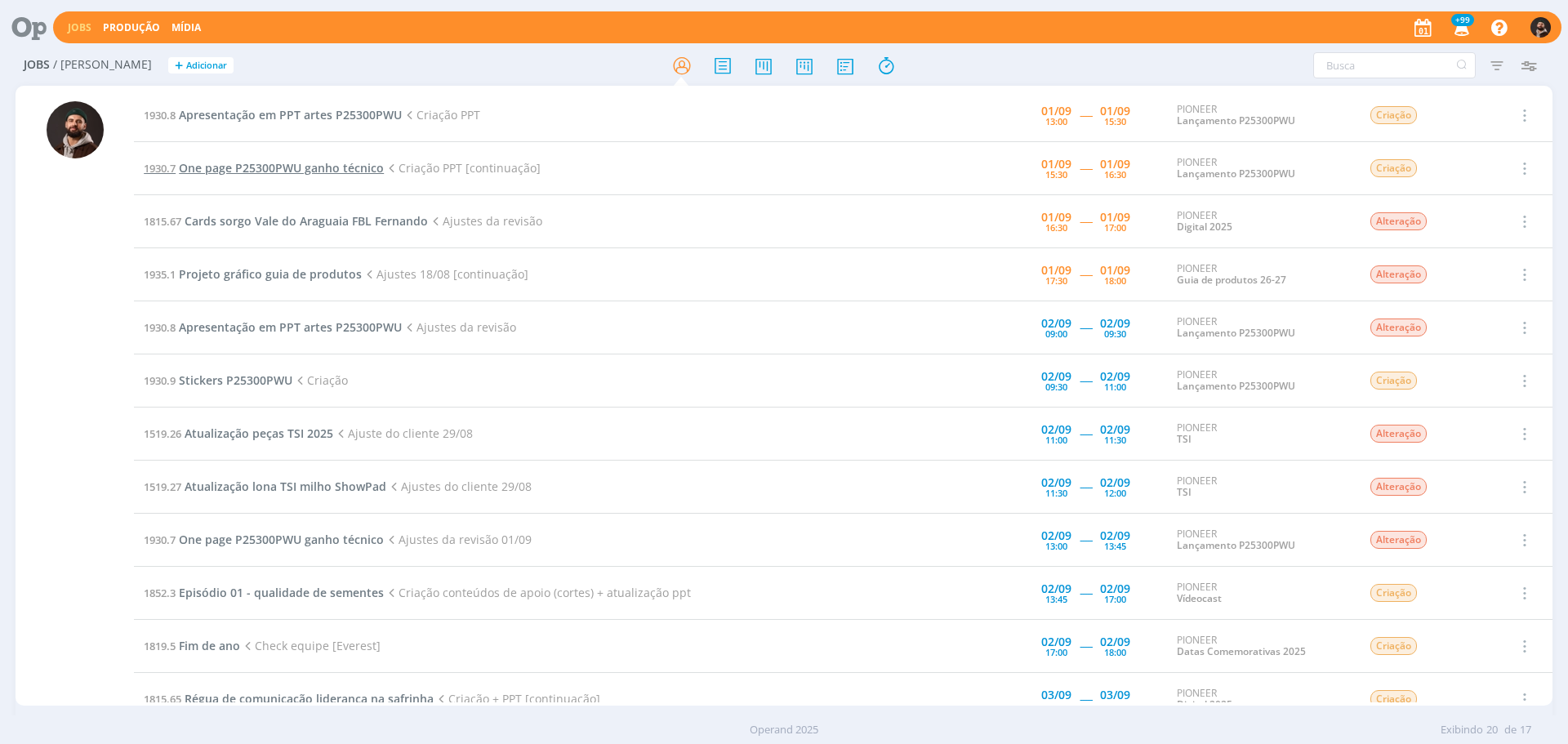
click at [329, 169] on span "One page P25300PWU ganho técnico" at bounding box center [281, 168] width 205 height 16
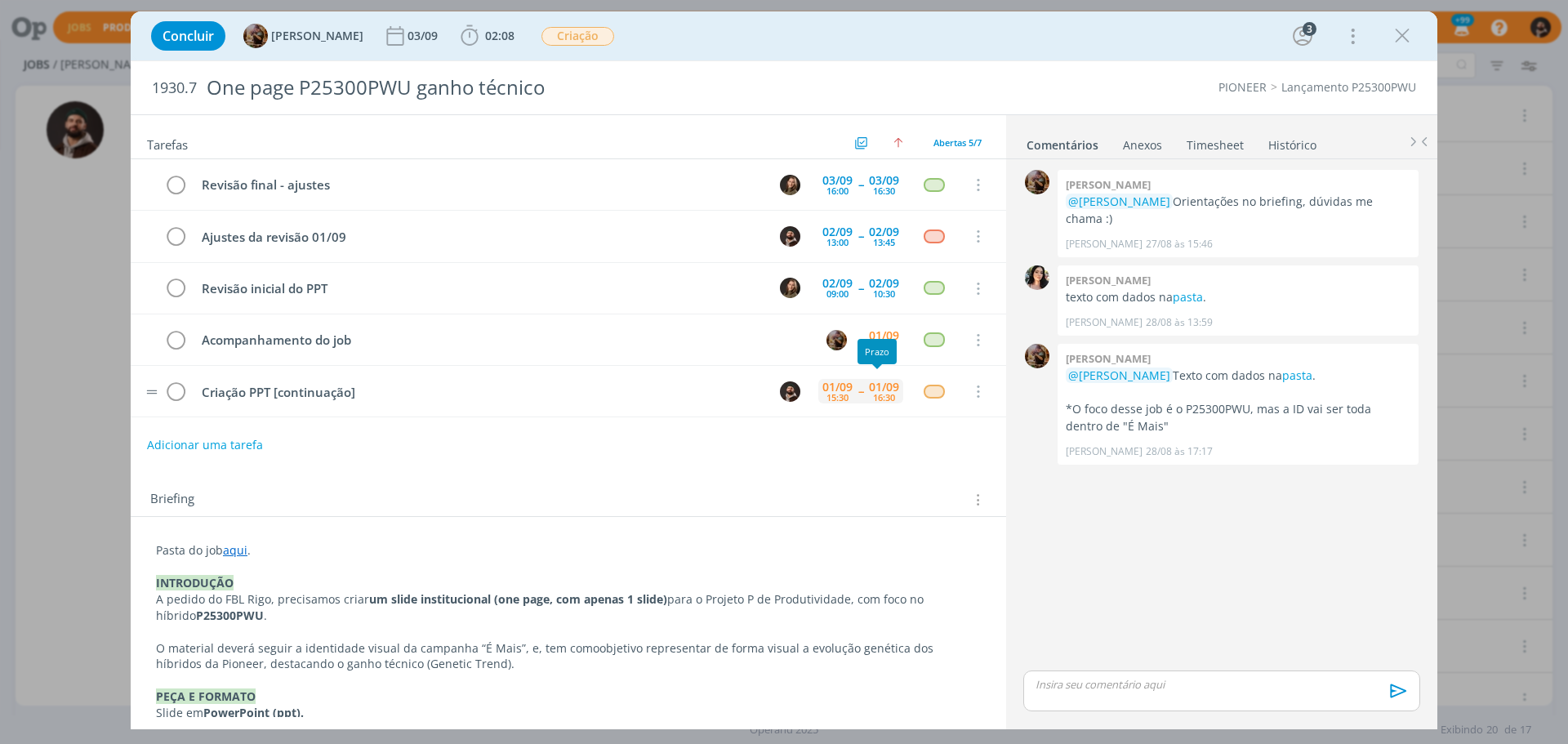
click at [869, 386] on div "01/09" at bounding box center [884, 387] width 30 height 12
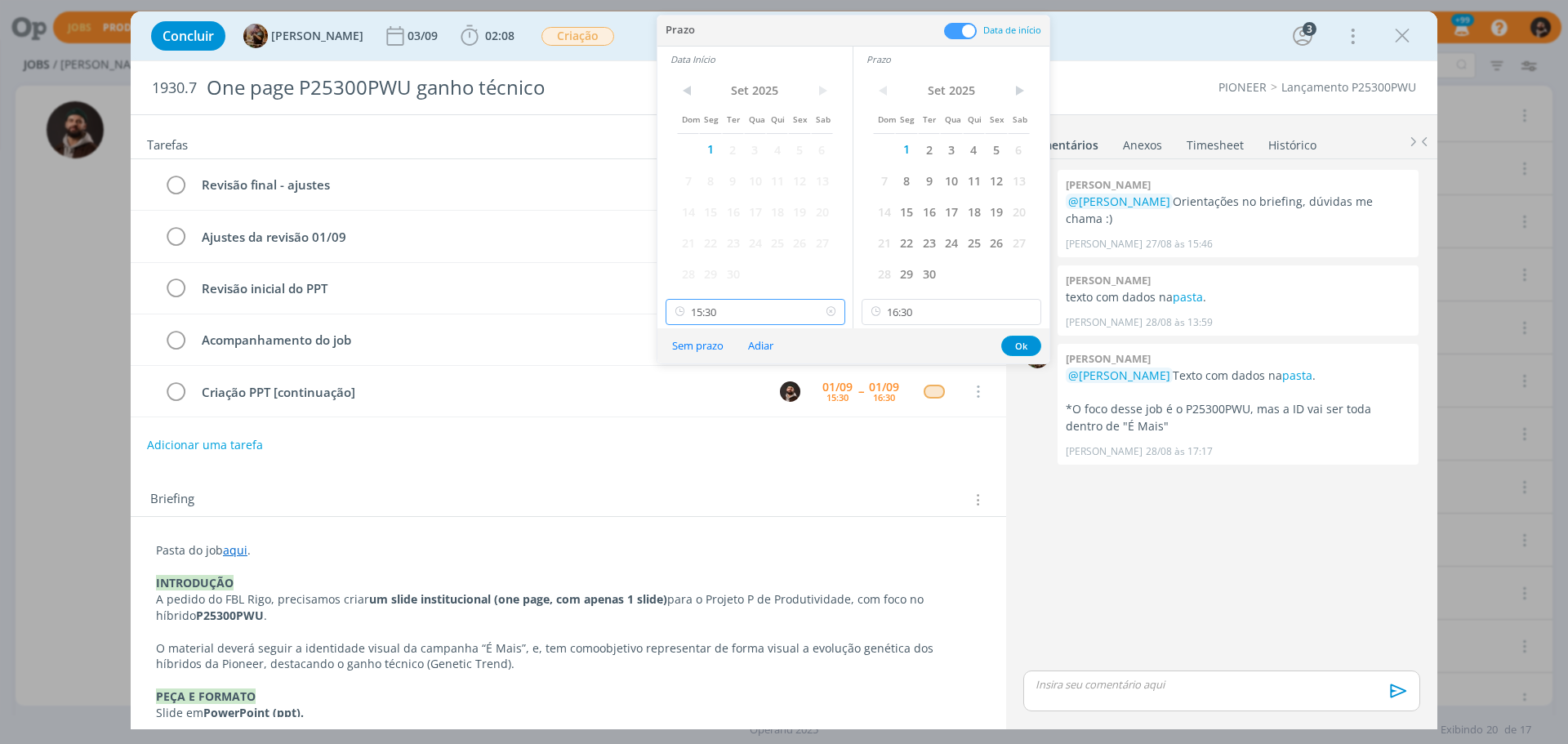
click at [740, 306] on input "15:30" at bounding box center [755, 311] width 180 height 27
click at [719, 447] on div "16:00" at bounding box center [758, 452] width 183 height 29
type input "16:00"
click at [1032, 343] on button "Ok" at bounding box center [1021, 345] width 40 height 21
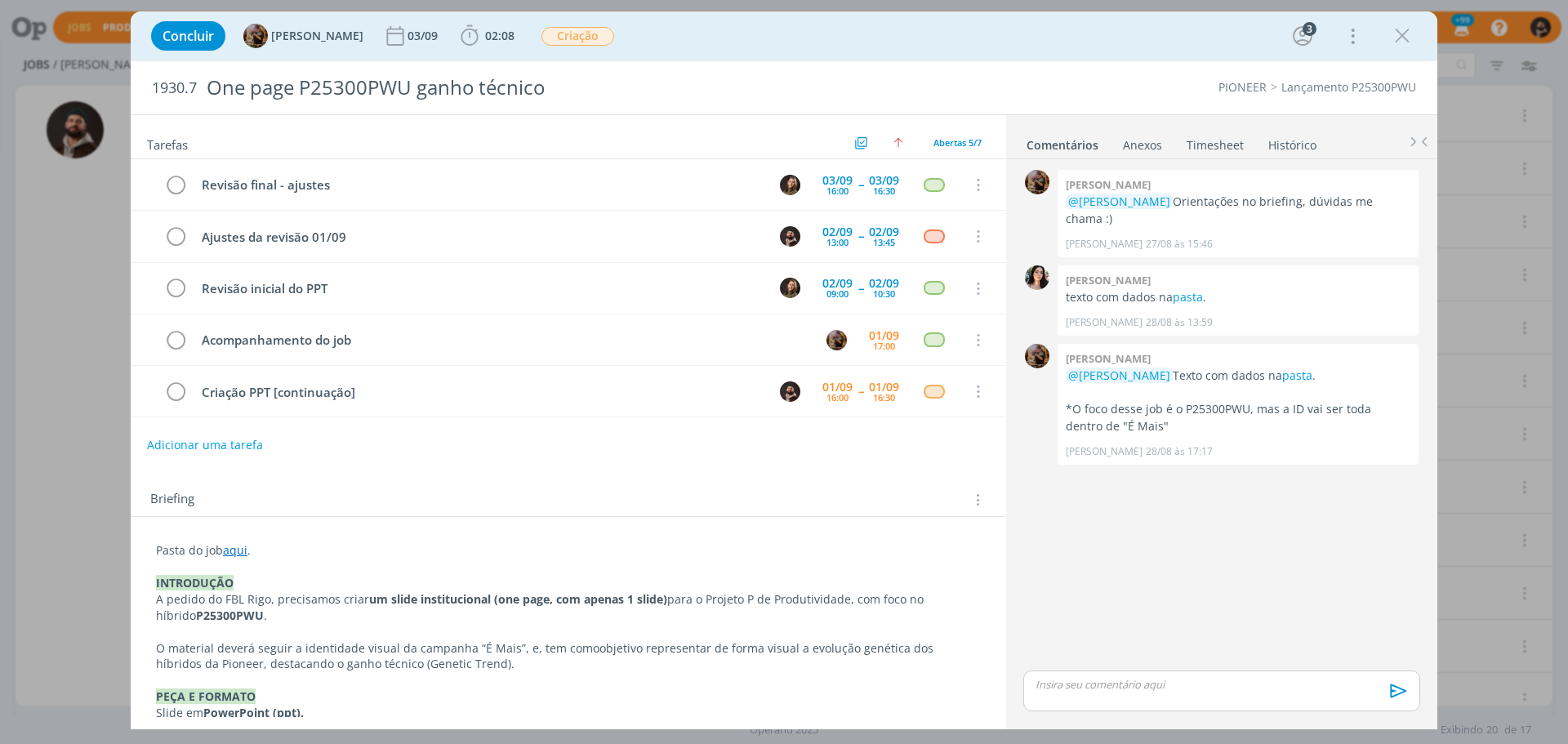
click at [1397, 30] on icon "dialog" at bounding box center [1402, 35] width 25 height 25
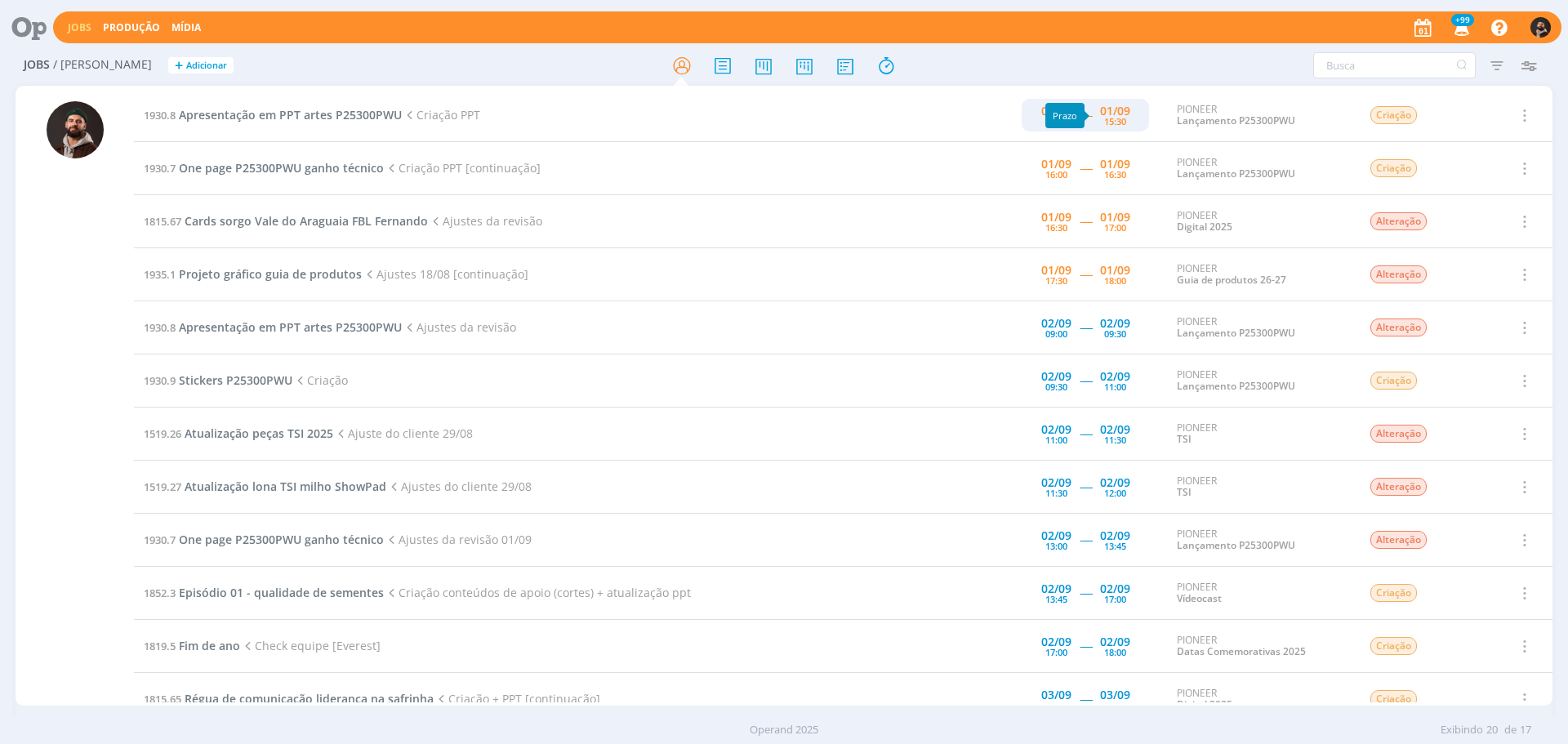
click at [1105, 117] on div "15:30" at bounding box center [1115, 121] width 22 height 9
type input "15:30"
type input "13:00"
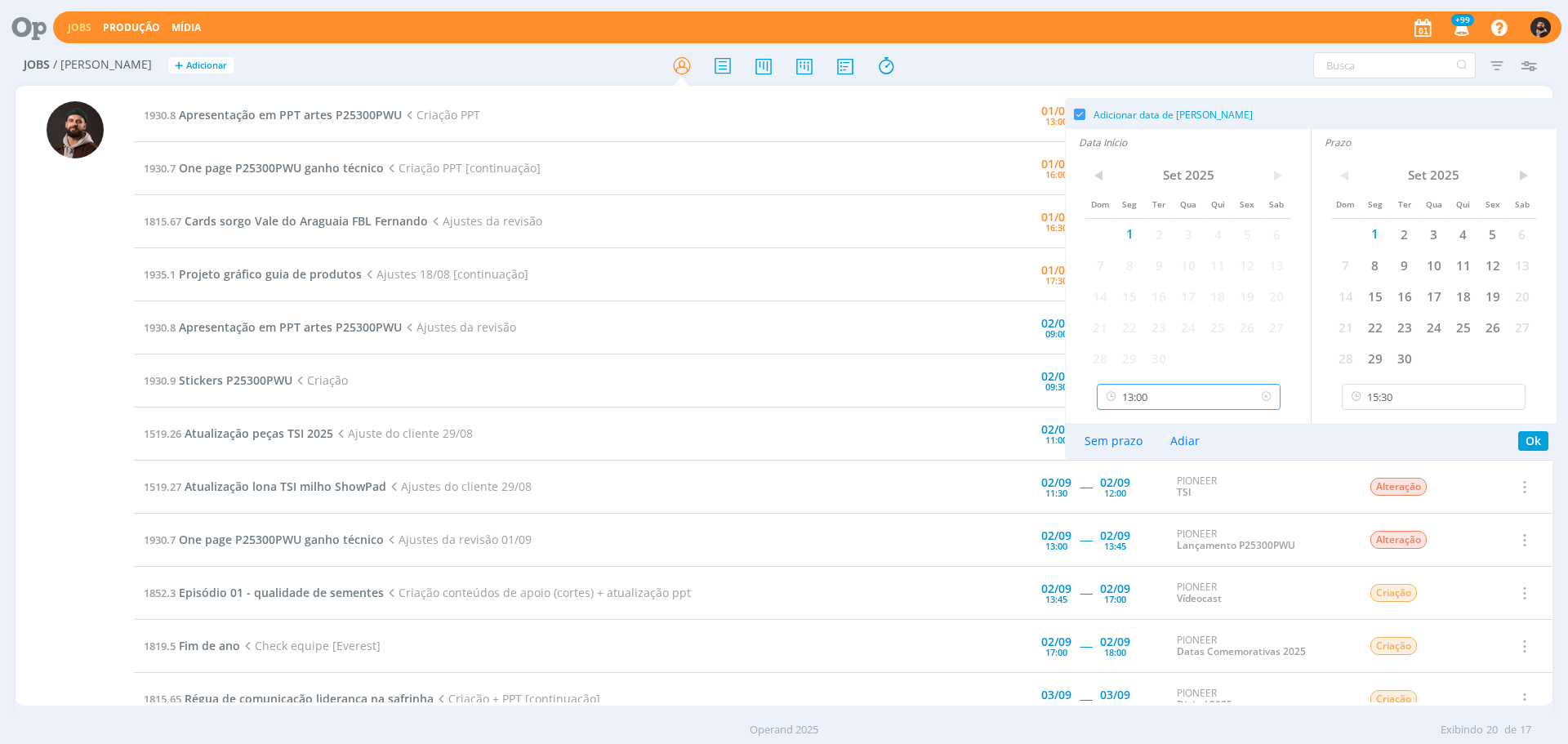
click at [1178, 388] on input "13:00" at bounding box center [1188, 397] width 184 height 27
click at [1447, 392] on input "15:30" at bounding box center [1433, 397] width 184 height 27
click at [1385, 531] on div "16:00" at bounding box center [1436, 539] width 187 height 29
type input "16:00"
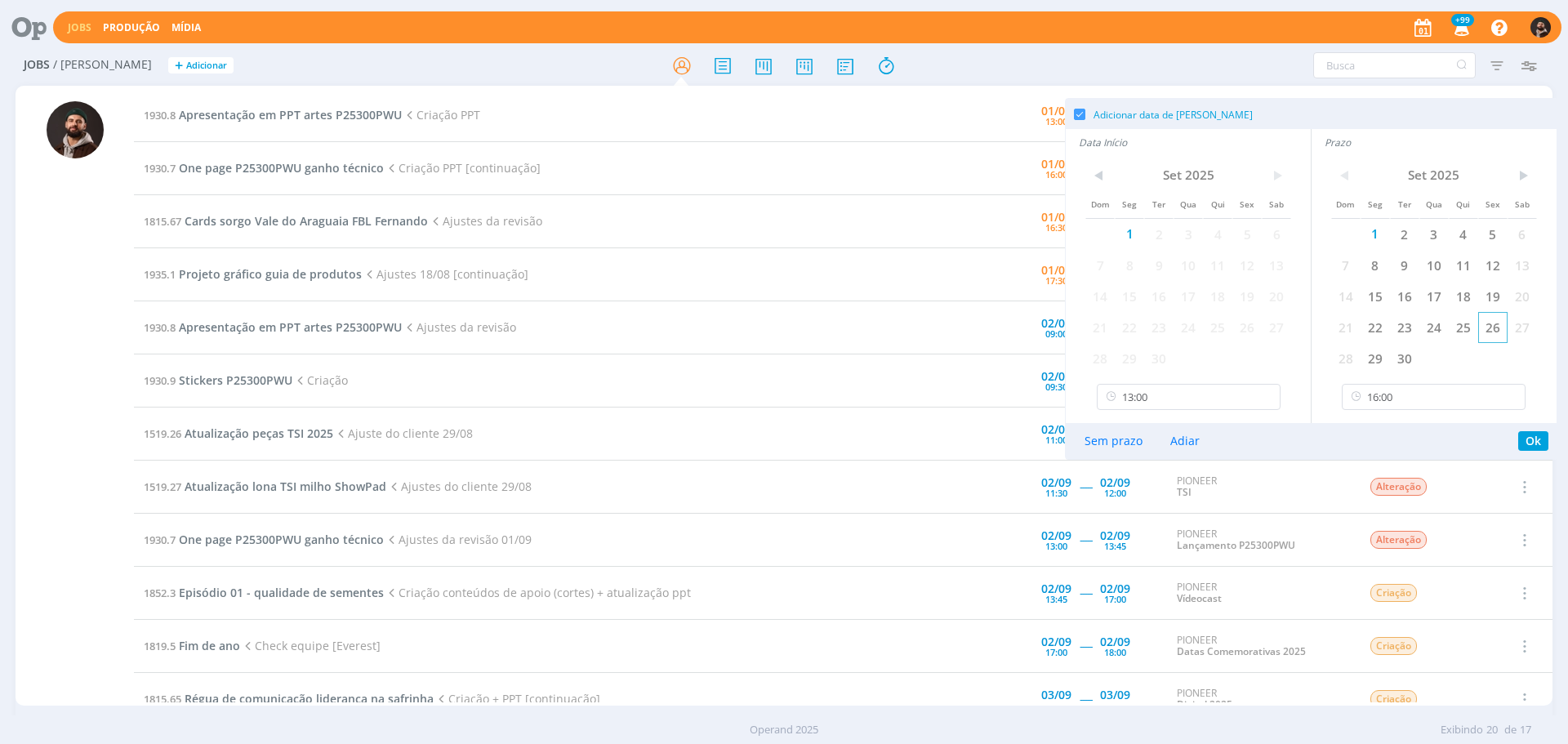
scroll to position [1780, 0]
click at [1539, 441] on button "Ok" at bounding box center [1533, 441] width 30 height 20
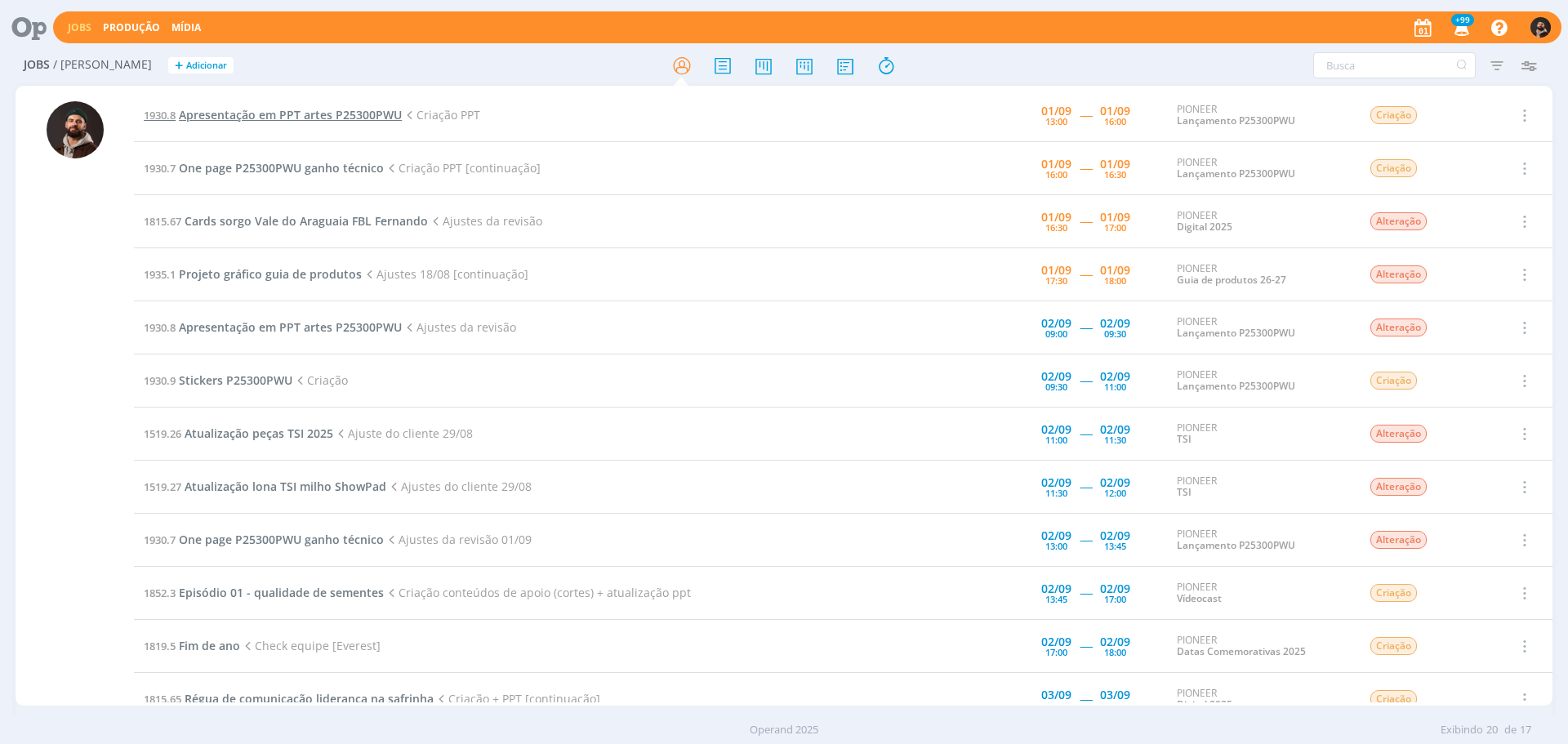
click at [372, 114] on span "Apresentação em PPT artes P25300PWU" at bounding box center [290, 115] width 223 height 16
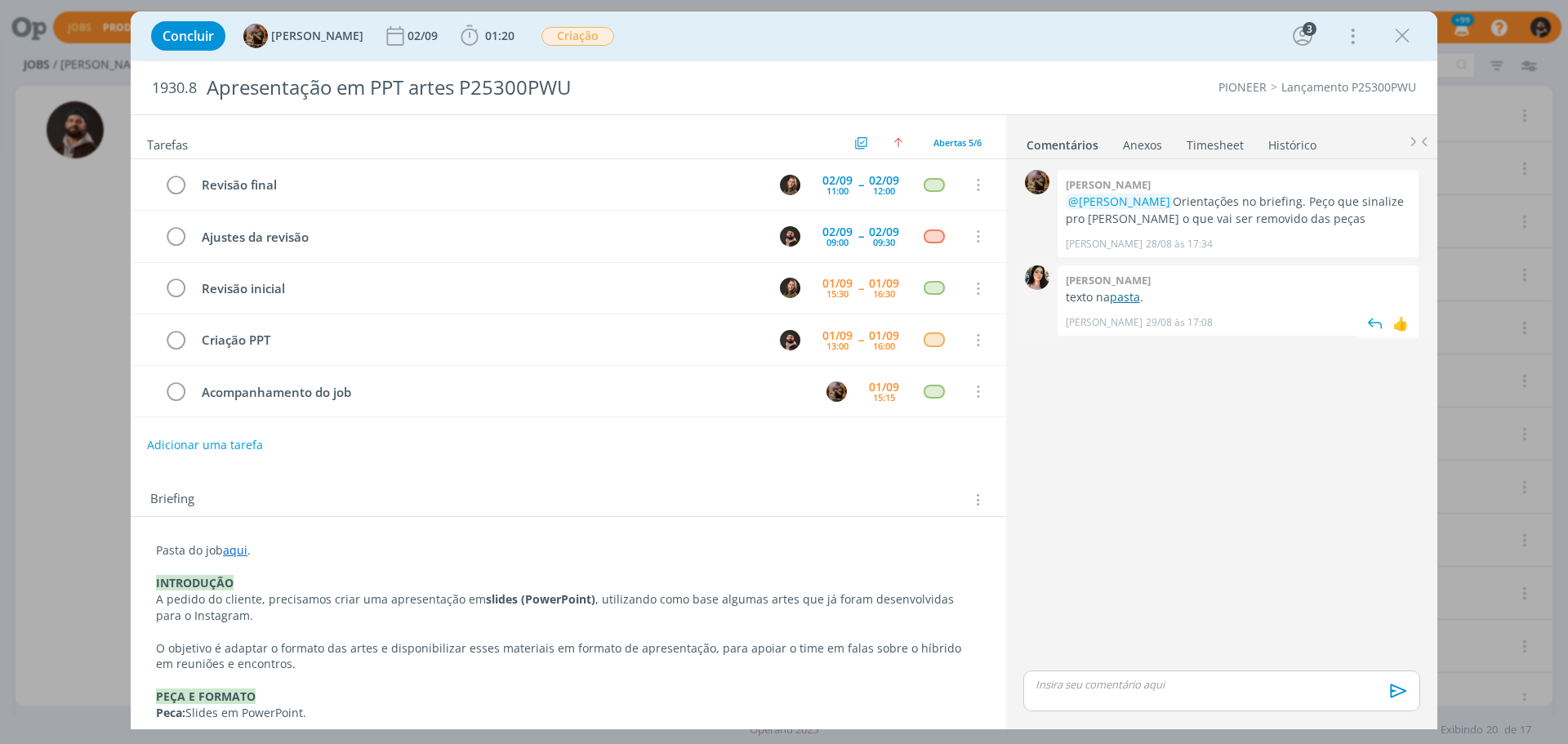
click at [1132, 293] on link "pasta" at bounding box center [1125, 296] width 30 height 16
